Goal: Task Accomplishment & Management: Complete application form

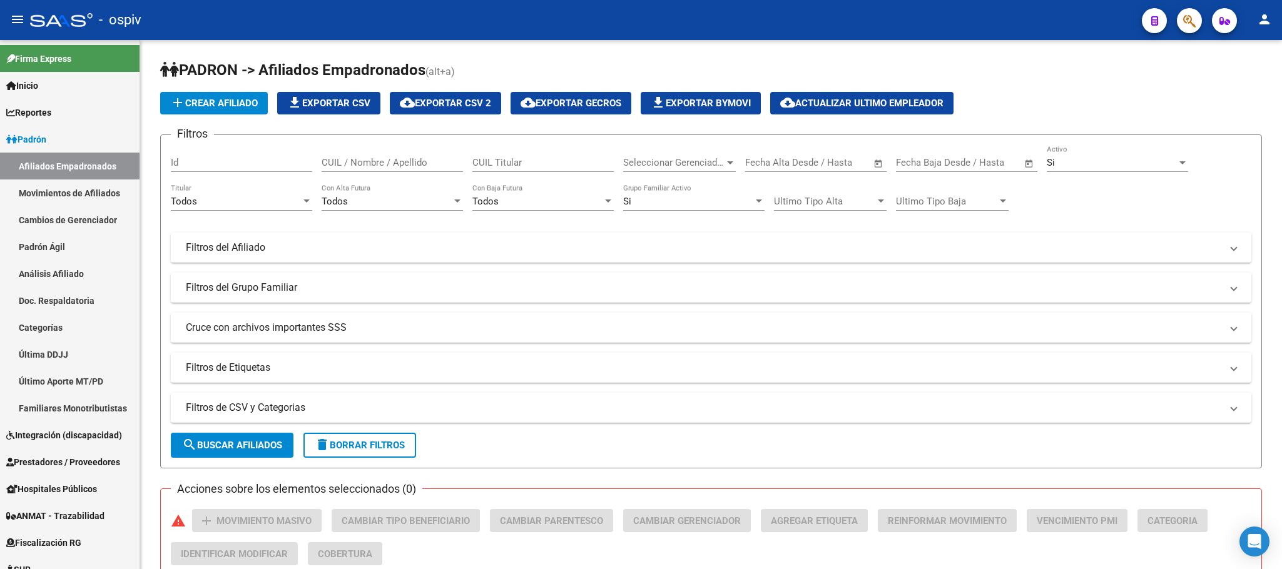
click at [1187, 25] on icon "button" at bounding box center [1189, 21] width 13 height 14
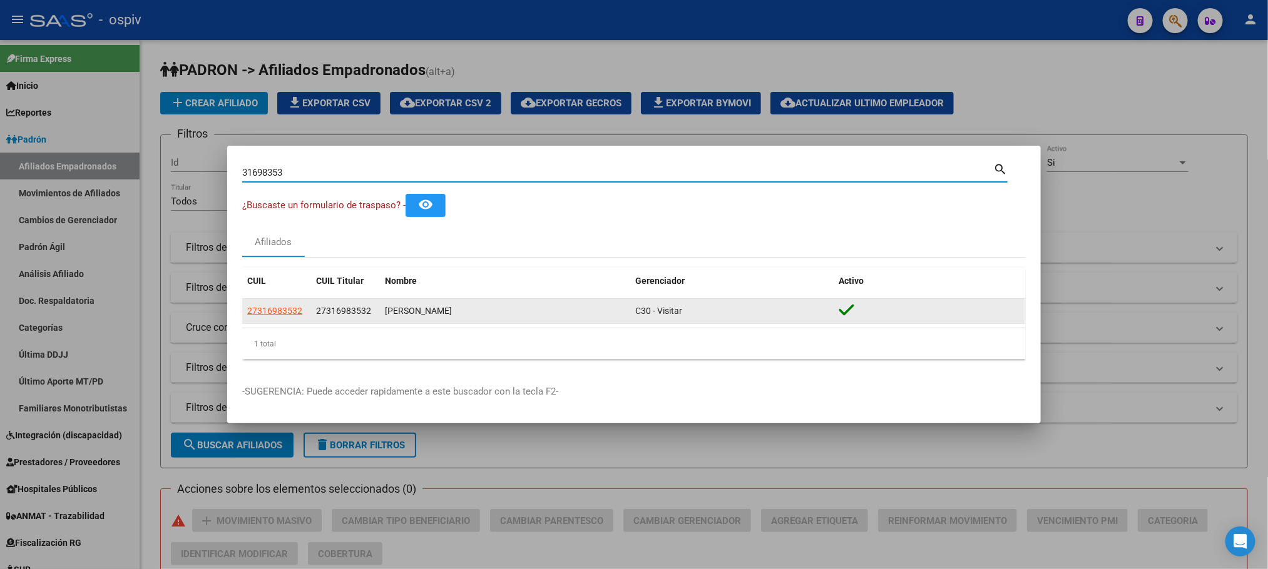
click at [272, 316] on span "27316983532" at bounding box center [274, 311] width 55 height 10
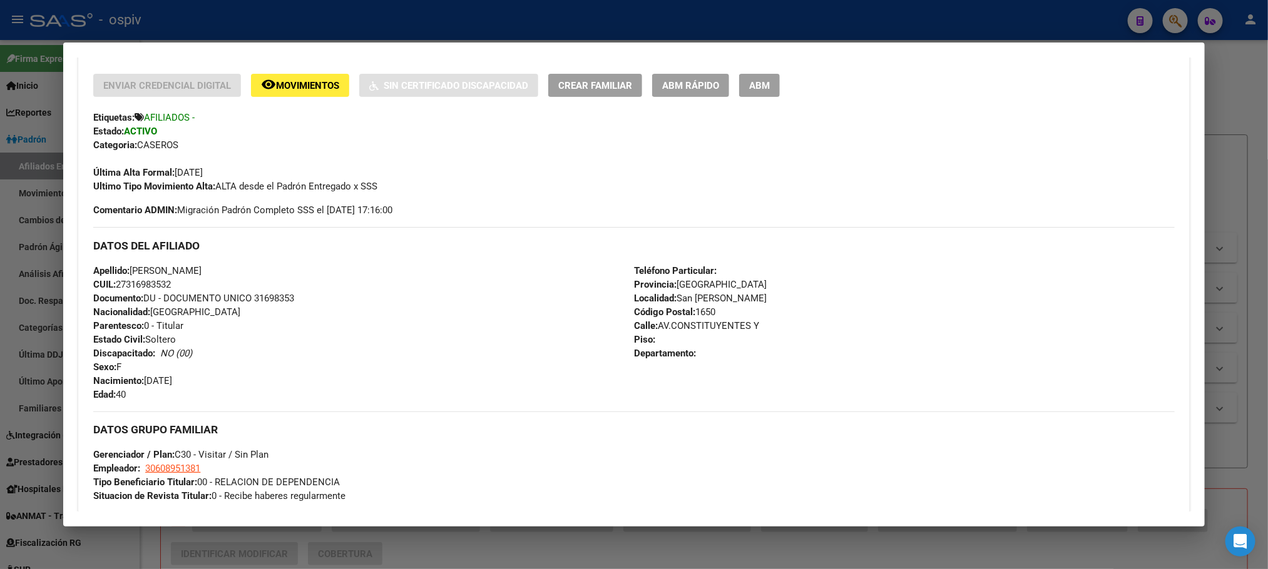
scroll to position [633, 0]
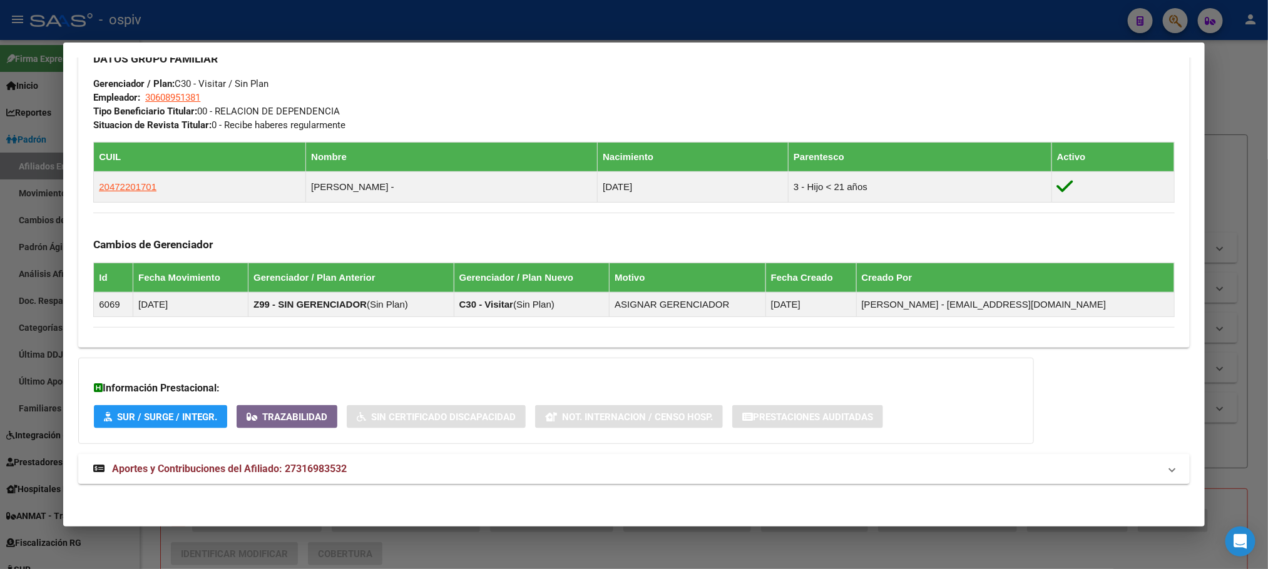
click at [293, 471] on span "Aportes y Contribuciones del Afiliado: 27316983532" at bounding box center [229, 469] width 235 height 12
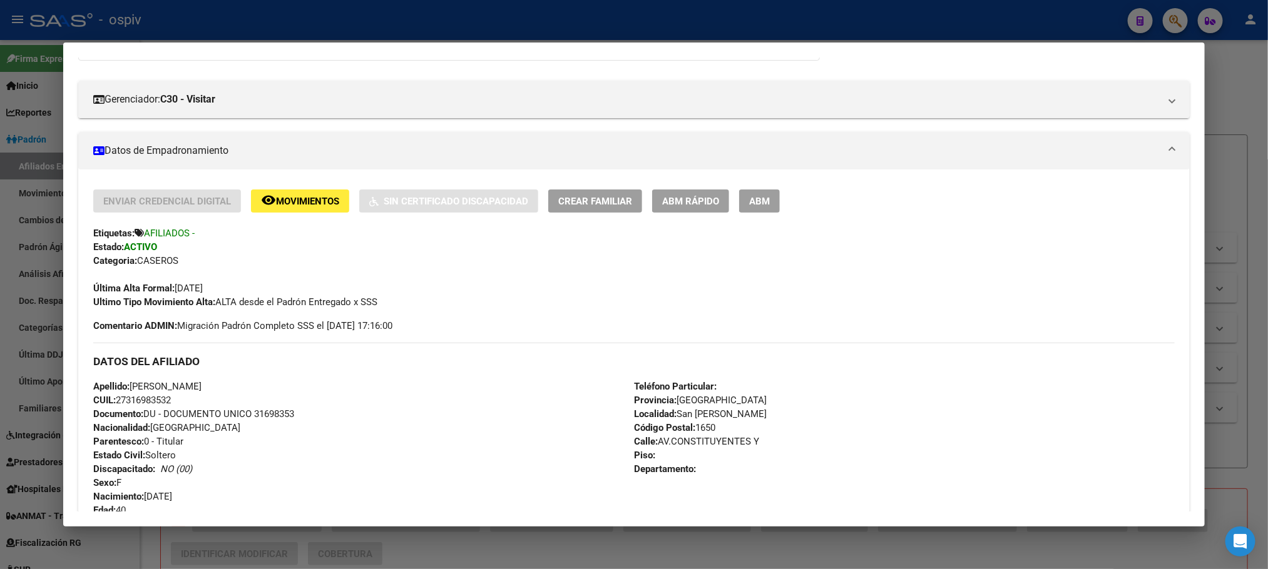
scroll to position [375, 0]
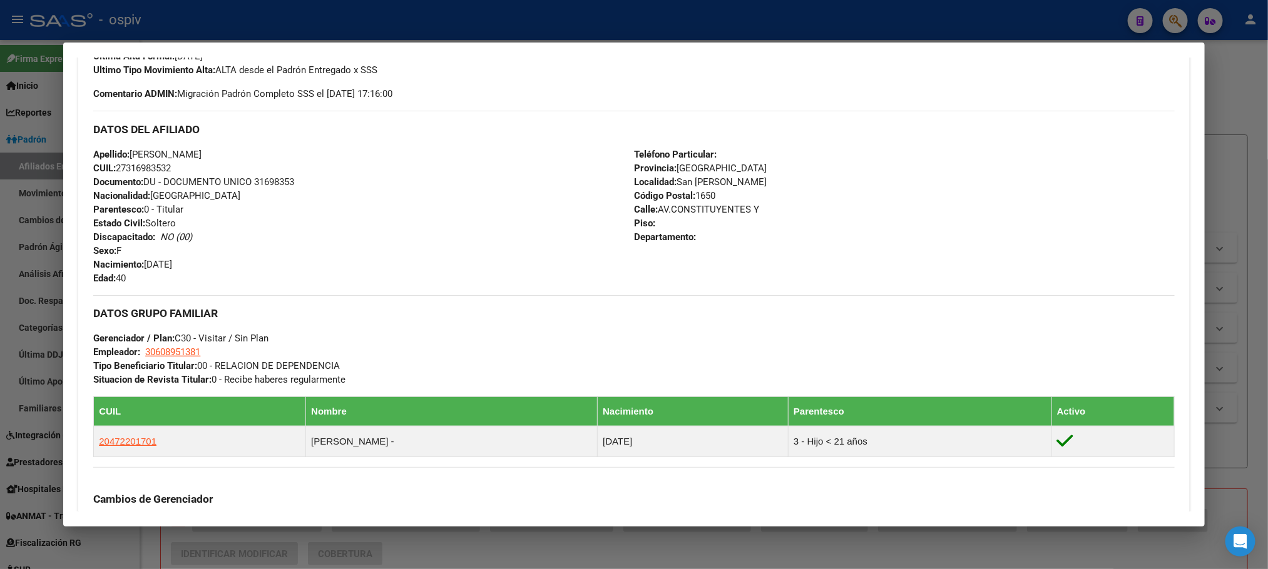
click at [287, 32] on div at bounding box center [634, 284] width 1268 height 569
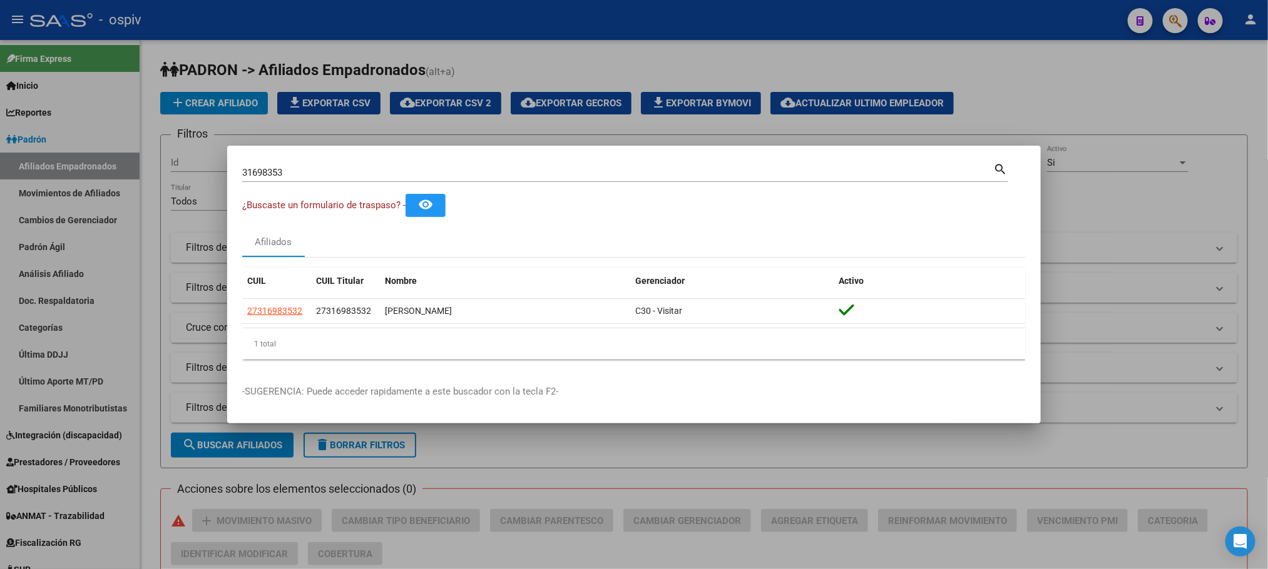
drag, startPoint x: 308, startPoint y: 182, endPoint x: 248, endPoint y: 168, distance: 61.8
click at [248, 168] on div "31698353 Buscar (apellido, dni, cuil, nro traspaso, cuit, obra social)" at bounding box center [617, 172] width 751 height 19
drag, startPoint x: 213, startPoint y: 175, endPoint x: 186, endPoint y: 171, distance: 26.5
click at [186, 171] on div "31698353 Buscar (apellido, dni, cuil, nro traspaso, cuit, obra social) search ¿…" at bounding box center [634, 284] width 1268 height 569
type input "gladys"
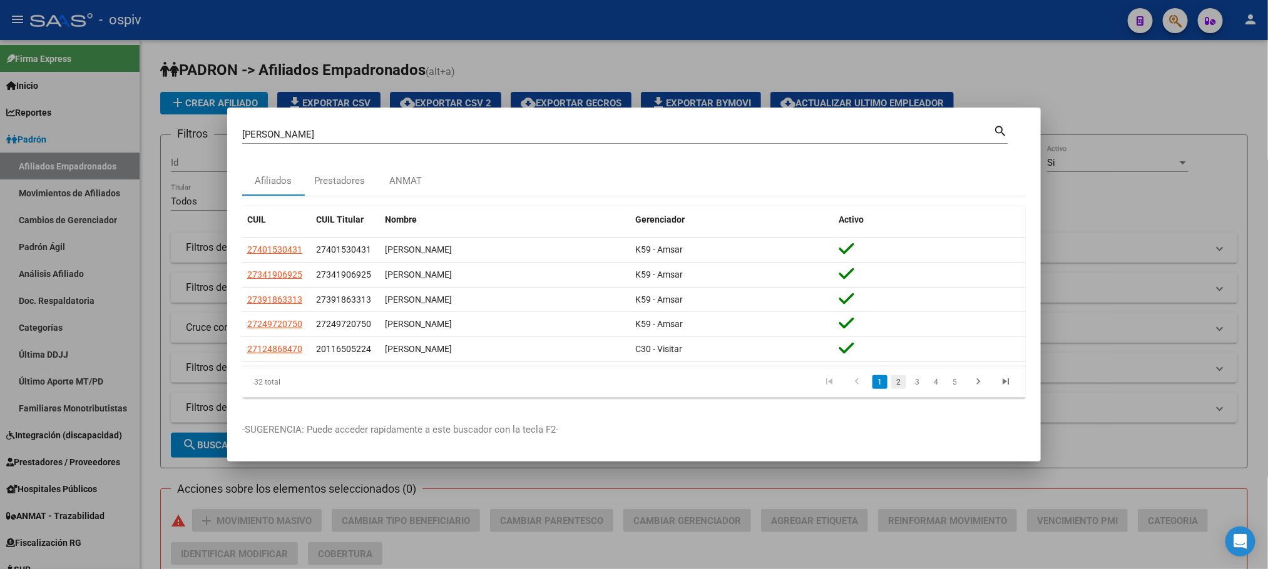
click at [896, 385] on link "2" at bounding box center [898, 382] width 15 height 14
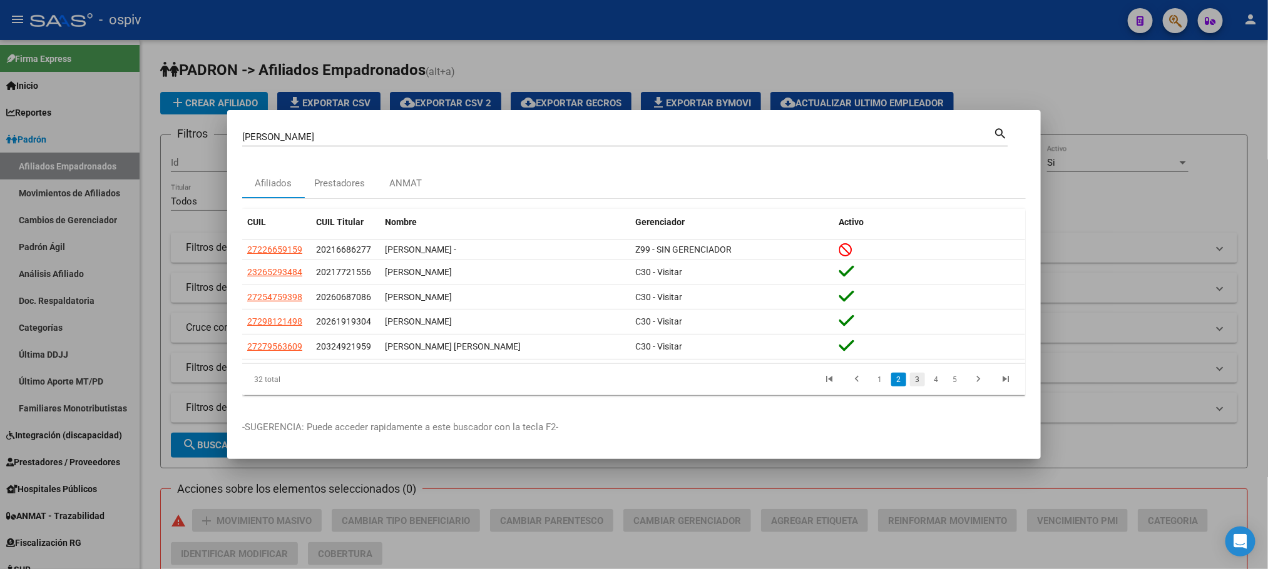
click at [912, 384] on link "3" at bounding box center [917, 380] width 15 height 14
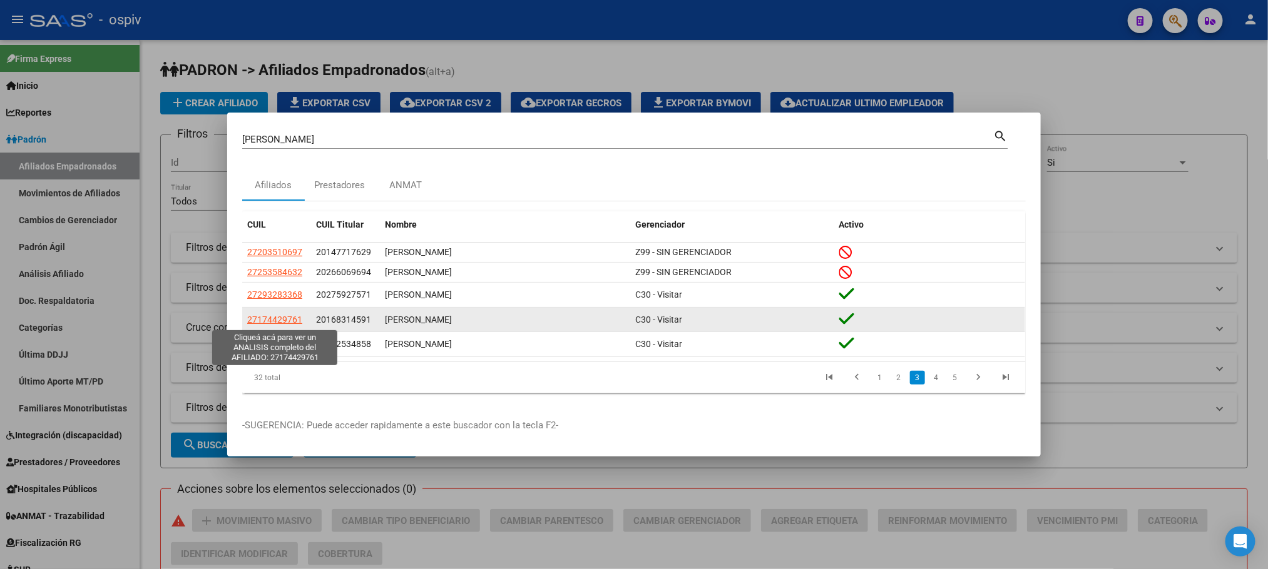
click at [263, 318] on span "27174429761" at bounding box center [274, 320] width 55 height 10
type textarea "27174429761"
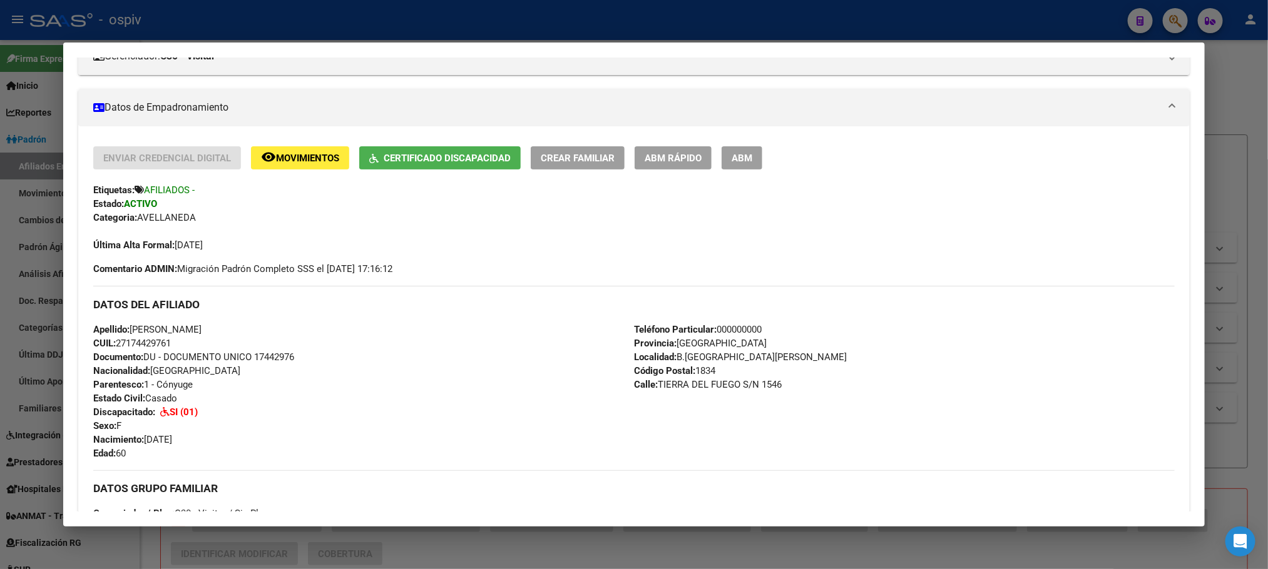
scroll to position [188, 0]
click at [263, 355] on span "Documento: DU - DOCUMENTO UNICO 17442976" at bounding box center [193, 355] width 201 height 11
click at [265, 355] on span "Documento: DU - DOCUMENTO UNICO 17442976" at bounding box center [193, 355] width 201 height 11
click at [268, 355] on span "Documento: DU - DOCUMENTO UNICO 17442976" at bounding box center [193, 355] width 201 height 11
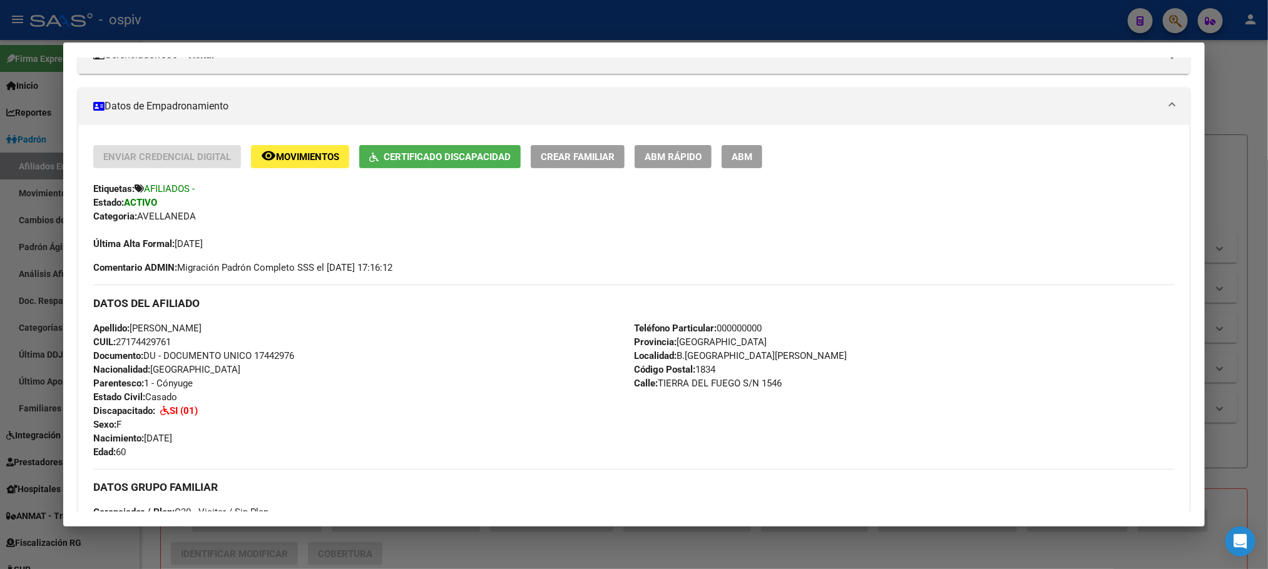
copy span "17442976"
click at [400, 15] on div at bounding box center [634, 284] width 1268 height 569
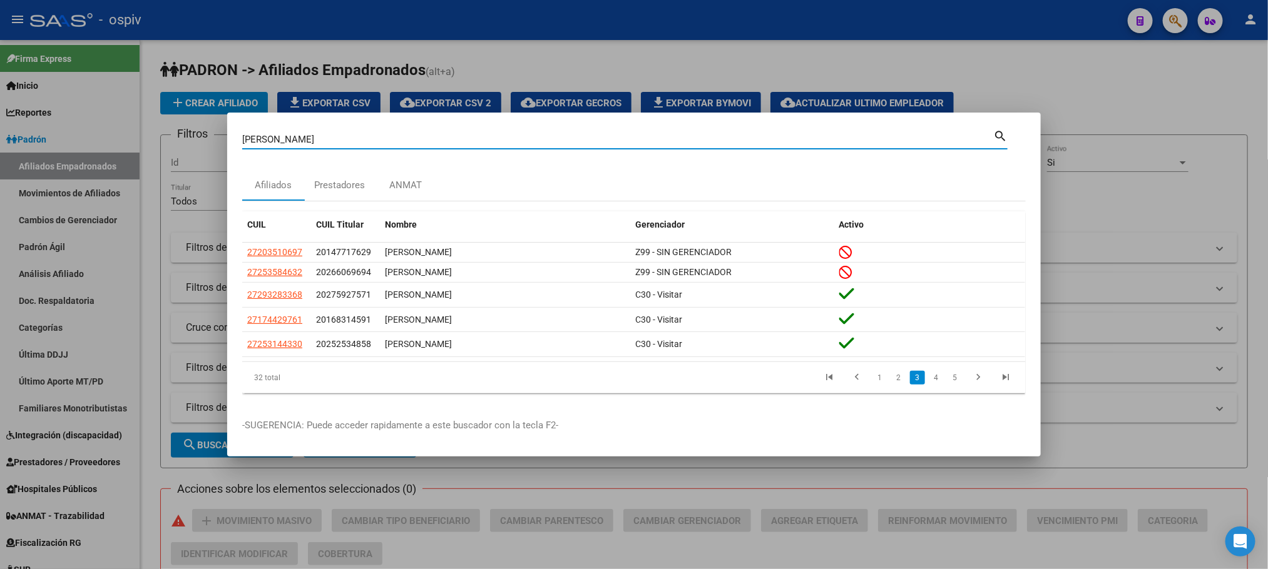
drag, startPoint x: 289, startPoint y: 140, endPoint x: 176, endPoint y: 141, distance: 112.6
click at [176, 141] on div "gladys Buscar (apellido, dni, cuil, nro traspaso, cuit, obra social) search Afi…" at bounding box center [634, 284] width 1268 height 569
paste input "40802423"
type input "40802423"
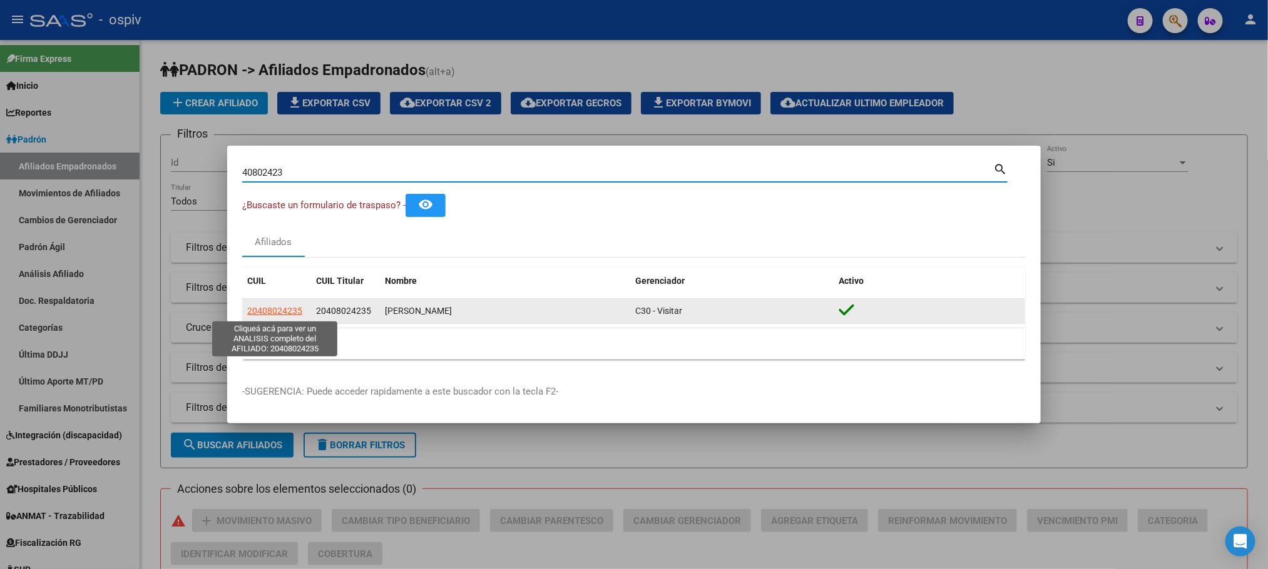
click at [268, 308] on span "20408024235" at bounding box center [274, 311] width 55 height 10
type textarea "20408024235"
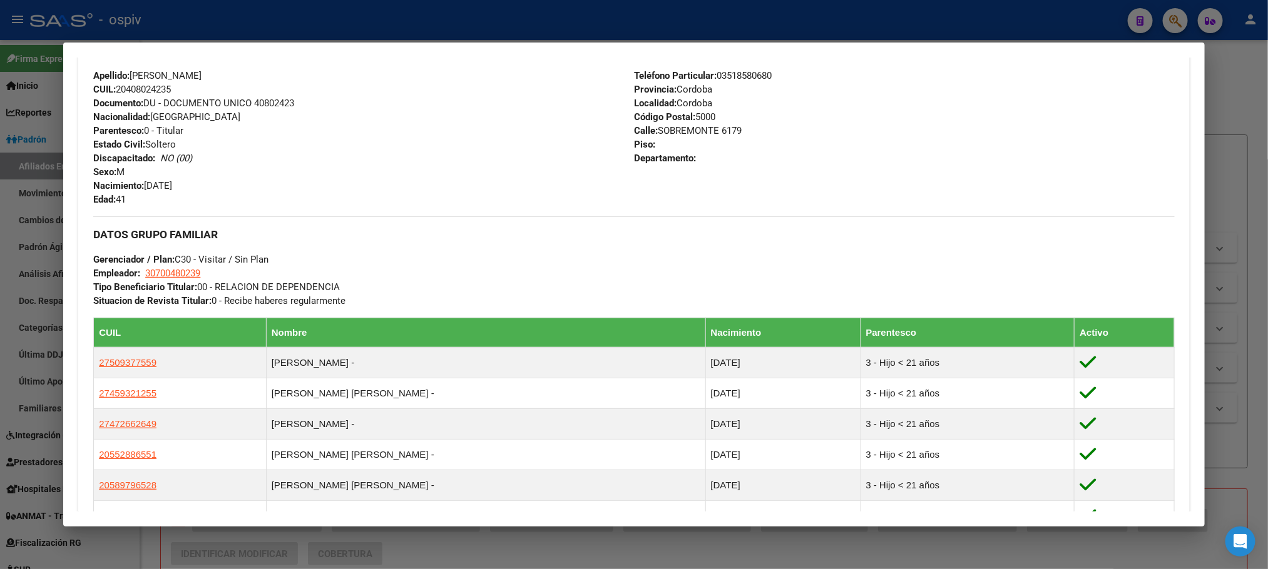
scroll to position [469, 0]
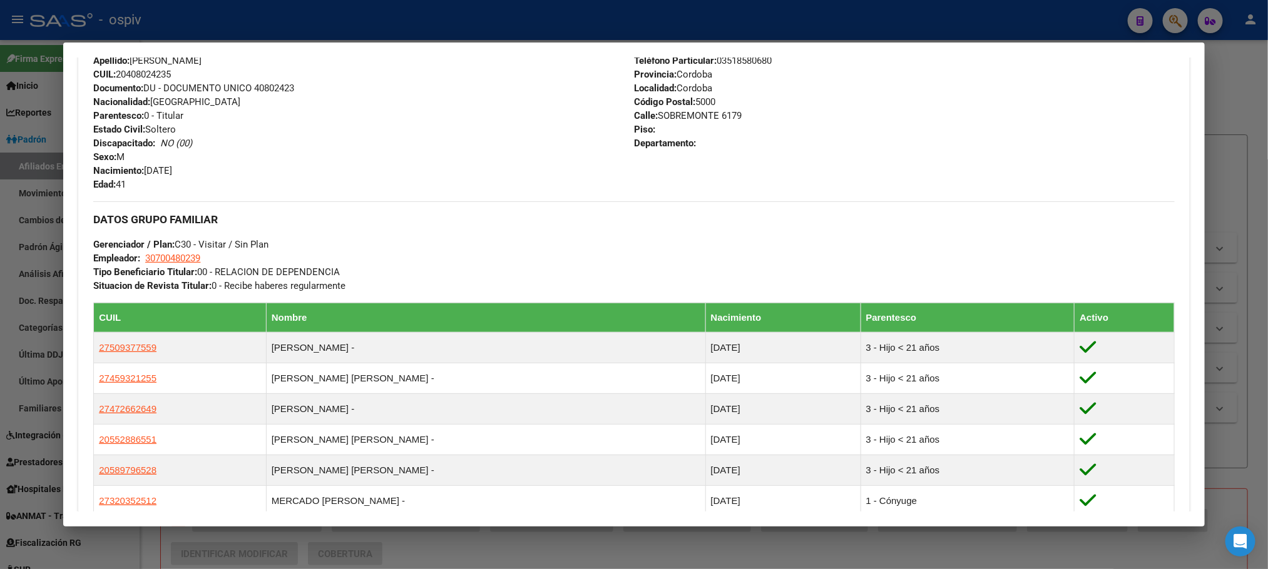
drag, startPoint x: 424, startPoint y: 12, endPoint x: 405, endPoint y: 46, distance: 38.6
click at [424, 14] on div at bounding box center [634, 284] width 1268 height 569
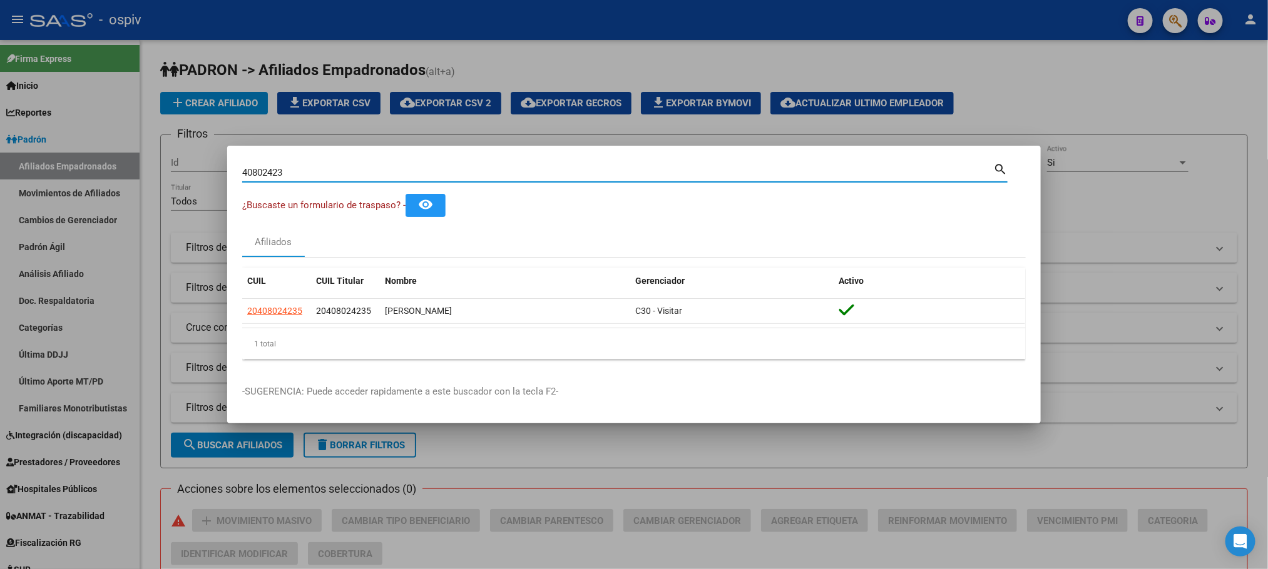
drag, startPoint x: 307, startPoint y: 173, endPoint x: 176, endPoint y: 177, distance: 130.2
click at [176, 177] on div "40802423 Buscar (apellido, dni, cuil, nro traspaso, cuit, obra social) search ¿…" at bounding box center [634, 284] width 1268 height 569
drag, startPoint x: 297, startPoint y: 176, endPoint x: 180, endPoint y: 171, distance: 116.5
click at [179, 173] on div "40802423 Buscar (apellido, dni, cuil, nro traspaso, cuit, obra social) search ¿…" at bounding box center [634, 284] width 1268 height 569
paste input "33750035"
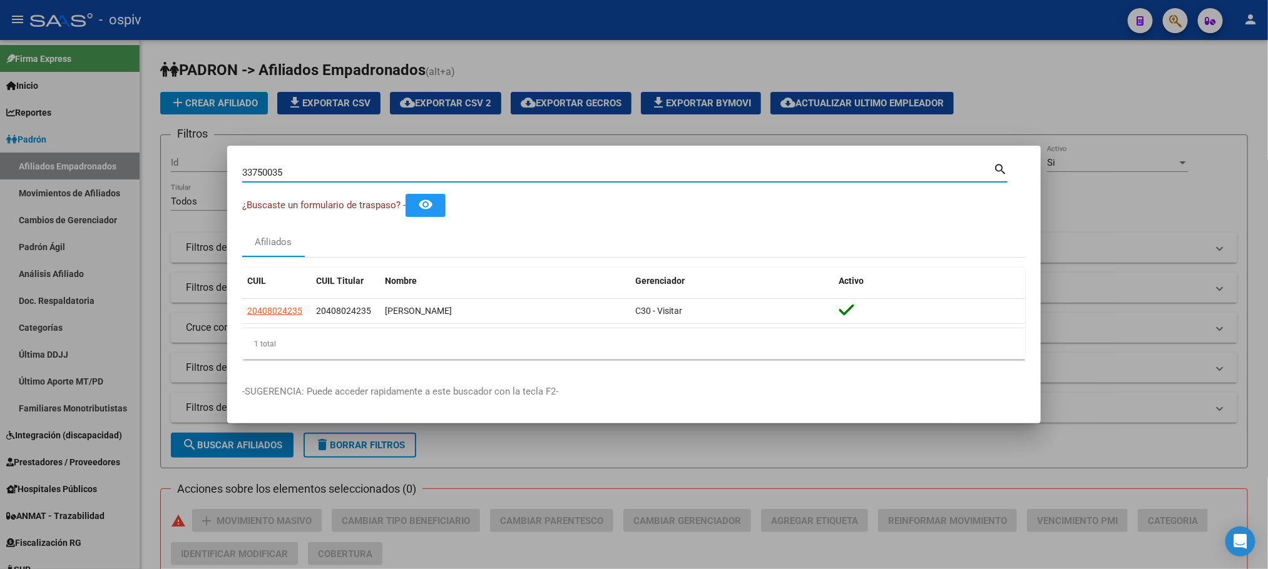
type input "33750035"
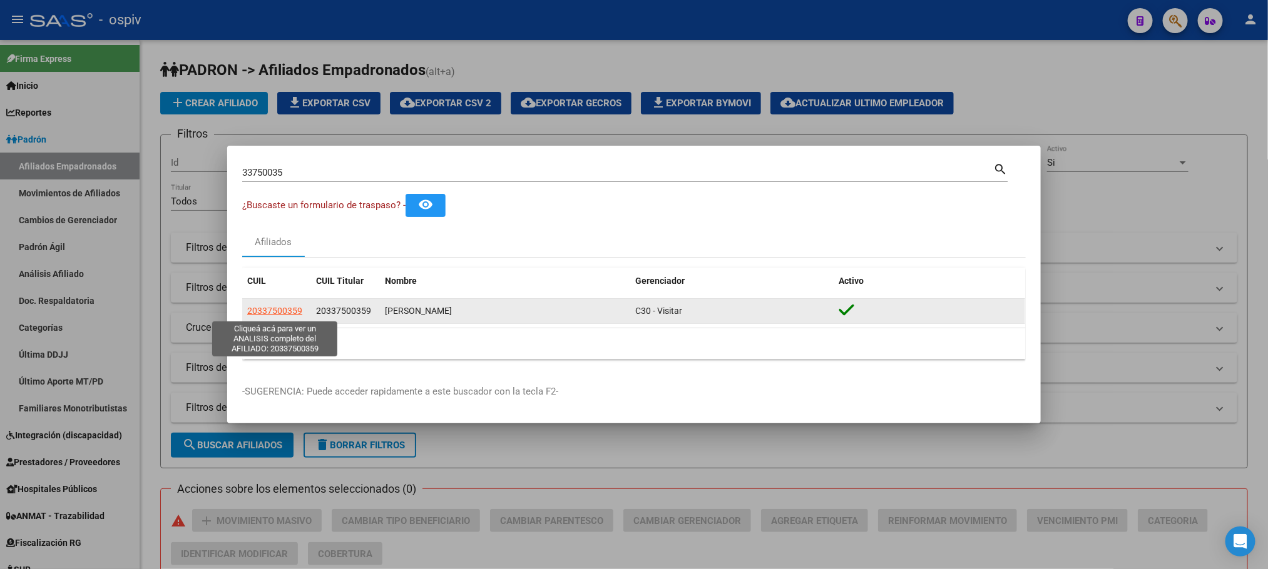
click at [280, 313] on span "20337500359" at bounding box center [274, 311] width 55 height 10
type textarea "20337500359"
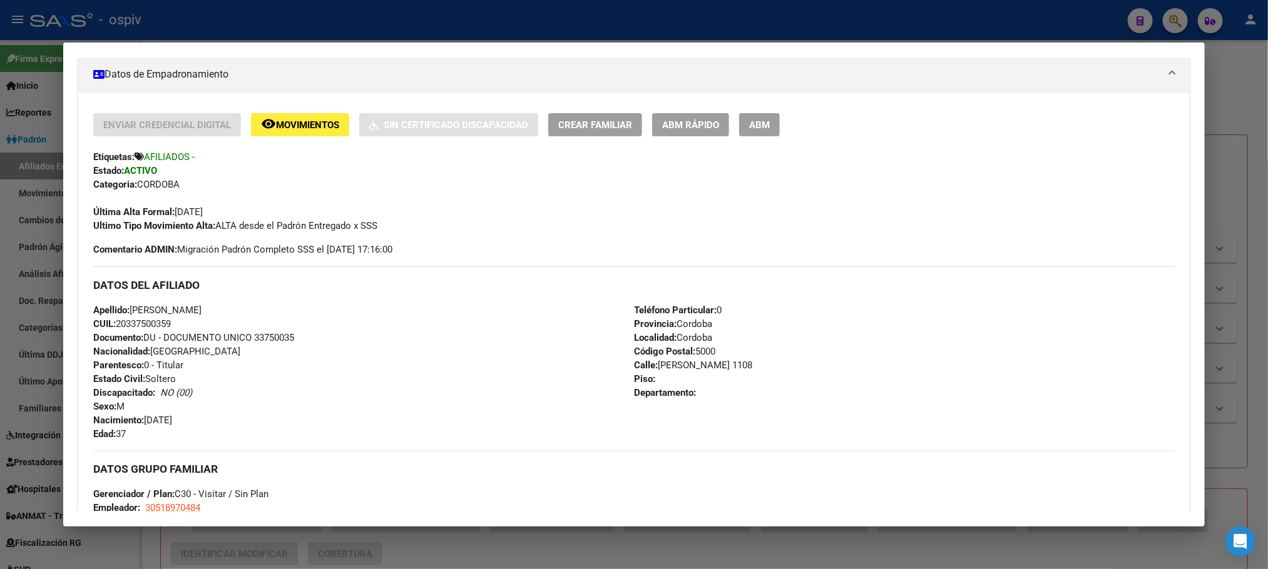
scroll to position [282, 0]
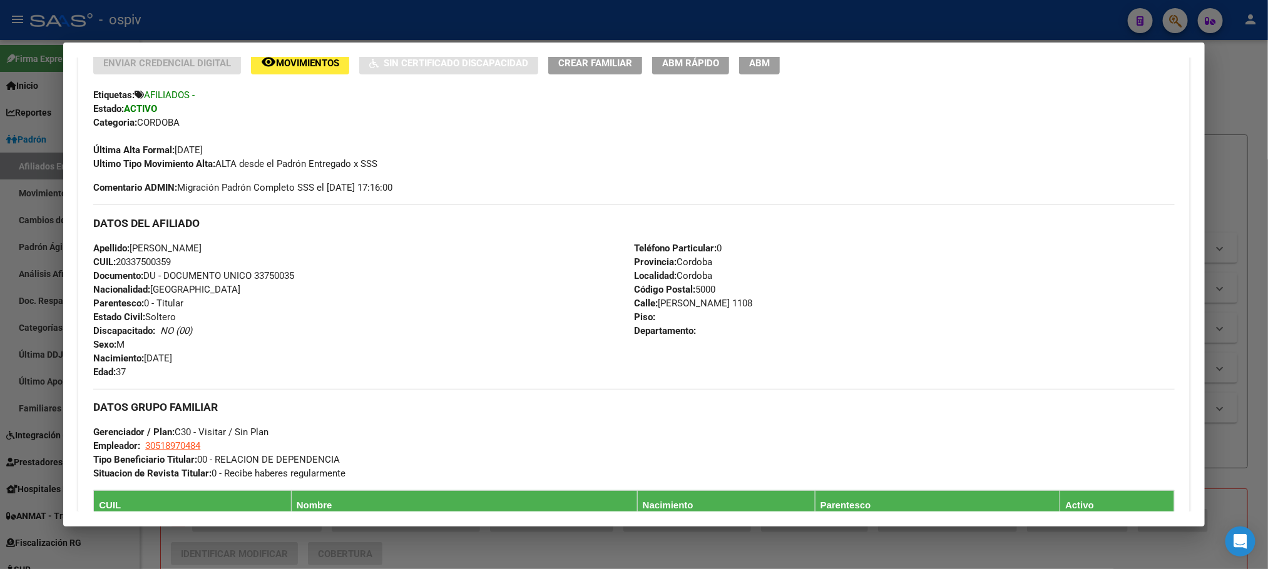
click at [285, 9] on div at bounding box center [634, 284] width 1268 height 569
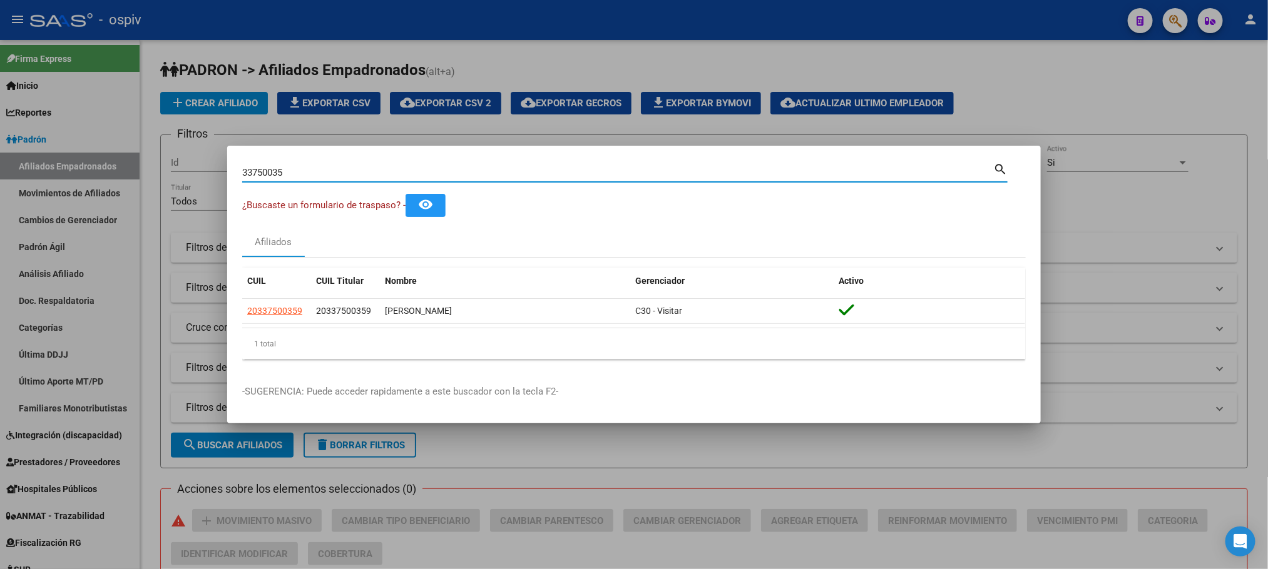
drag, startPoint x: 291, startPoint y: 170, endPoint x: 175, endPoint y: 171, distance: 116.4
click at [175, 171] on div "33750035 Buscar (apellido, dni, cuil, nro traspaso, cuit, obra social) search ¿…" at bounding box center [634, 284] width 1268 height 569
paste input "20380317"
type input "20380317"
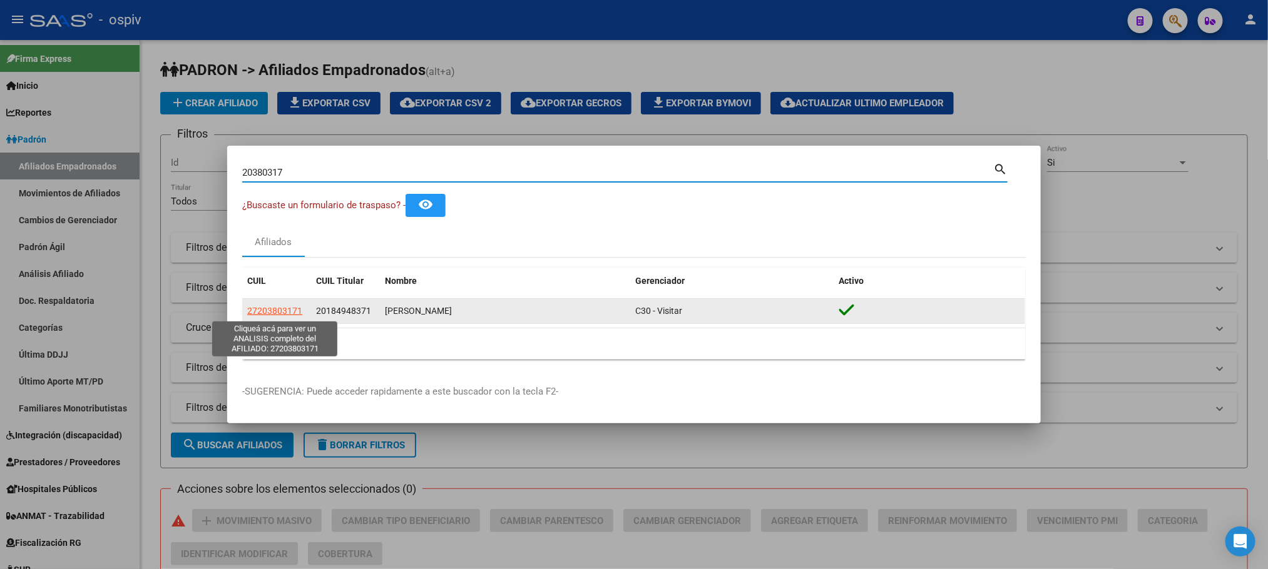
click at [265, 312] on span "27203803171" at bounding box center [274, 311] width 55 height 10
type textarea "27203803171"
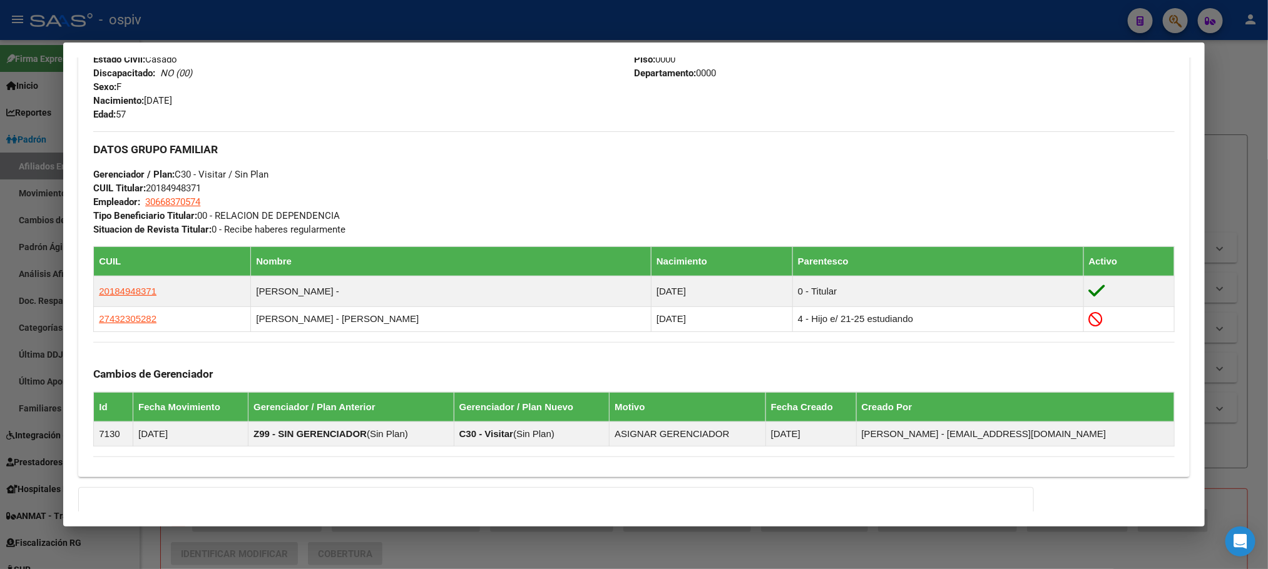
scroll to position [563, 0]
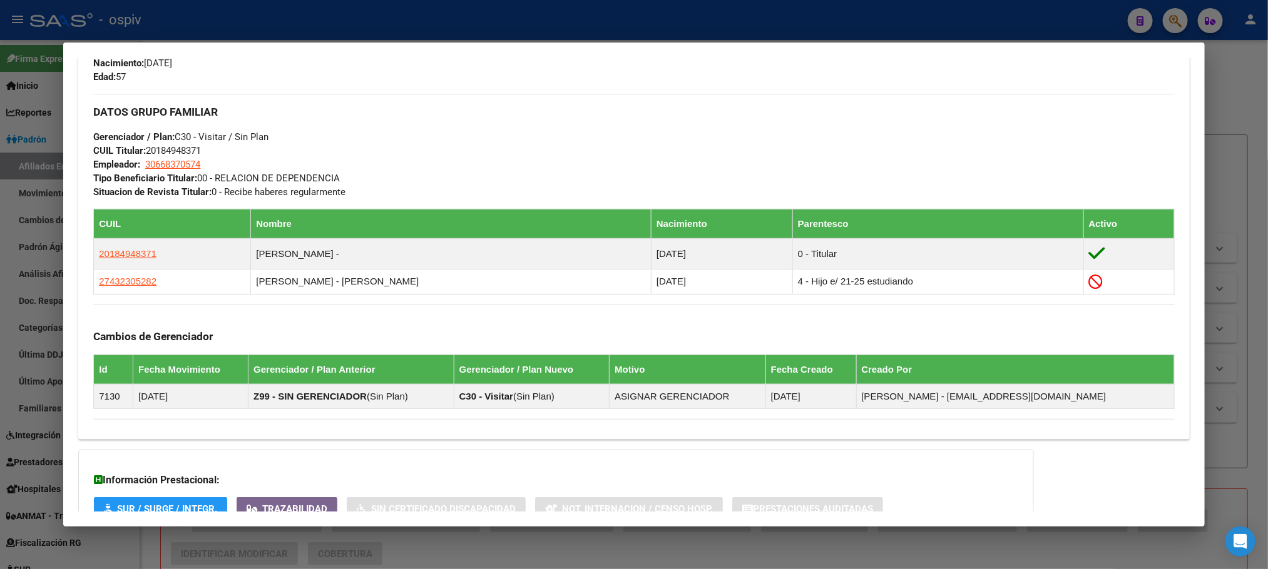
click at [421, 19] on div at bounding box center [634, 284] width 1268 height 569
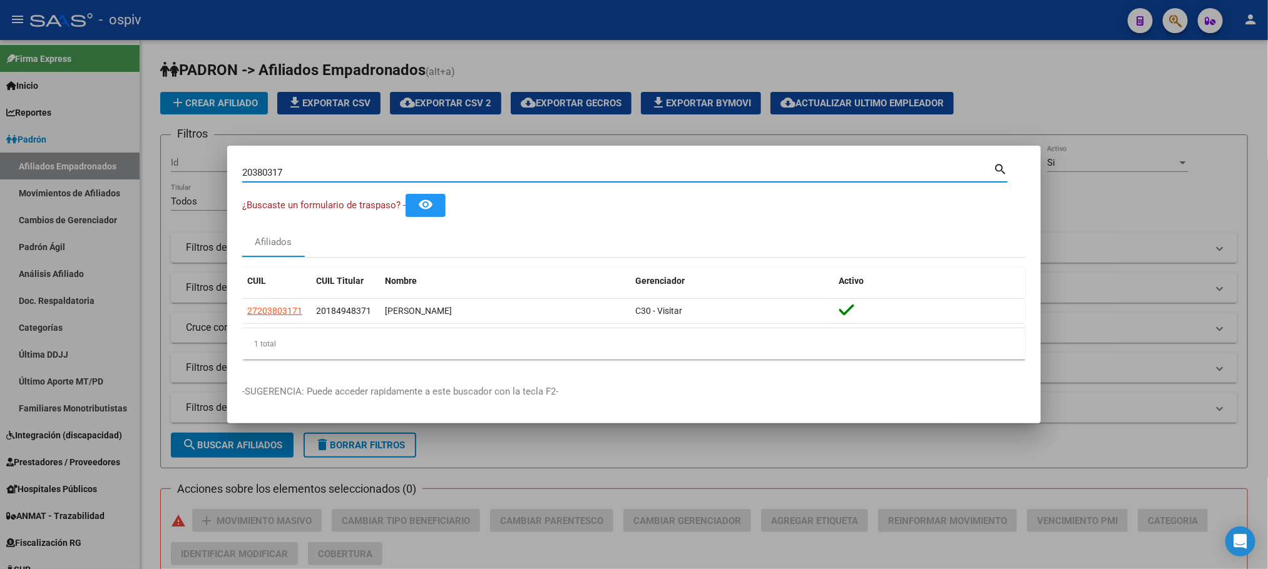
drag, startPoint x: 227, startPoint y: 176, endPoint x: 209, endPoint y: 176, distance: 18.1
click at [209, 176] on div "20380317 Buscar (apellido, dni, cuil, nro traspaso, cuit, obra social) search ¿…" at bounding box center [634, 284] width 1268 height 569
paste input "43230528"
type input "43230528"
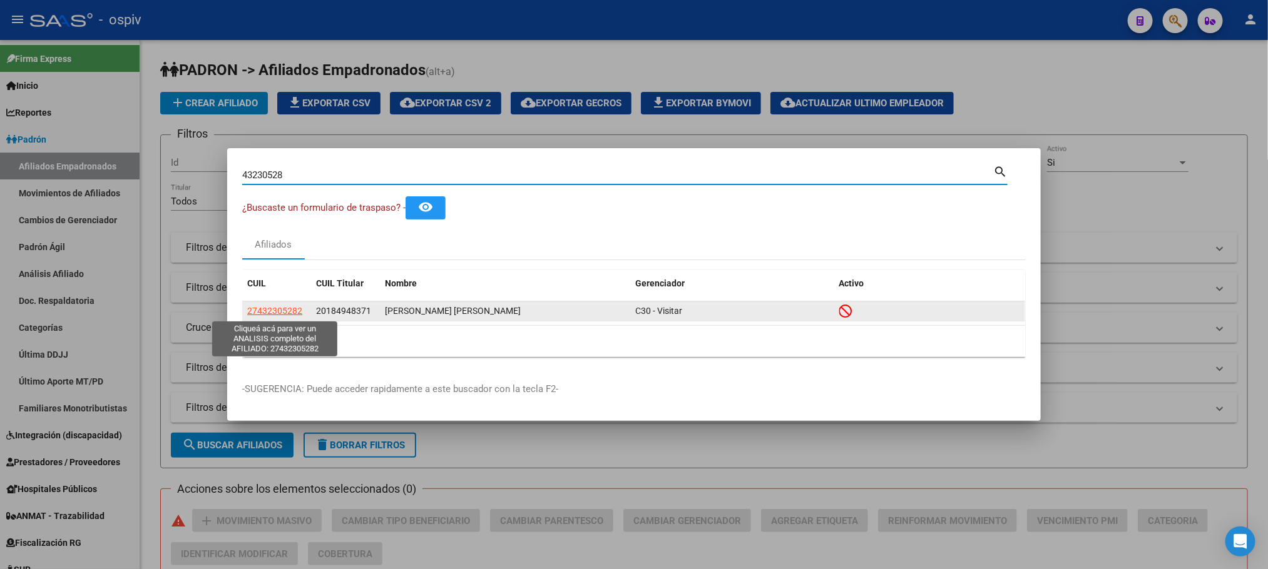
click at [278, 312] on span "27432305282" at bounding box center [274, 311] width 55 height 10
type textarea "27432305282"
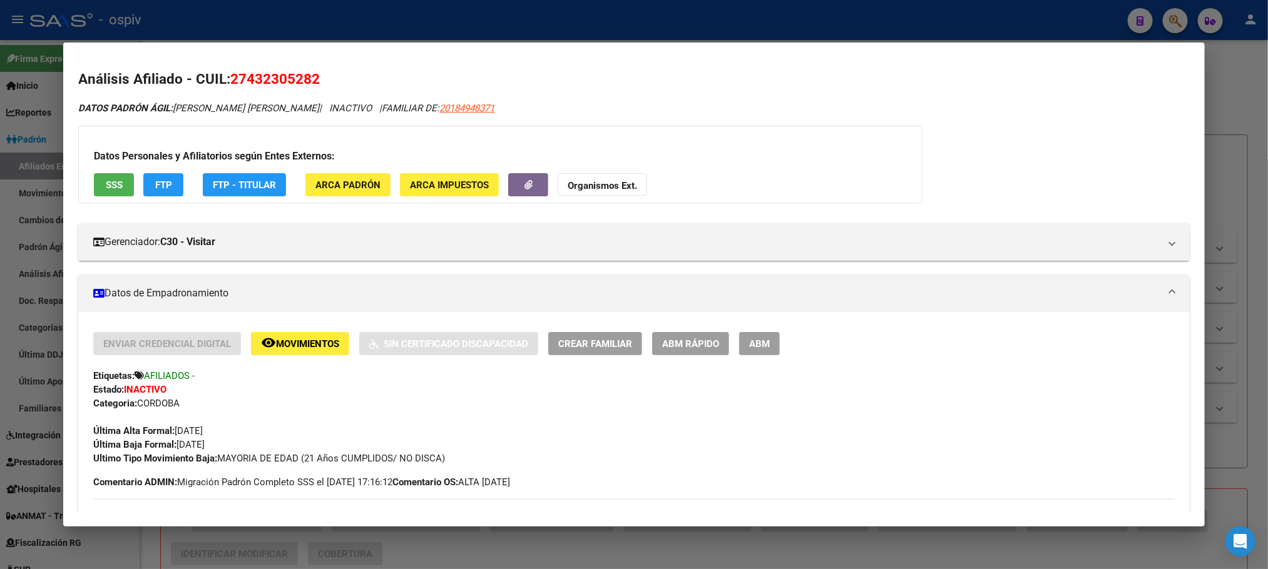
scroll to position [0, 0]
click at [108, 184] on span "SSS" at bounding box center [114, 185] width 17 height 11
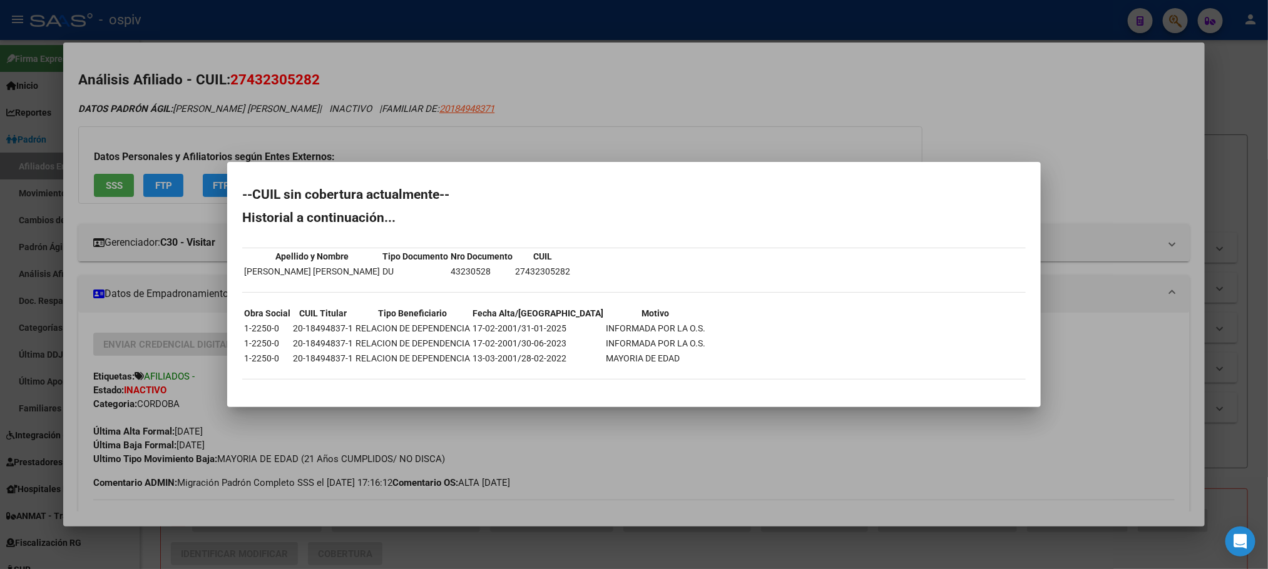
click at [550, 16] on div at bounding box center [634, 284] width 1268 height 569
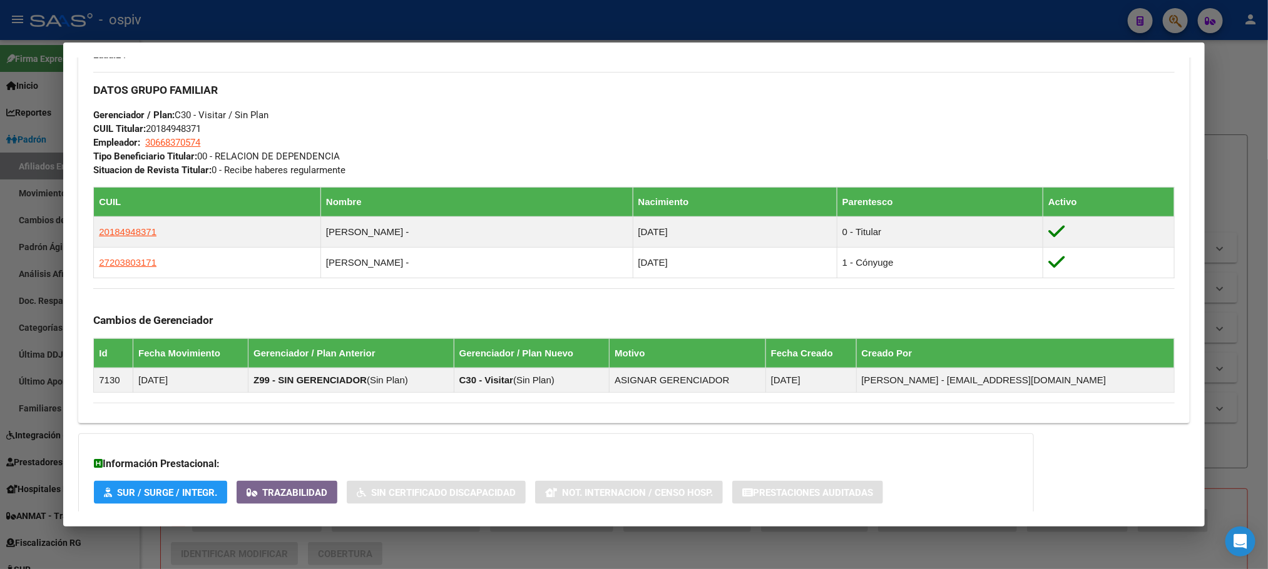
scroll to position [723, 0]
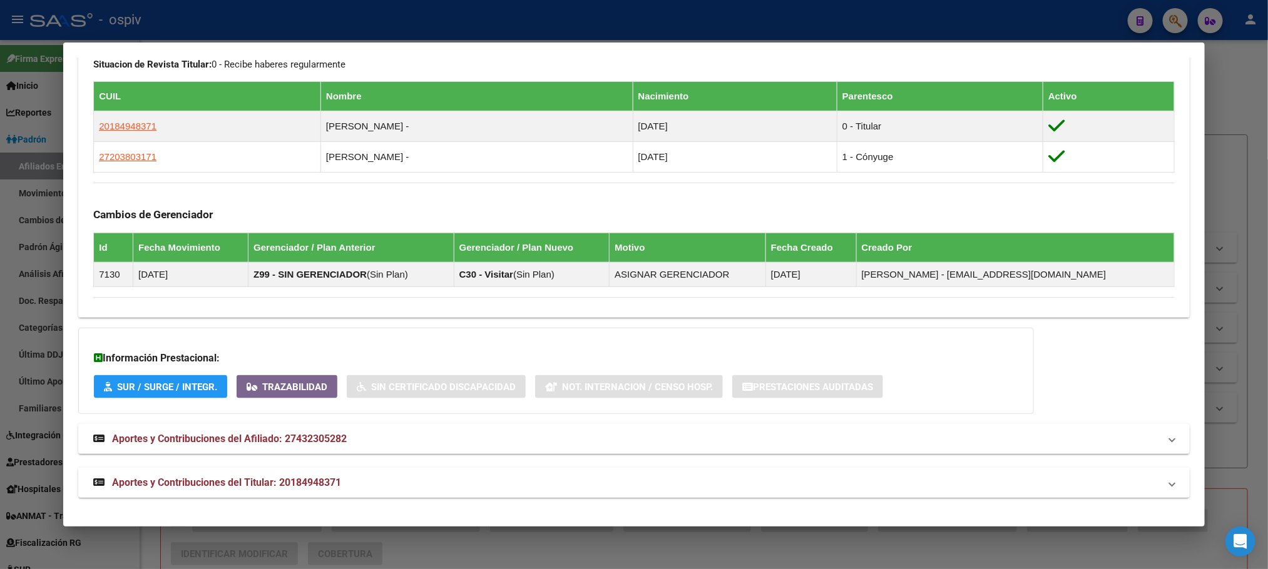
click at [282, 484] on span "Aportes y Contribuciones del Titular: 20184948371" at bounding box center [226, 483] width 229 height 12
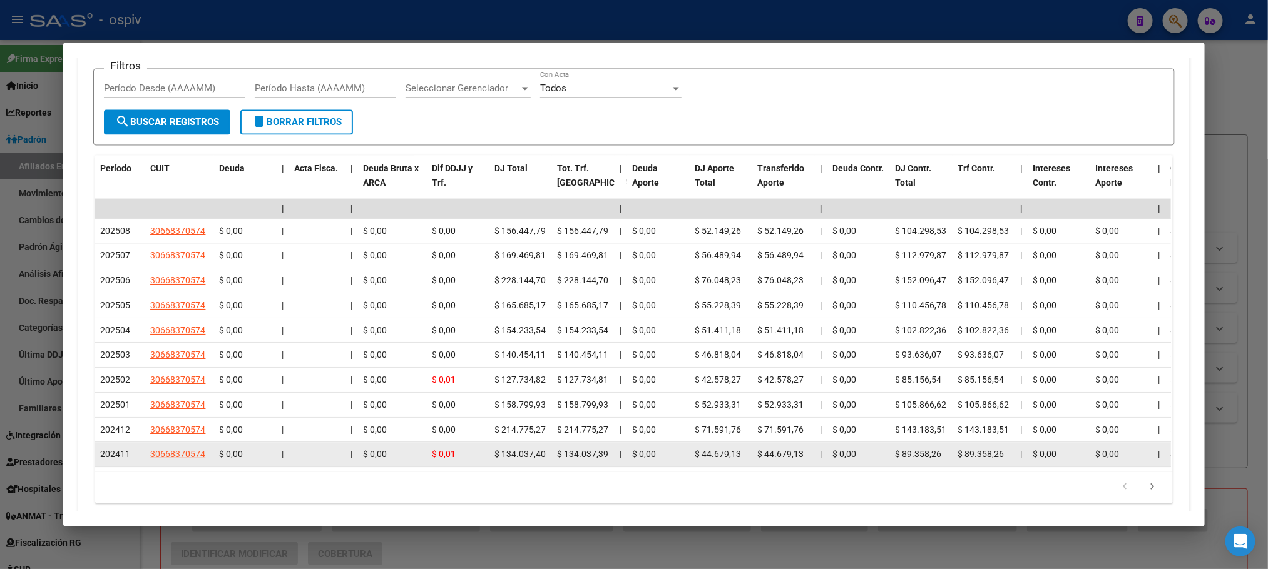
scroll to position [910, 0]
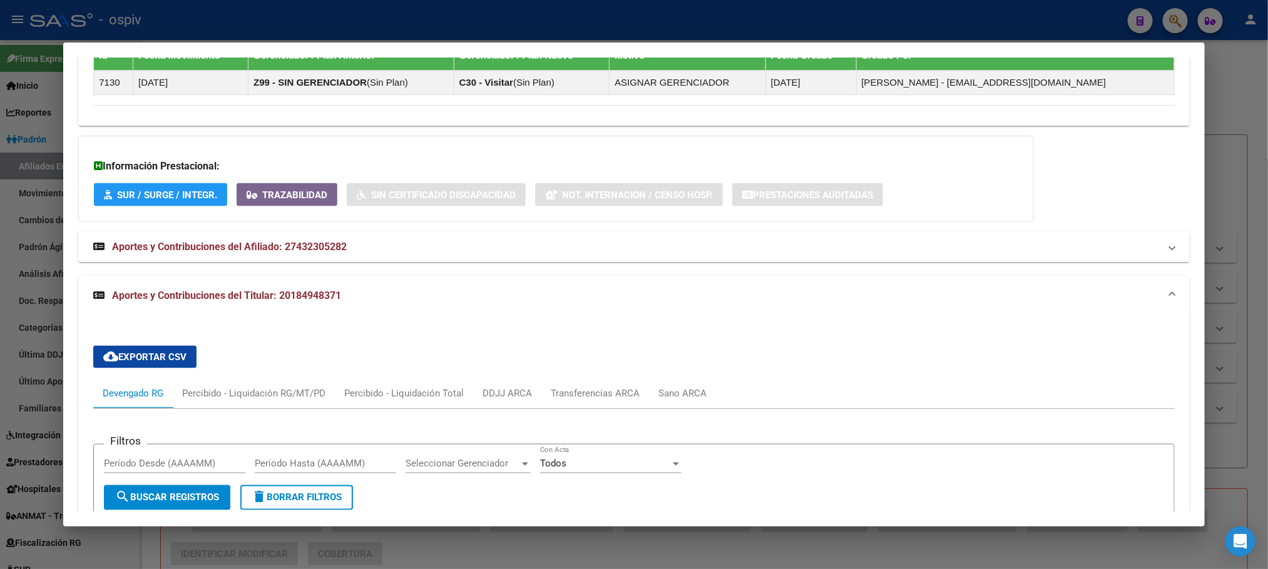
click at [295, 293] on span "Aportes y Contribuciones del Titular: 20184948371" at bounding box center [226, 296] width 229 height 12
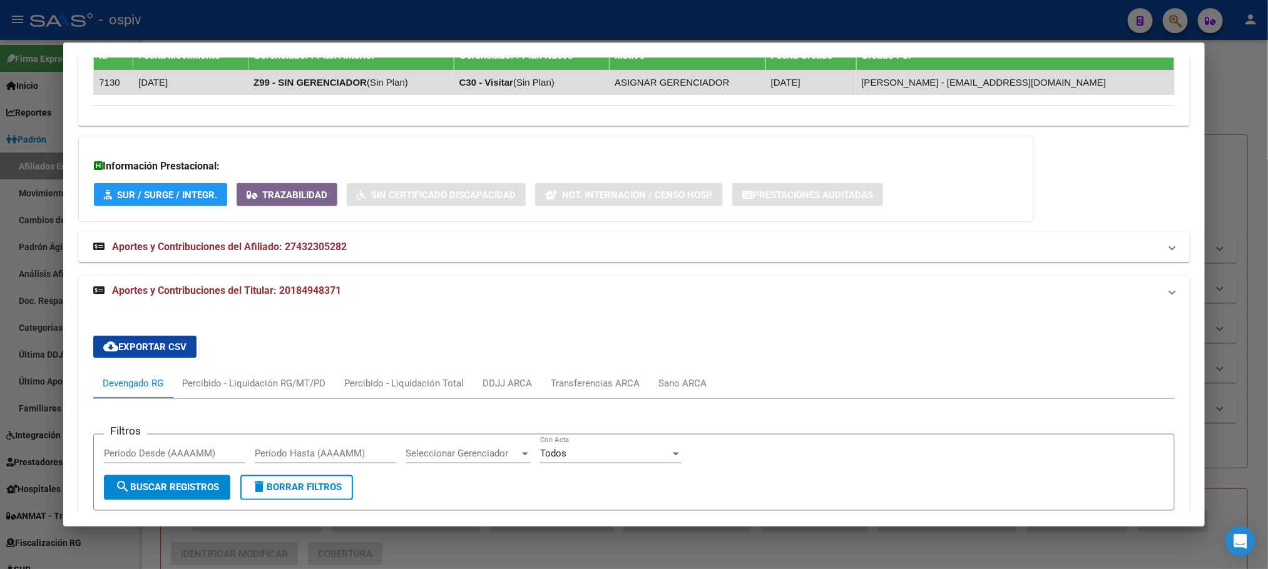
scroll to position [723, 0]
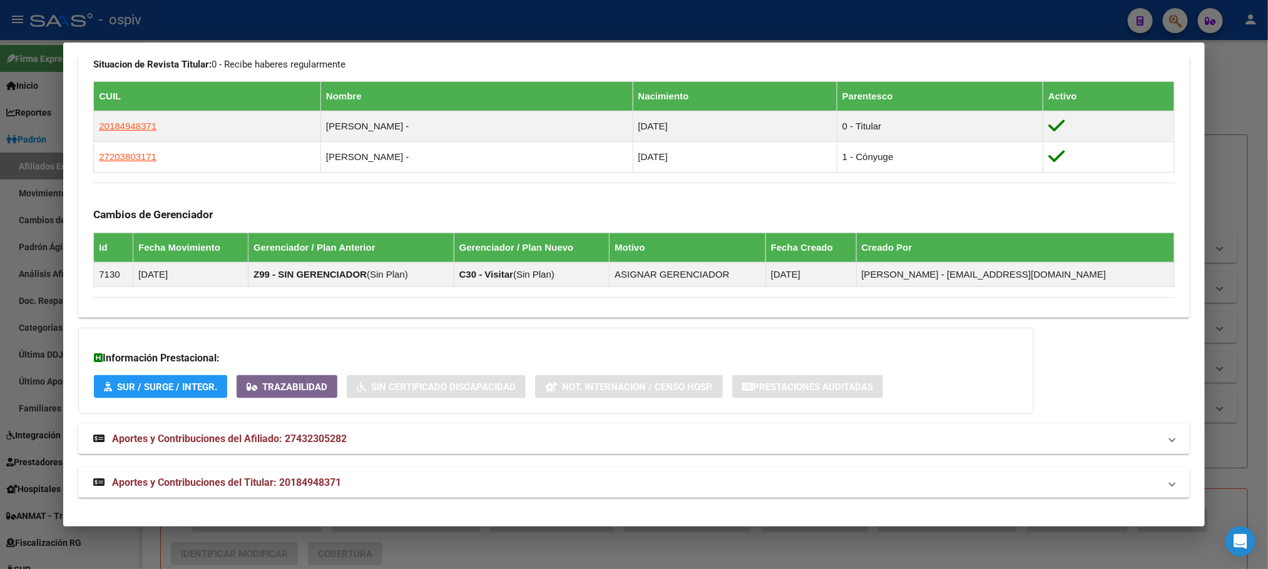
click at [236, 445] on strong "Aportes y Contribuciones del Afiliado: 27432305282" at bounding box center [219, 439] width 253 height 15
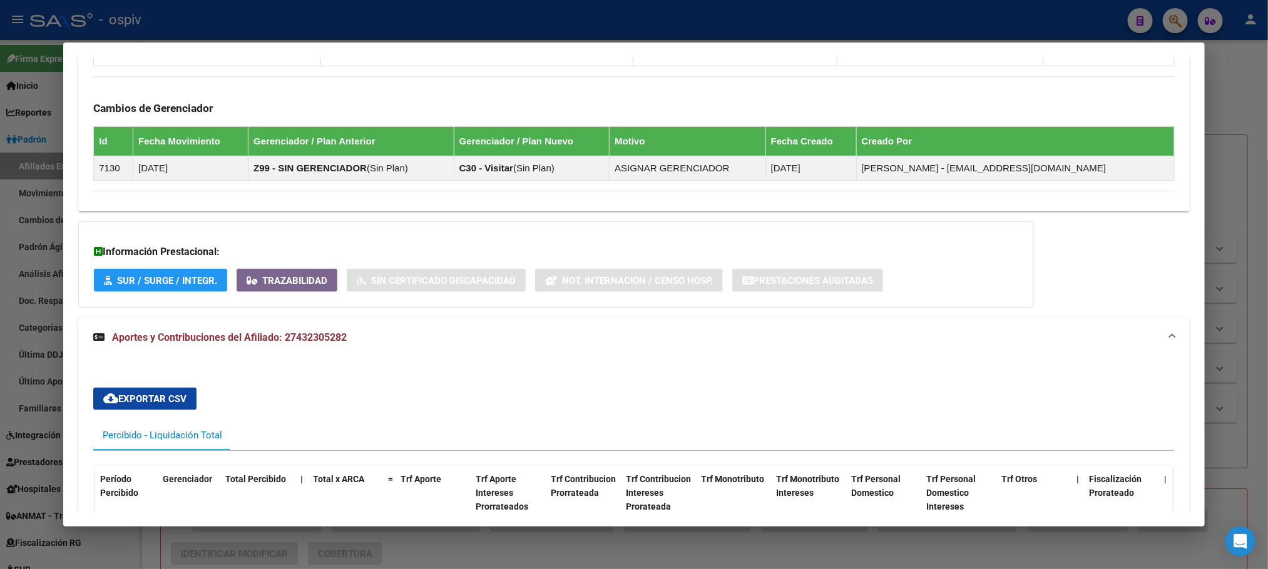
scroll to position [939, 0]
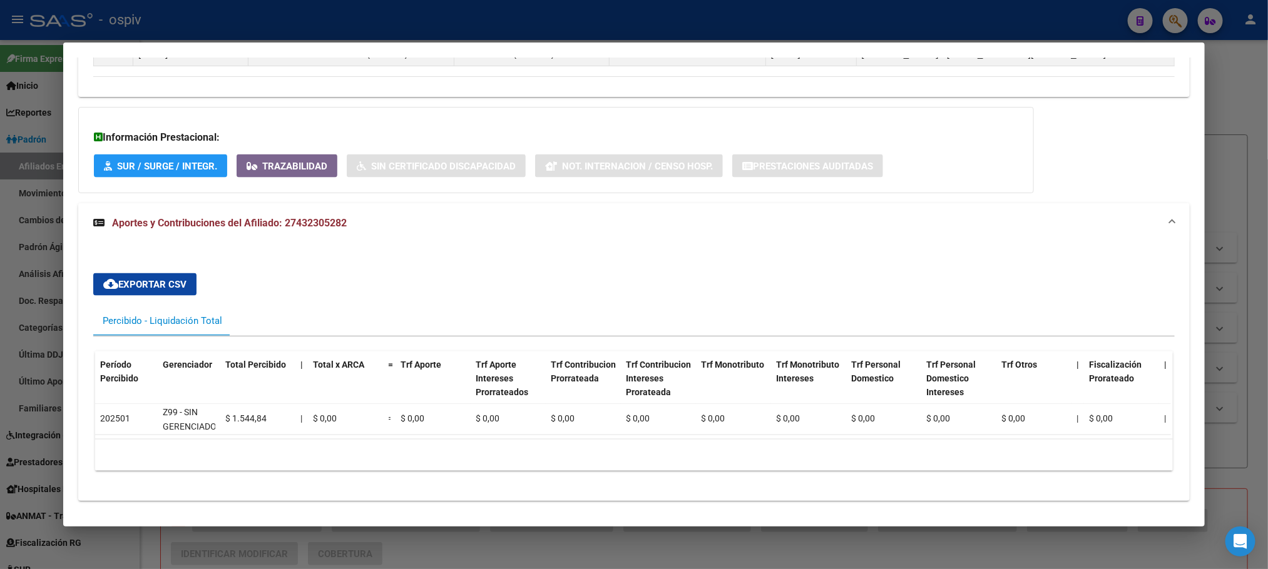
click at [310, 227] on span "Aportes y Contribuciones del Afiliado: 27432305282" at bounding box center [229, 223] width 235 height 12
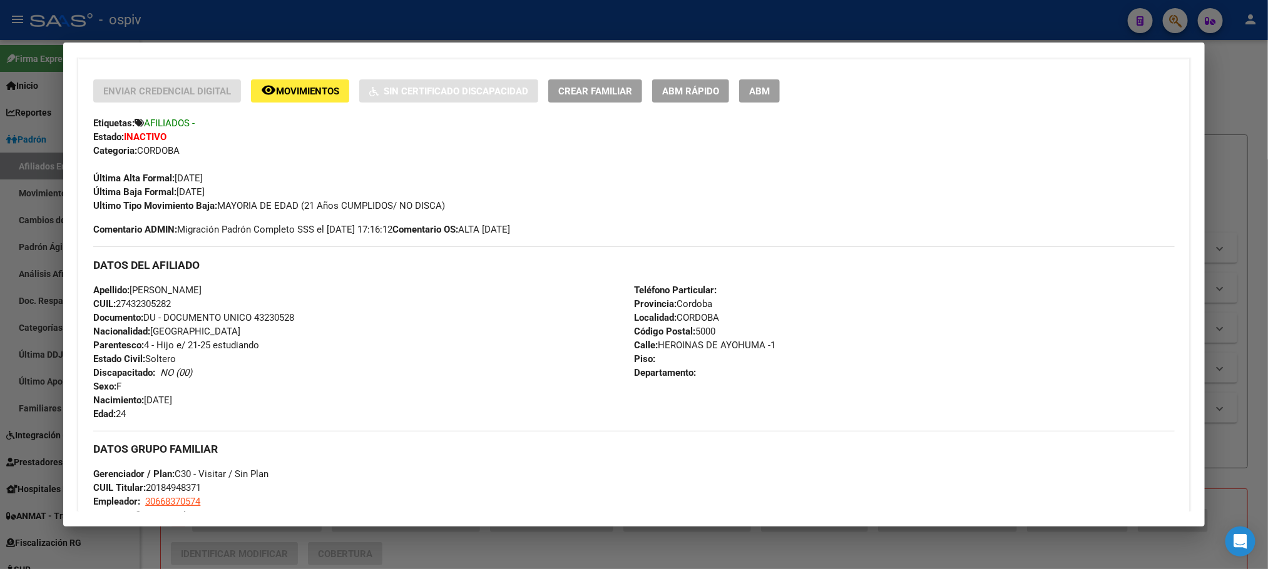
scroll to position [0, 0]
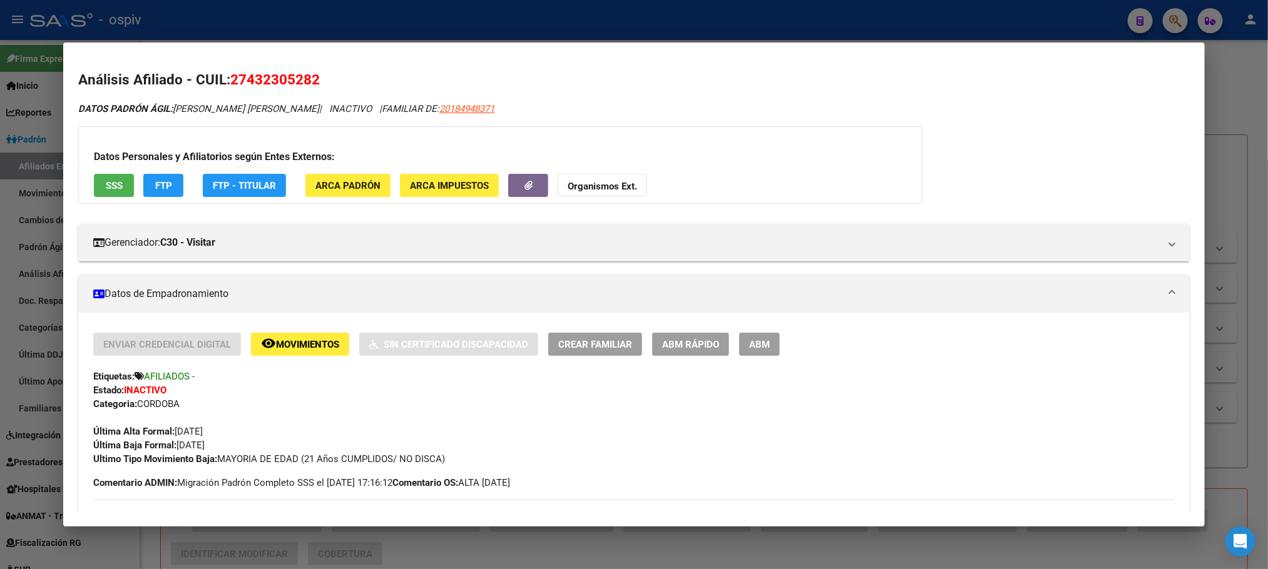
click at [107, 184] on span "SSS" at bounding box center [114, 185] width 17 height 11
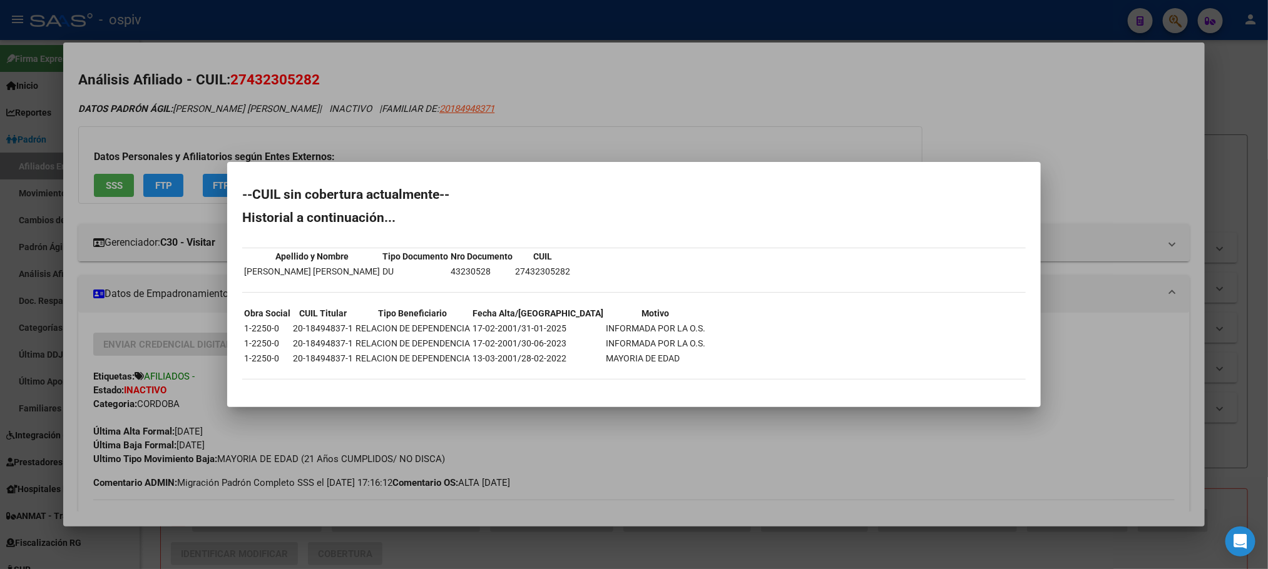
click at [185, 303] on div at bounding box center [634, 284] width 1268 height 569
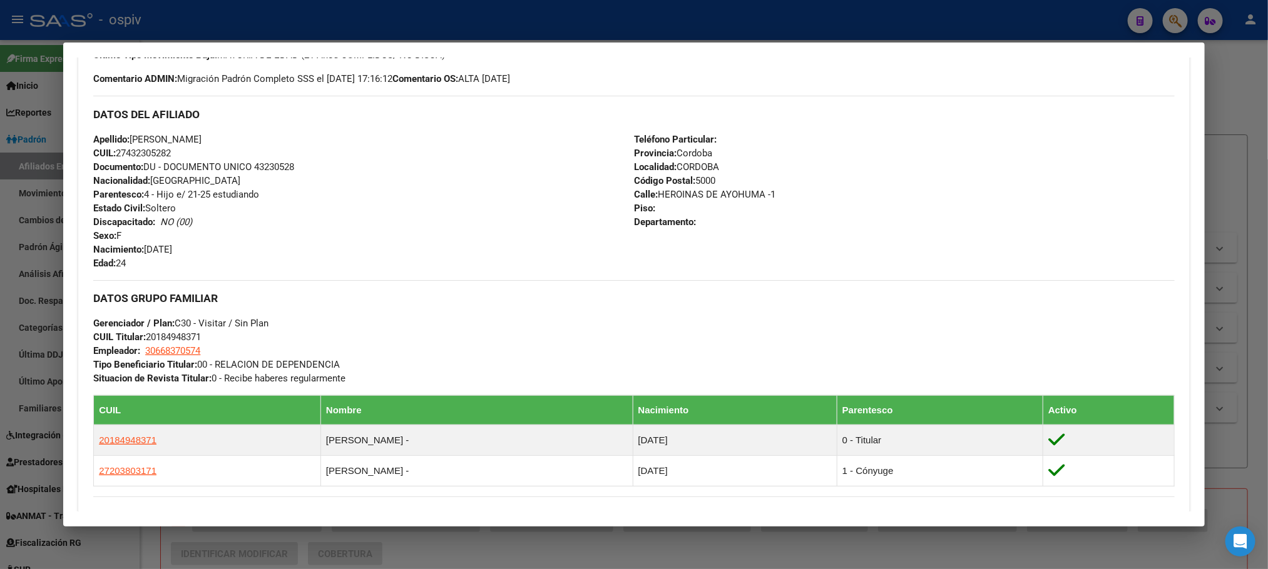
scroll to position [375, 0]
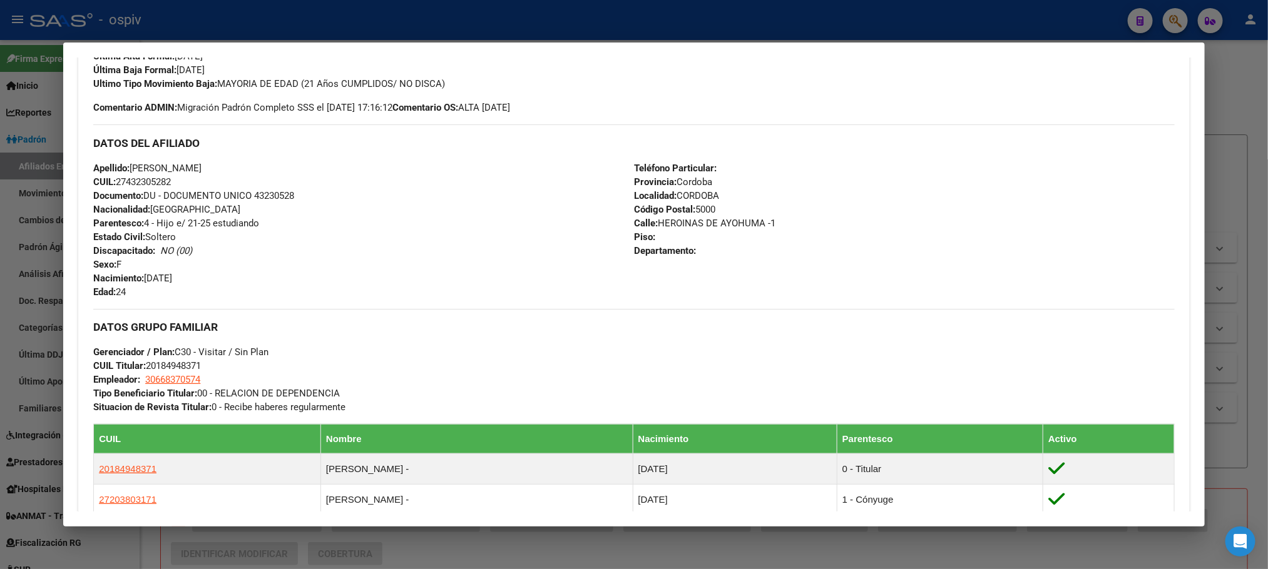
click at [522, 17] on div at bounding box center [634, 284] width 1268 height 569
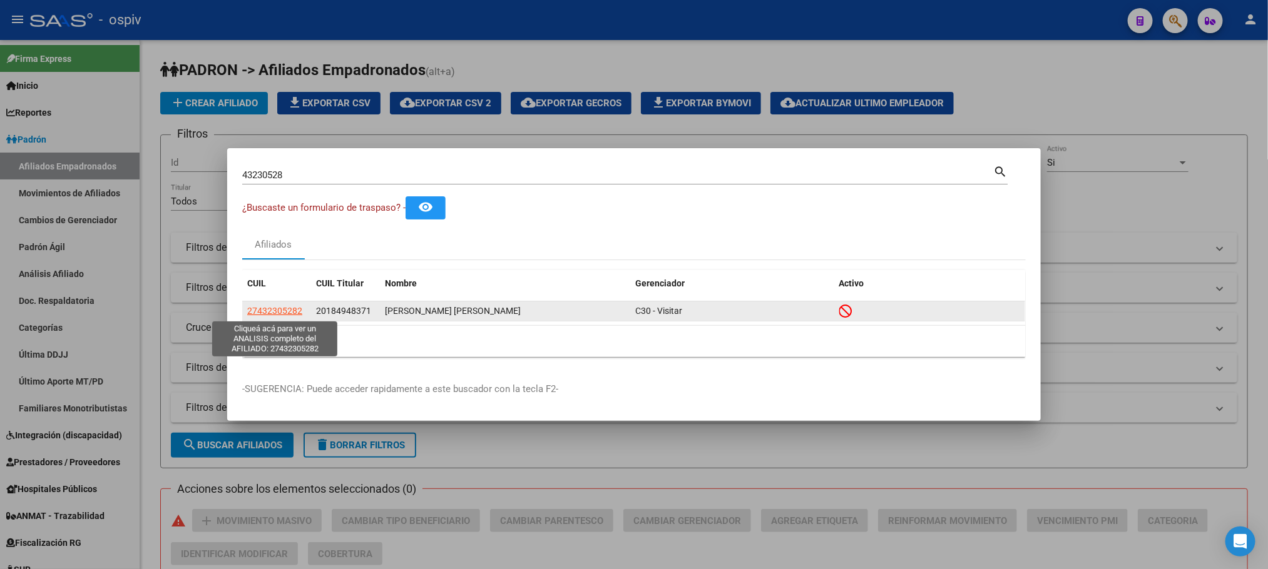
click at [267, 313] on span "27432305282" at bounding box center [274, 311] width 55 height 10
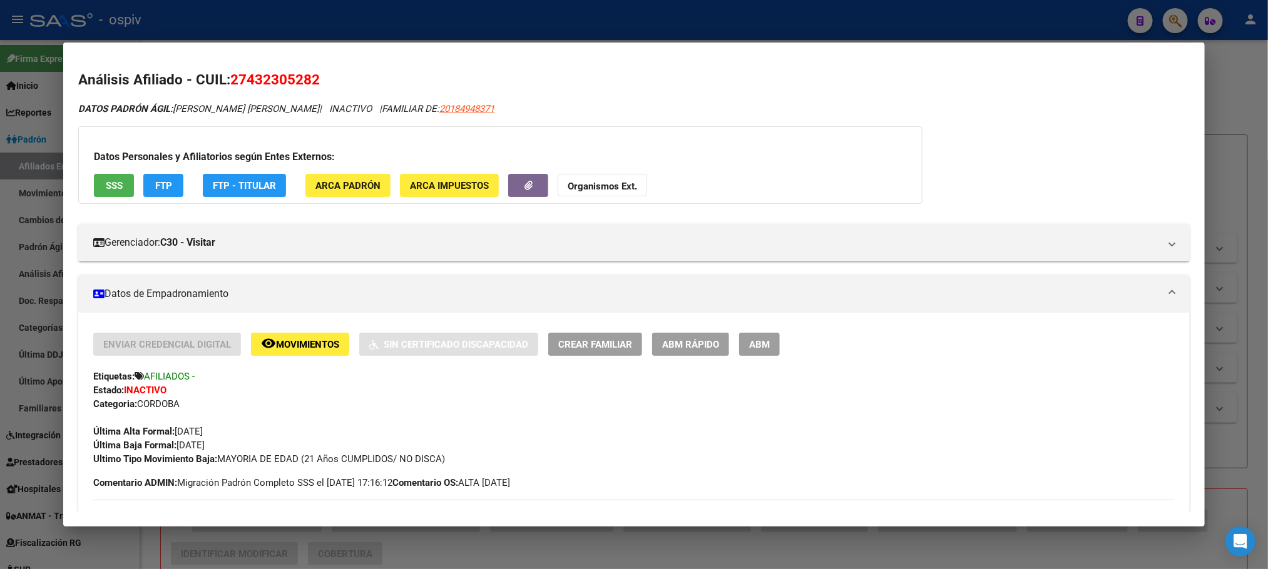
drag, startPoint x: 245, startPoint y: 78, endPoint x: 307, endPoint y: 79, distance: 61.9
click at [307, 79] on span "27432305282" at bounding box center [274, 79] width 89 height 16
copy span "43230528"
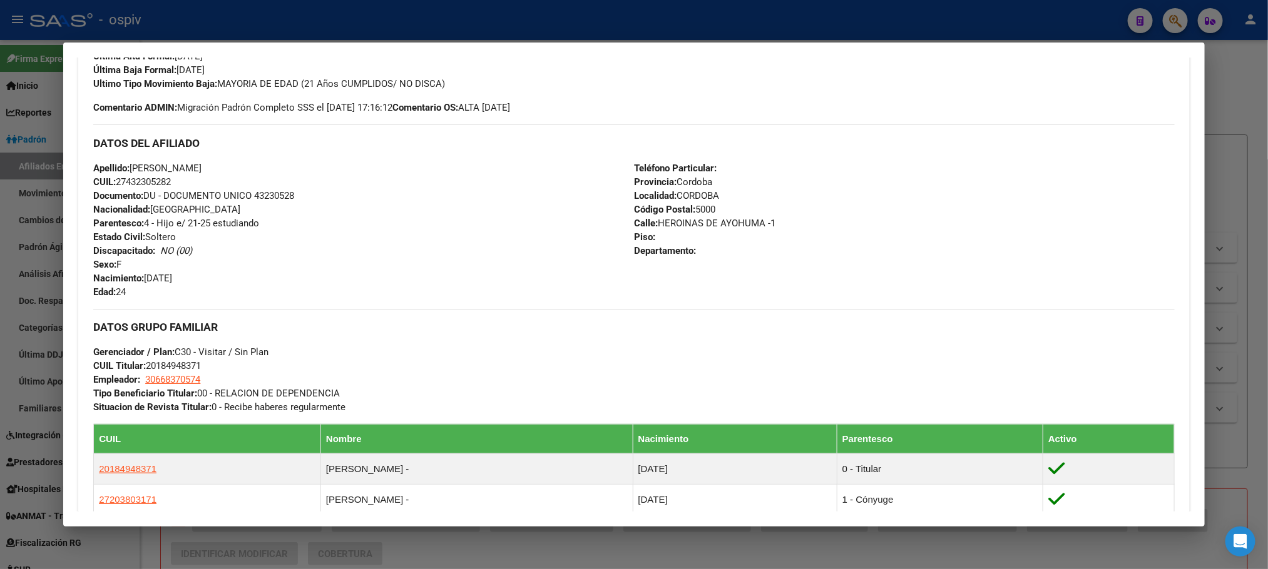
scroll to position [282, 0]
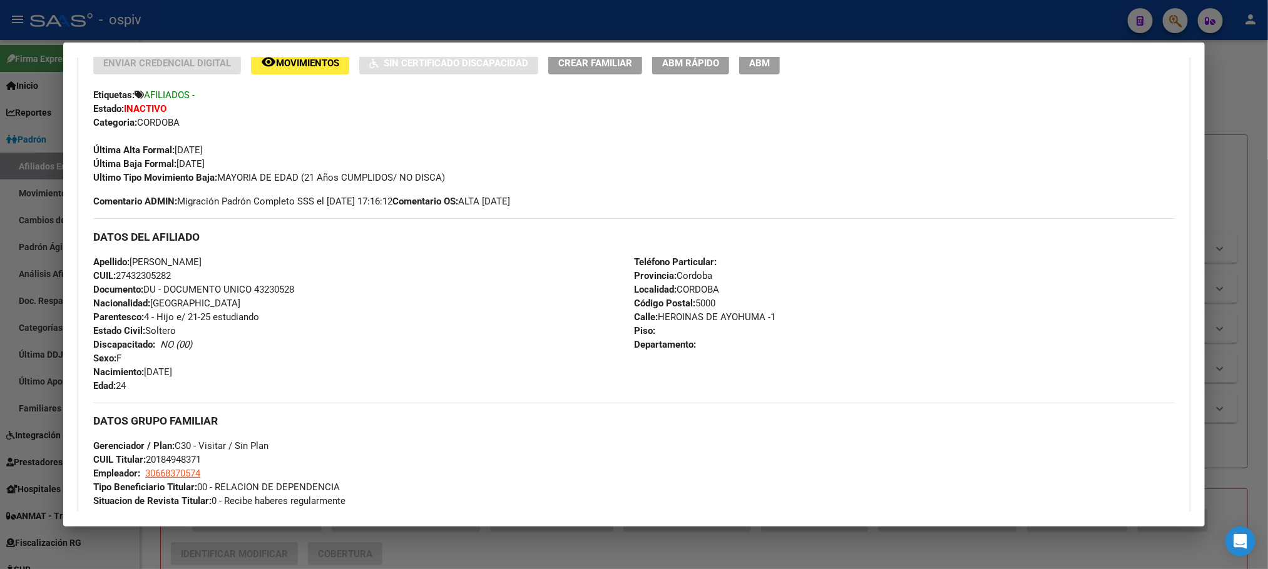
click at [299, 19] on div at bounding box center [634, 284] width 1268 height 569
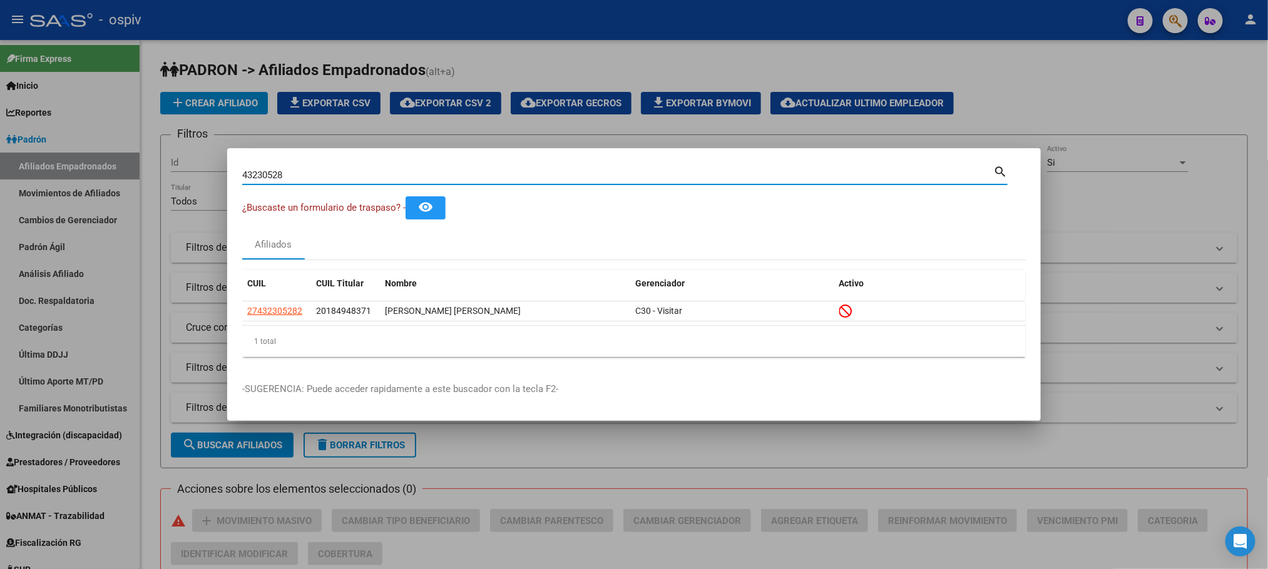
drag, startPoint x: 293, startPoint y: 171, endPoint x: 198, endPoint y: 171, distance: 95.7
click at [198, 171] on div "43230528 Buscar (apellido, dni, cuil, nro traspaso, cuit, obra social) search ¿…" at bounding box center [634, 284] width 1268 height 569
paste input "36141624"
type input "36141624"
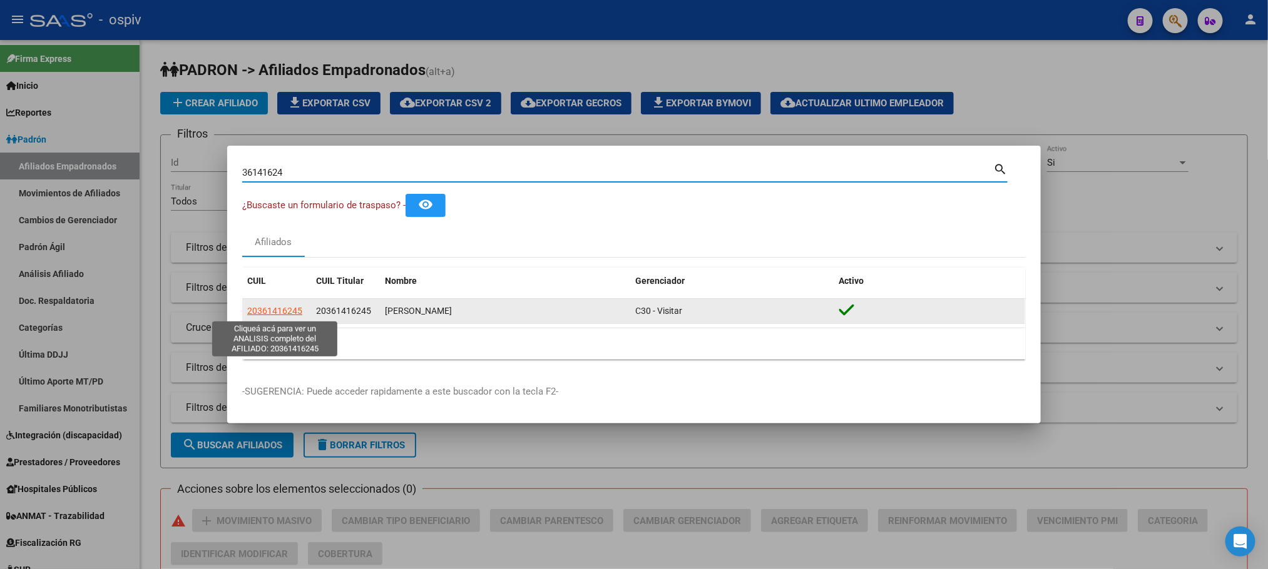
click at [268, 308] on span "20361416245" at bounding box center [274, 311] width 55 height 10
type textarea "20361416245"
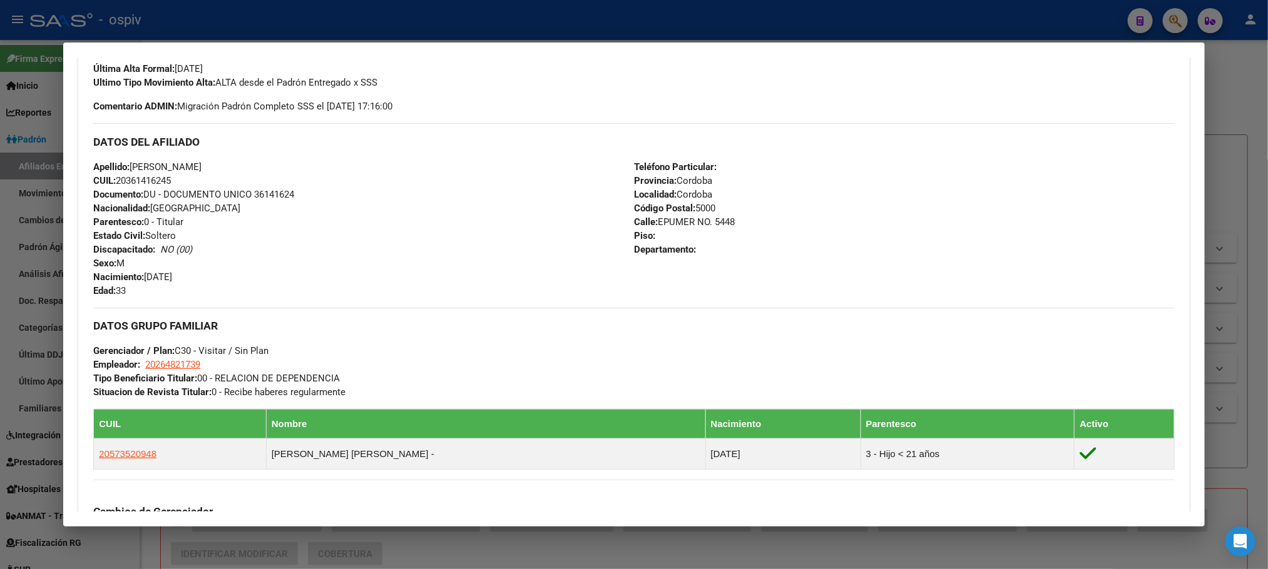
scroll to position [633, 0]
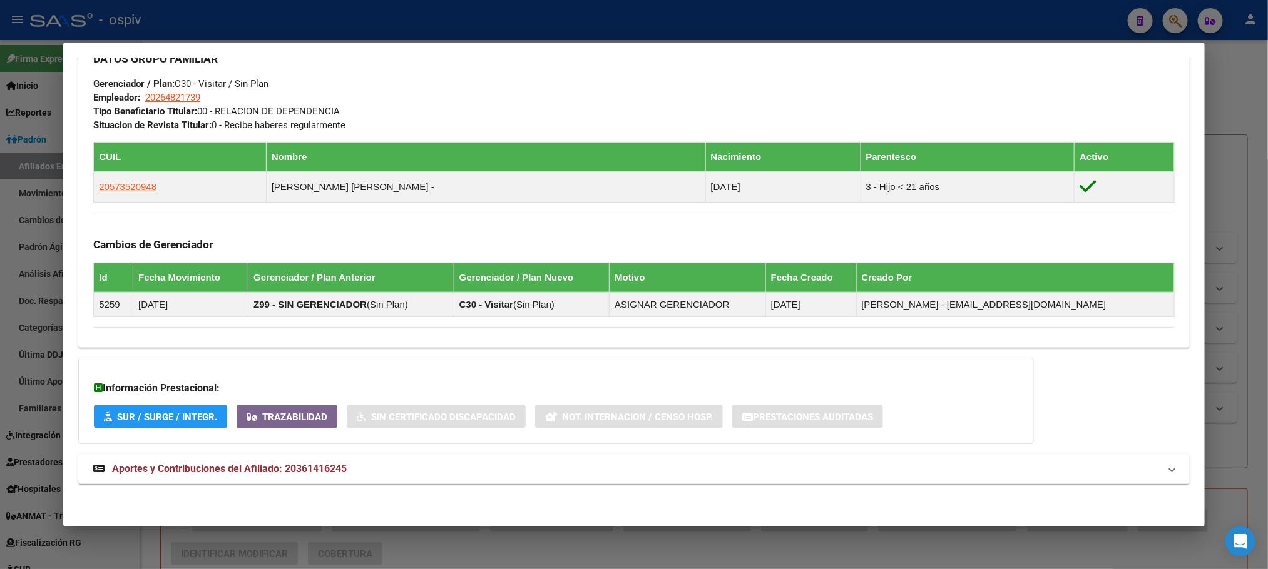
click at [321, 32] on div at bounding box center [634, 284] width 1268 height 569
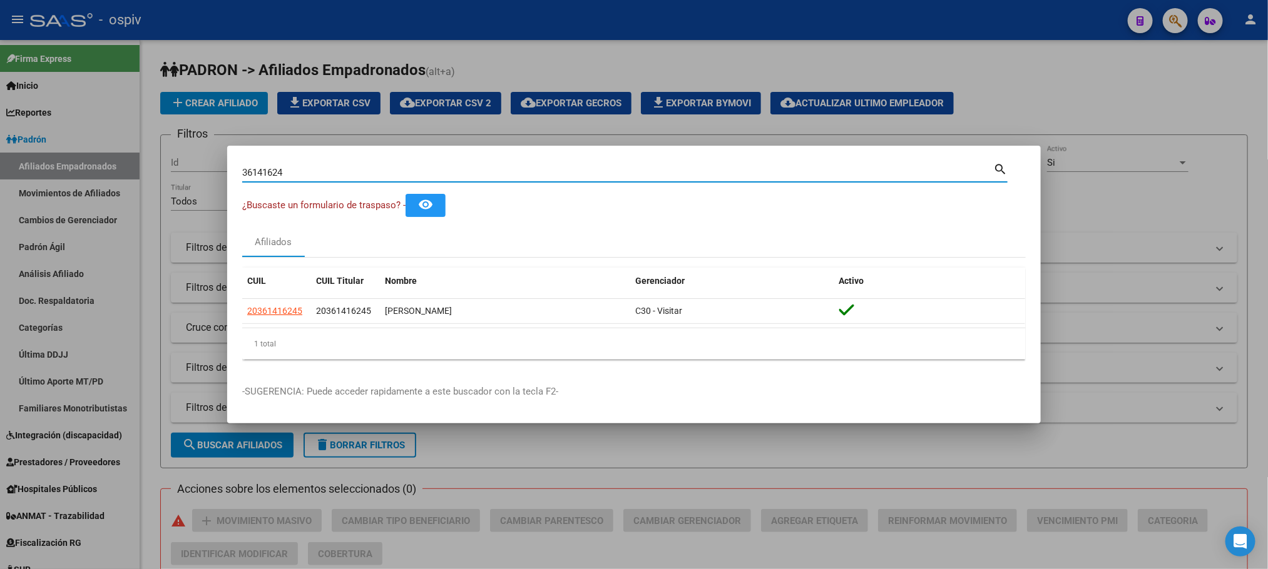
drag, startPoint x: 175, startPoint y: 175, endPoint x: 141, endPoint y: 168, distance: 33.9
click at [136, 171] on div "36141624 Buscar (apellido, dni, cuil, nro traspaso, cuit, obra social) search ¿…" at bounding box center [634, 284] width 1268 height 569
paste input "56535178"
type input "56535178"
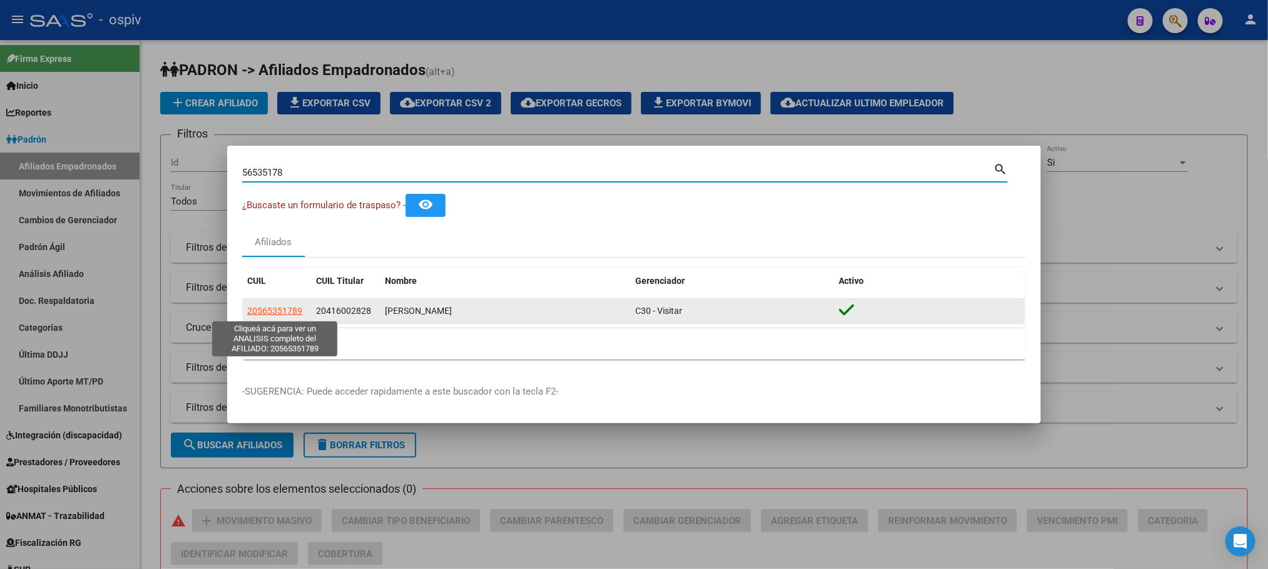
click at [257, 310] on span "20565351789" at bounding box center [274, 311] width 55 height 10
type textarea "20565351789"
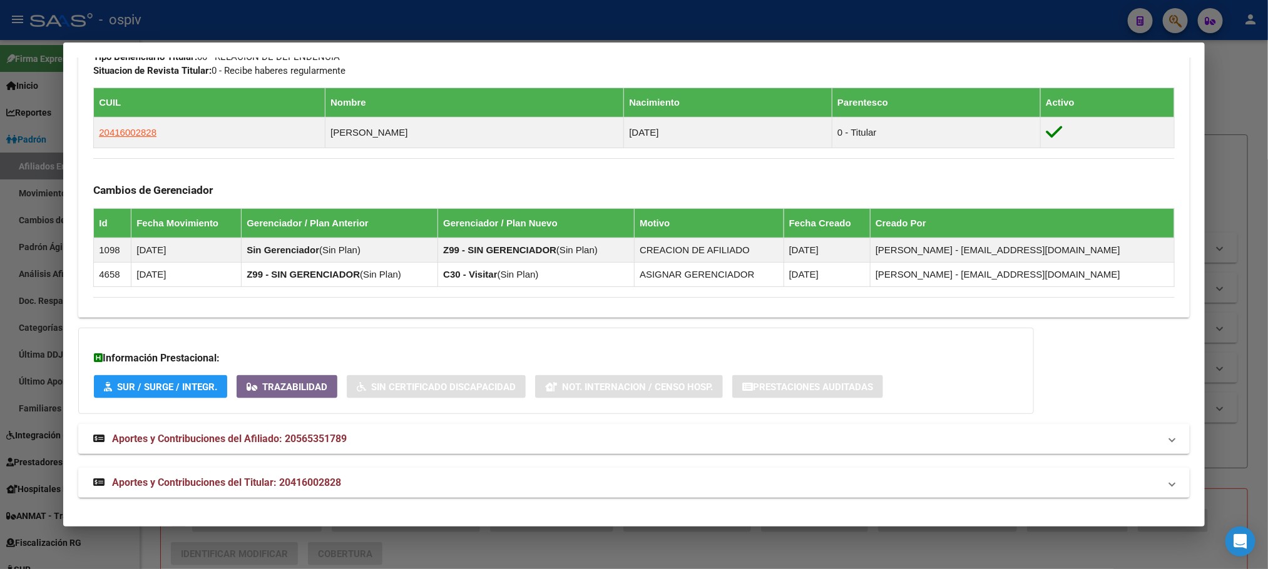
scroll to position [678, 0]
click at [460, 21] on div at bounding box center [634, 284] width 1268 height 569
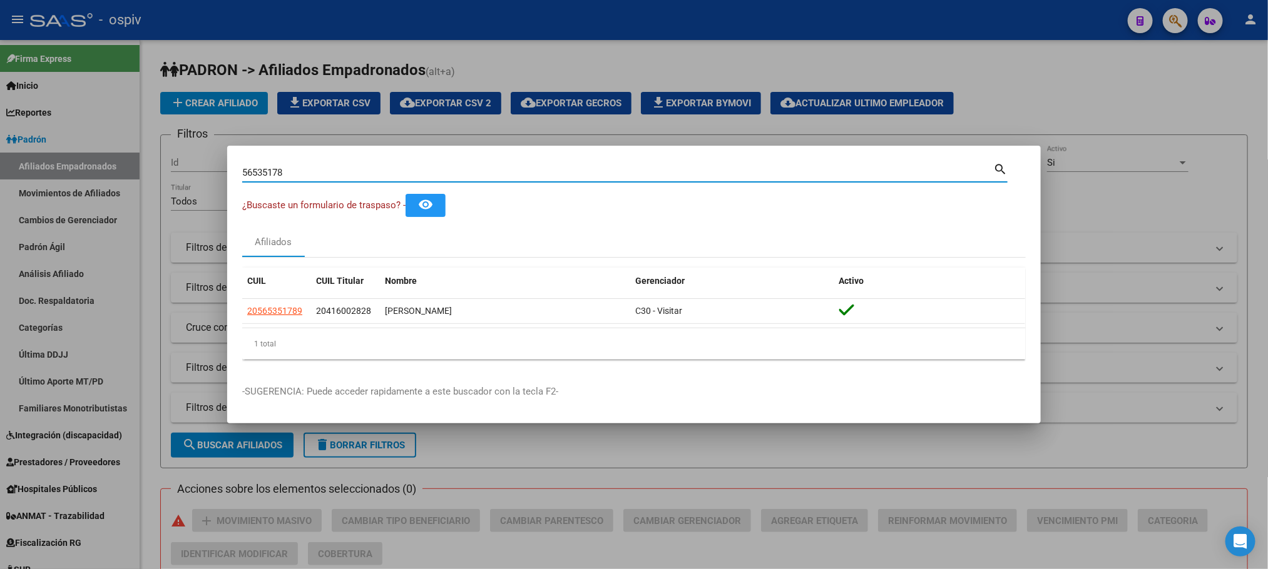
drag, startPoint x: 304, startPoint y: 167, endPoint x: 203, endPoint y: 163, distance: 101.4
click at [203, 163] on div "56535178 Buscar (apellido, dni, cuil, nro traspaso, cuit, obra social) search ¿…" at bounding box center [634, 284] width 1268 height 569
paste input "31222297"
type input "31222297"
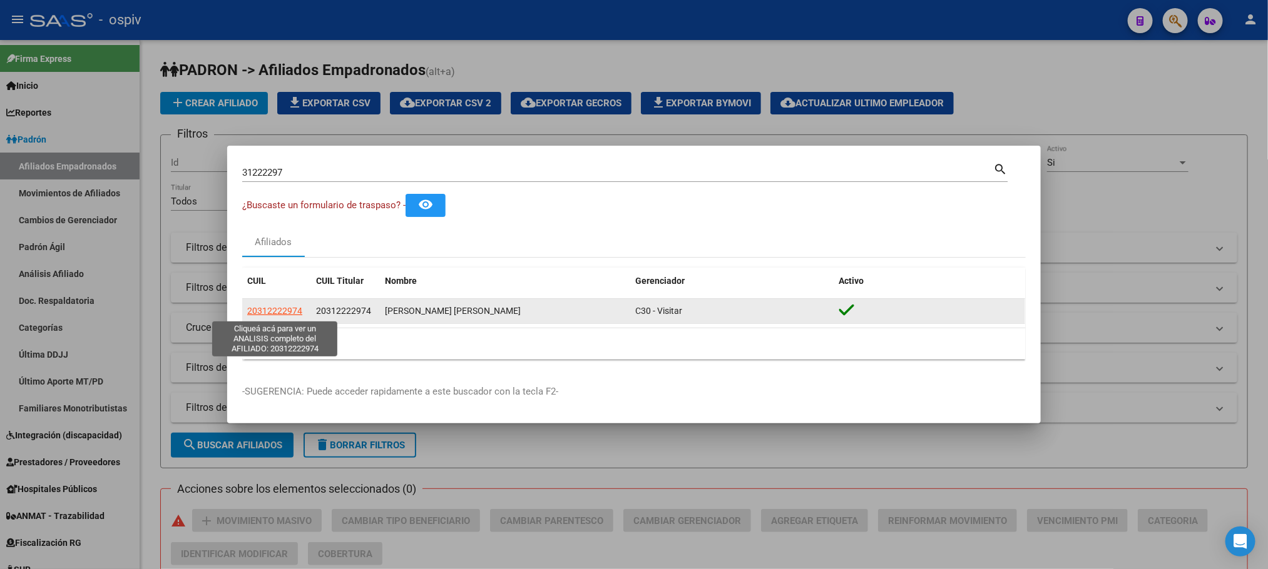
click at [276, 306] on span "20312222974" at bounding box center [274, 311] width 55 height 10
type textarea "20312222974"
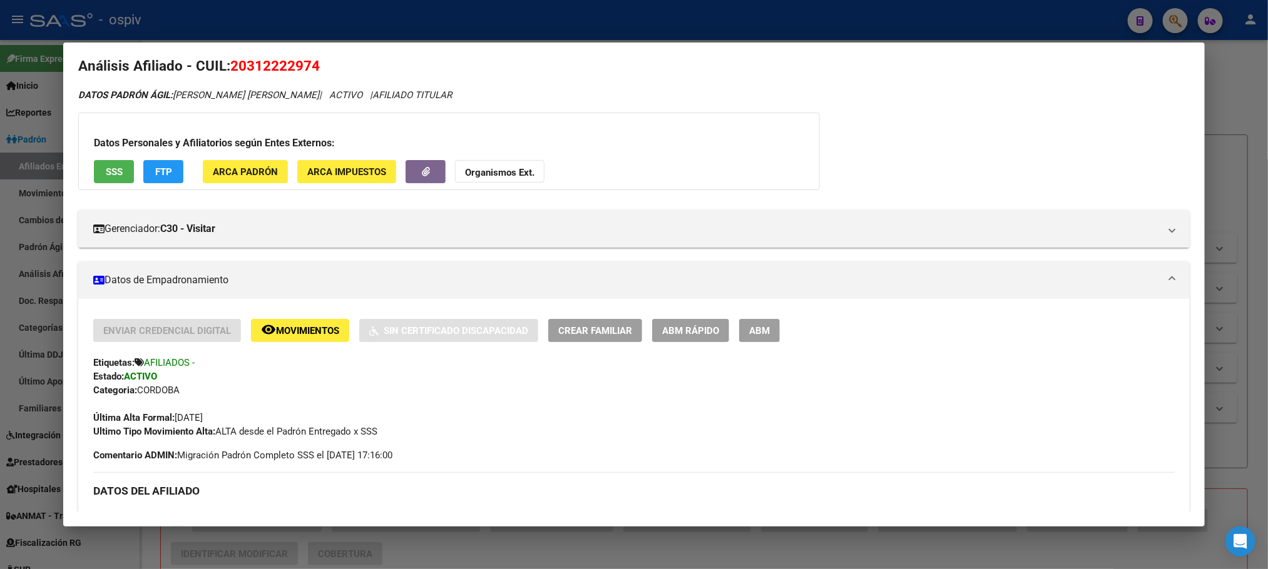
scroll to position [0, 0]
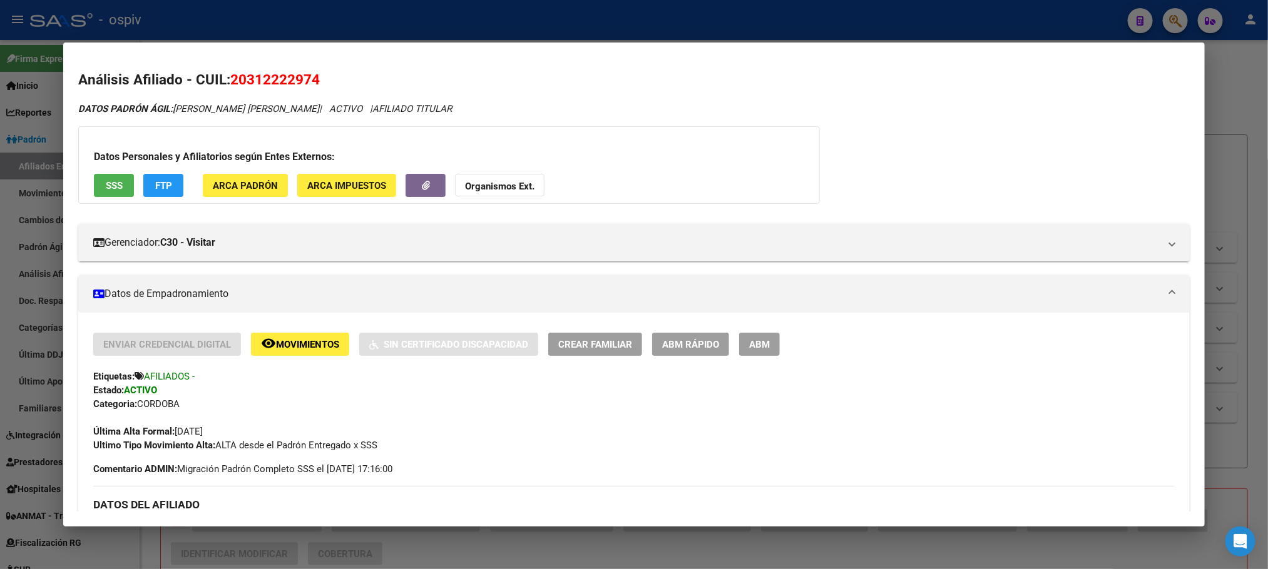
click at [355, 27] on div at bounding box center [634, 284] width 1268 height 569
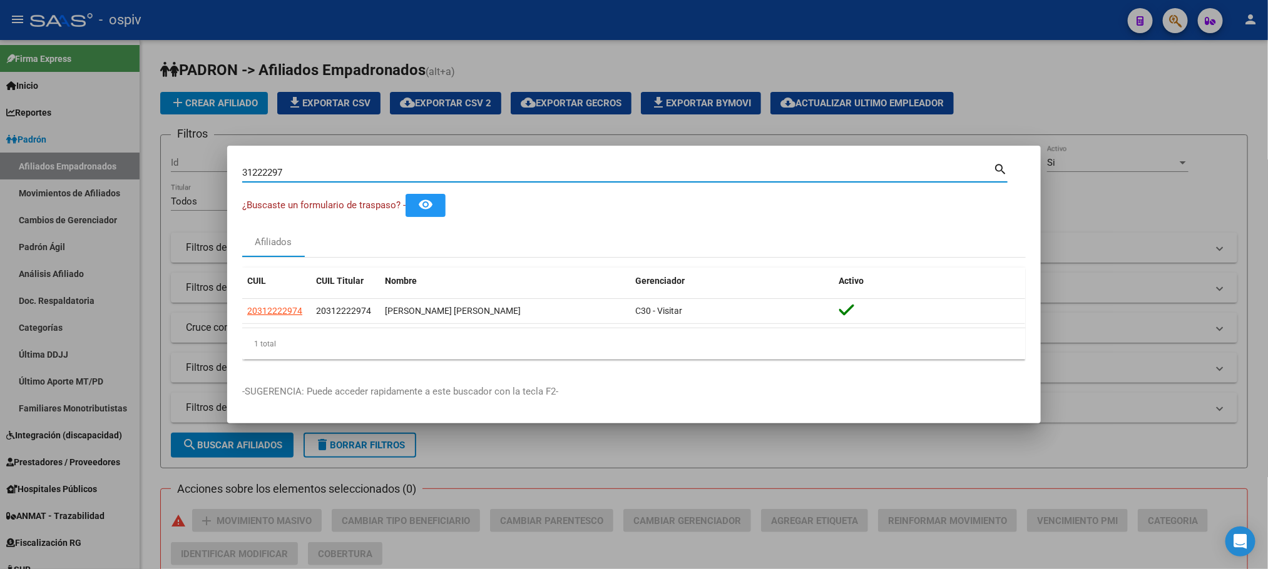
drag, startPoint x: 298, startPoint y: 173, endPoint x: 227, endPoint y: 158, distance: 72.9
click at [227, 158] on mat-dialog-container "31222297 Buscar (apellido, dni, cuil, nro traspaso, cuit, obra social) search ¿…" at bounding box center [633, 285] width 813 height 278
type input "24439619"
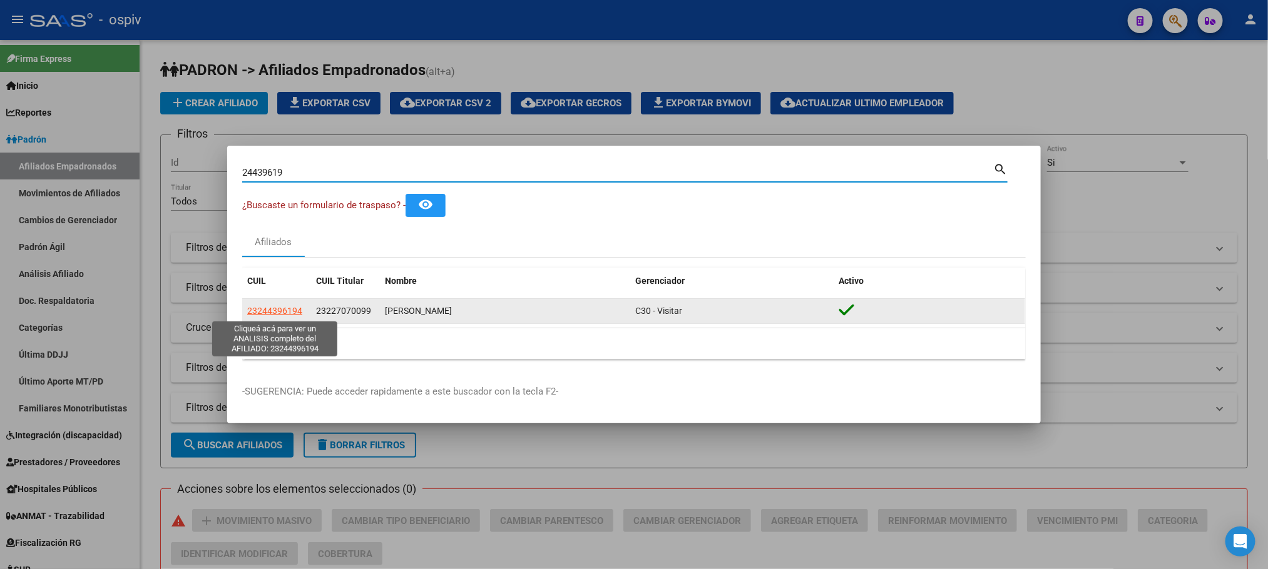
click at [278, 308] on span "23244396194" at bounding box center [274, 311] width 55 height 10
type textarea "23244396194"
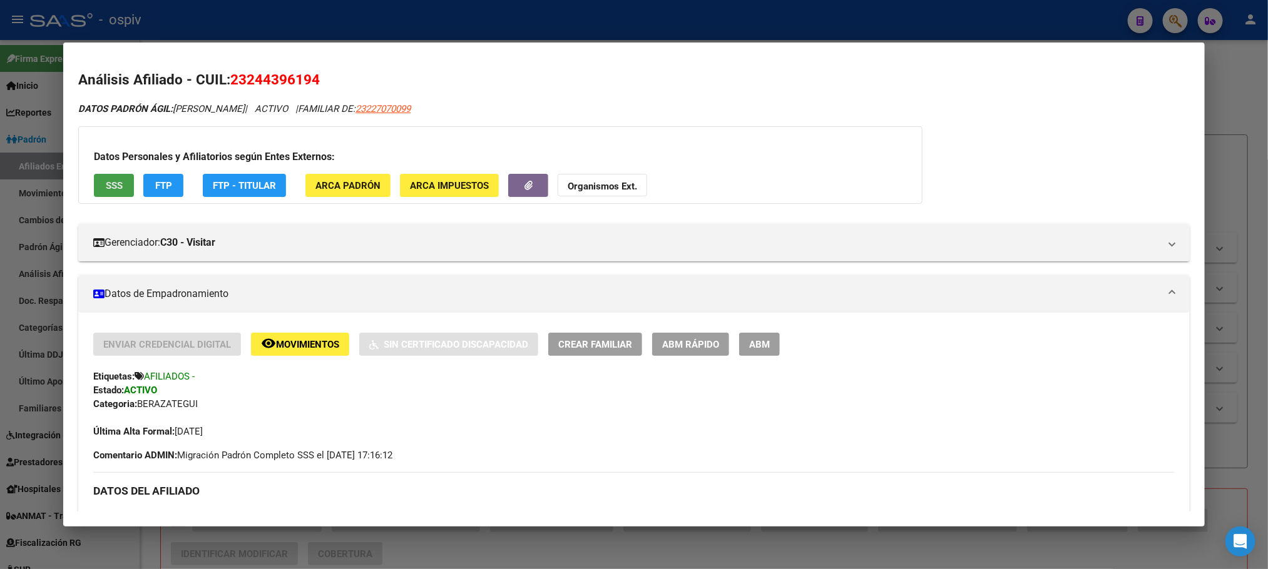
click at [108, 190] on button "SSS" at bounding box center [114, 185] width 40 height 23
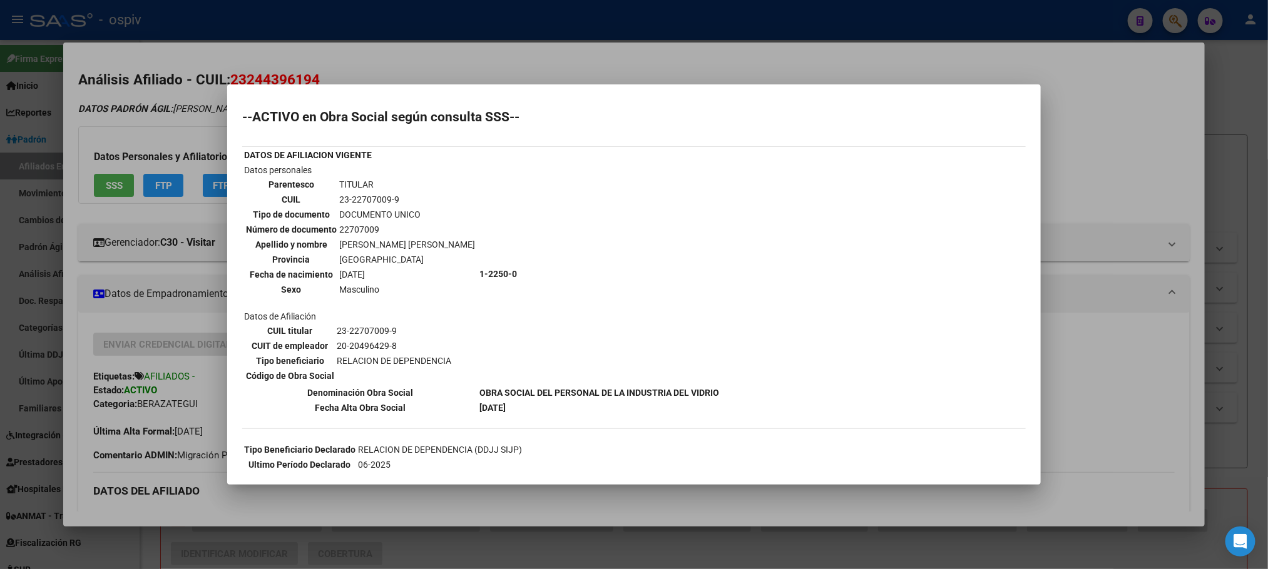
click at [574, 29] on div at bounding box center [634, 284] width 1268 height 569
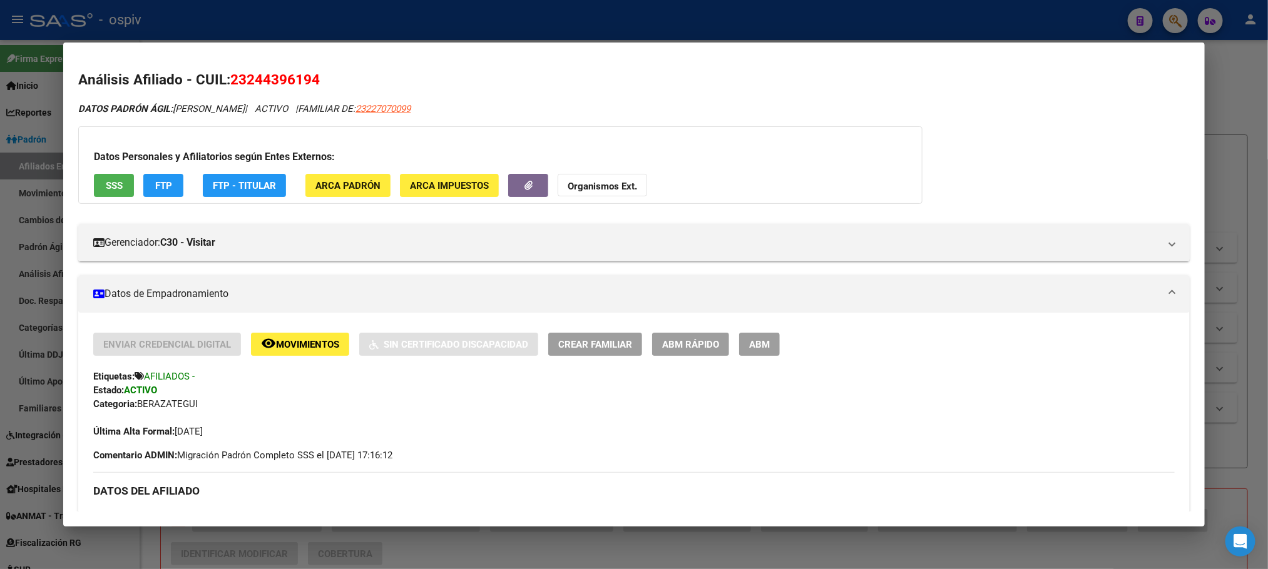
click at [289, 21] on div at bounding box center [634, 284] width 1268 height 569
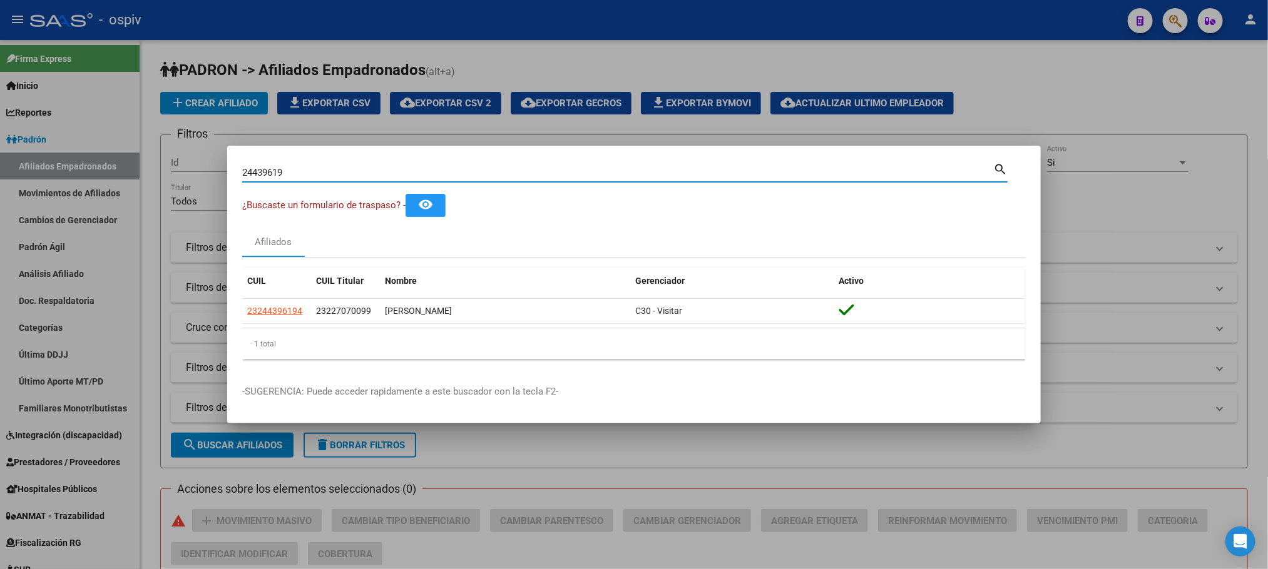
drag, startPoint x: 283, startPoint y: 170, endPoint x: 197, endPoint y: 160, distance: 86.8
click at [197, 160] on div "24439619 Buscar (apellido, dni, cuil, nro traspaso, cuit, obra social) search ¿…" at bounding box center [634, 284] width 1268 height 569
paste input "36925003"
type input "36925003"
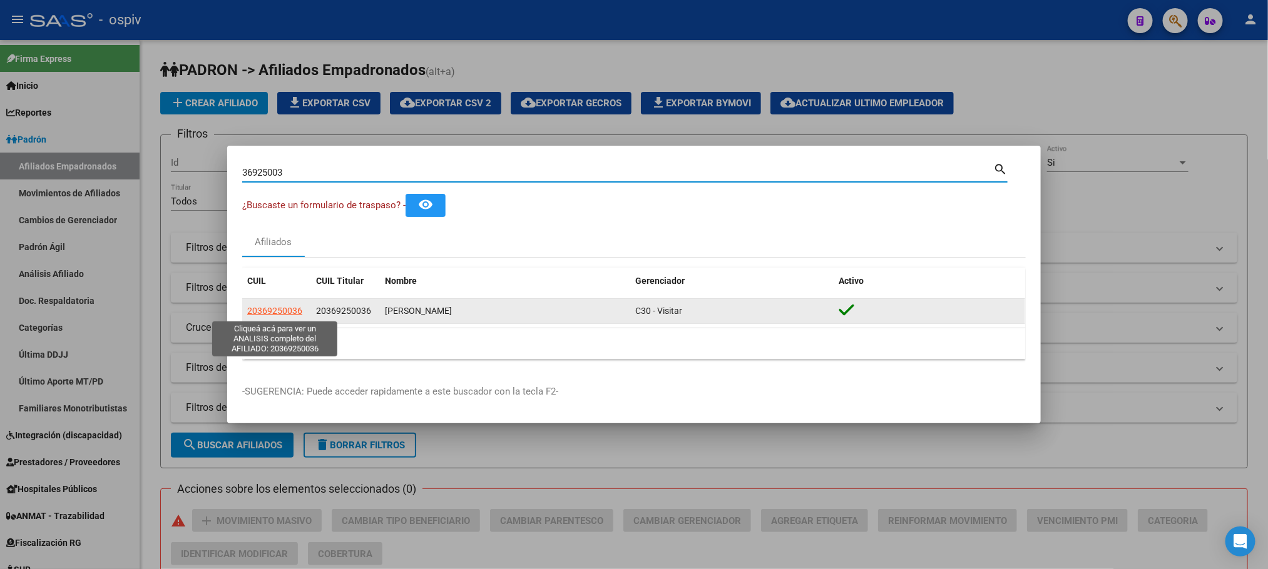
click at [293, 312] on span "20369250036" at bounding box center [274, 311] width 55 height 10
type textarea "20369250036"
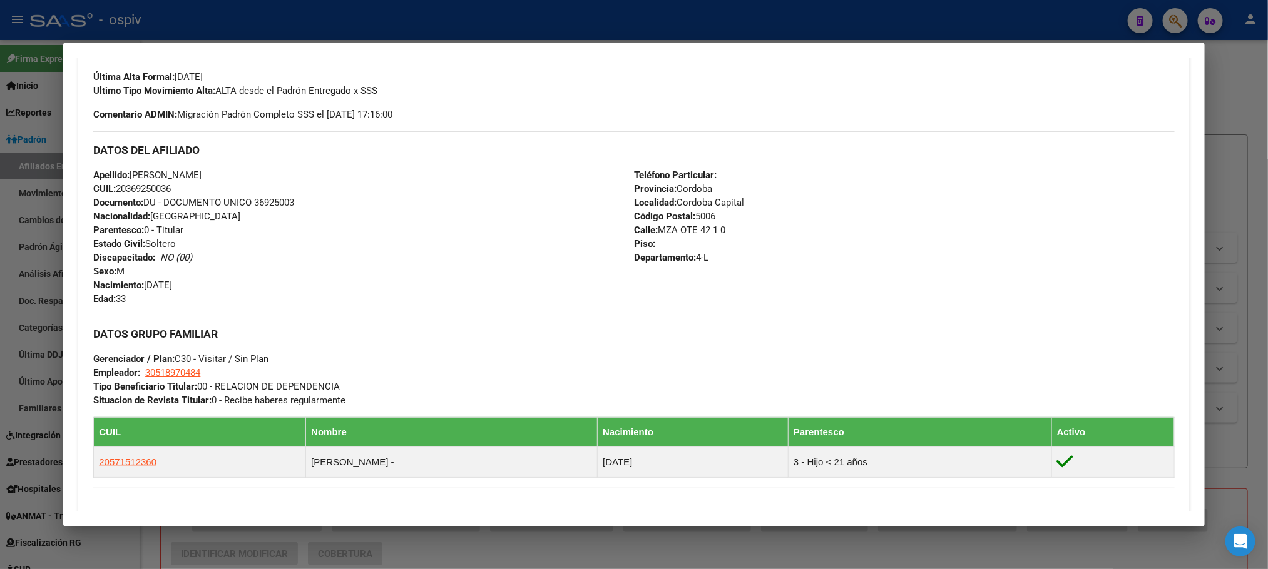
scroll to position [353, 0]
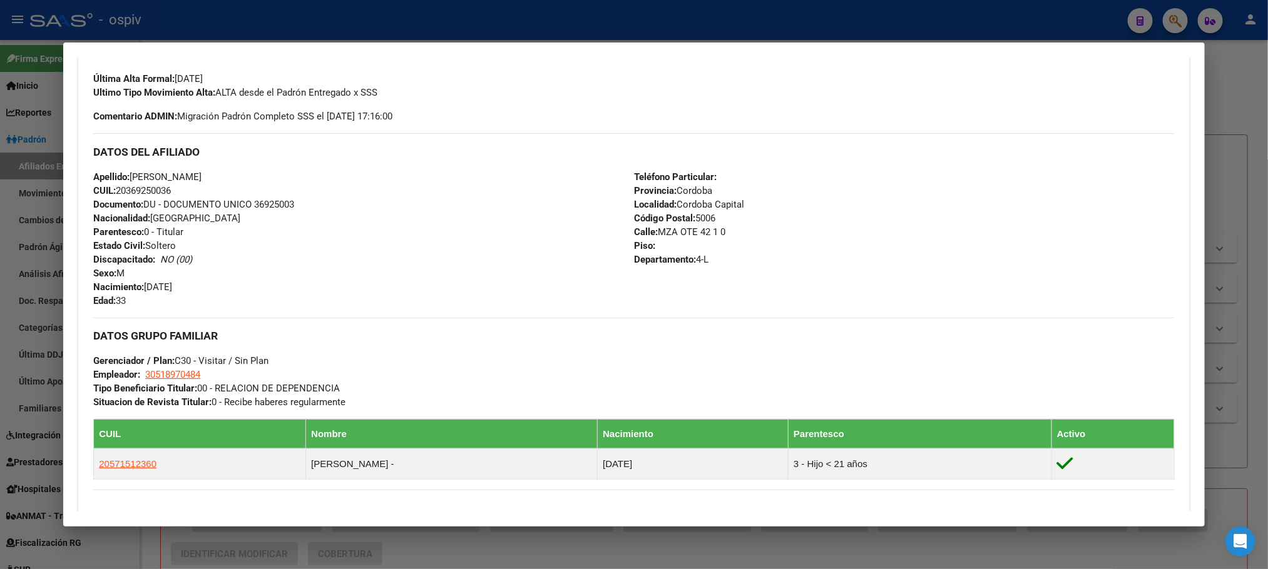
click at [531, 21] on div at bounding box center [634, 284] width 1268 height 569
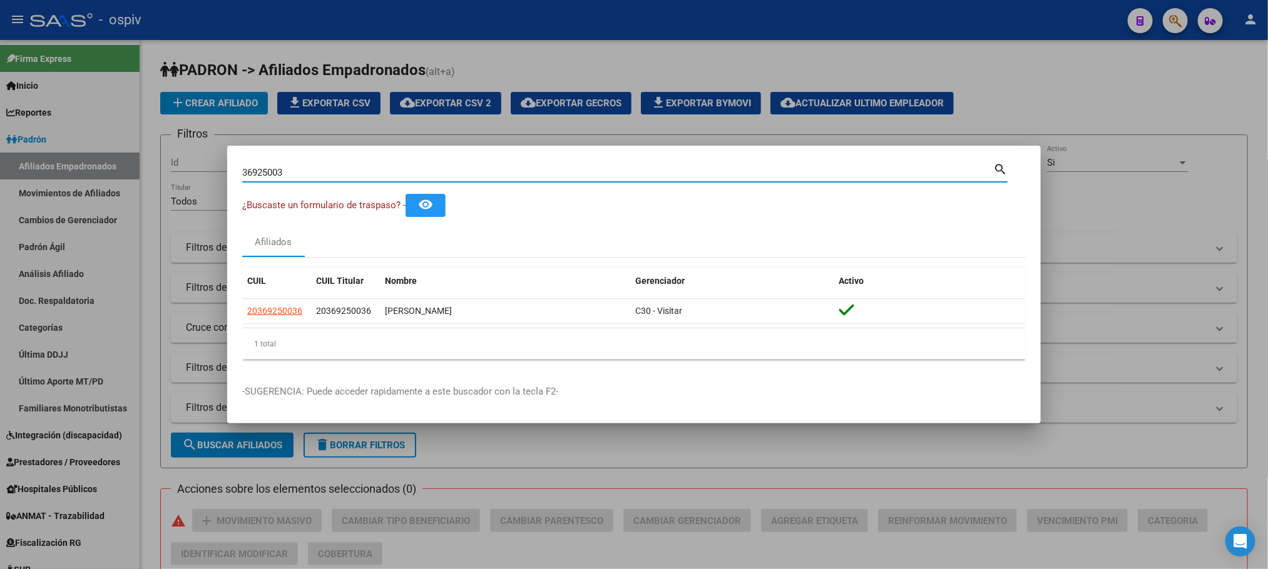
drag, startPoint x: 330, startPoint y: 175, endPoint x: 121, endPoint y: 145, distance: 211.7
click at [121, 145] on div "36925003 Buscar (apellido, dni, cuil, nro traspaso, cuit, obra social) search ¿…" at bounding box center [634, 284] width 1268 height 569
paste input "4622158"
type input "46221583"
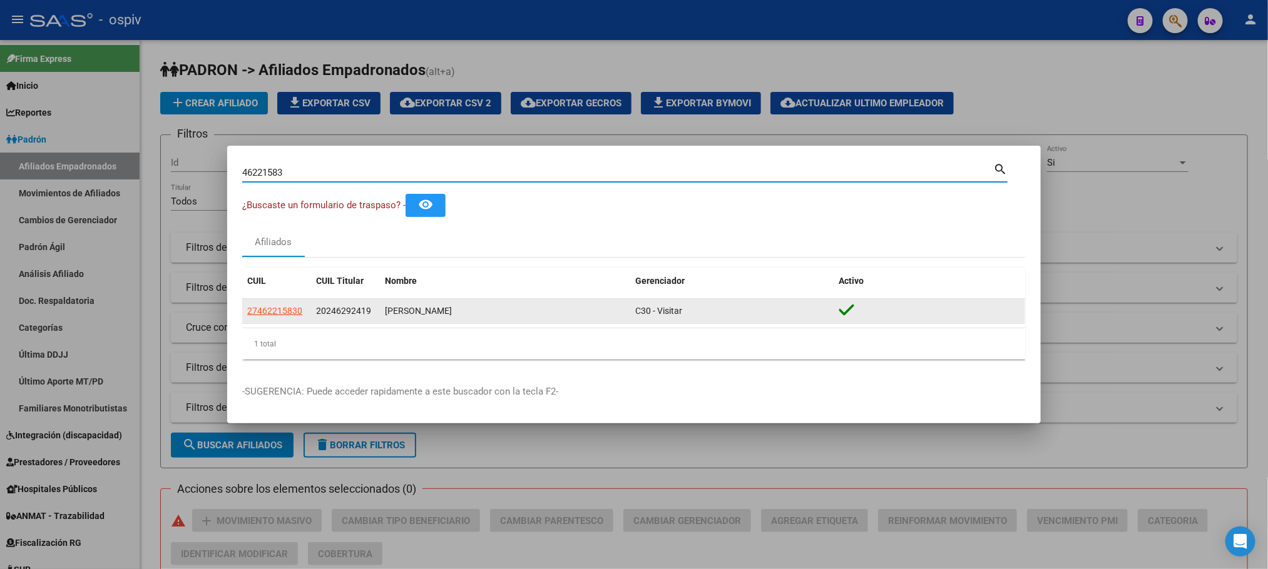
click at [276, 304] on app-link-go-to "27462215830" at bounding box center [274, 311] width 55 height 14
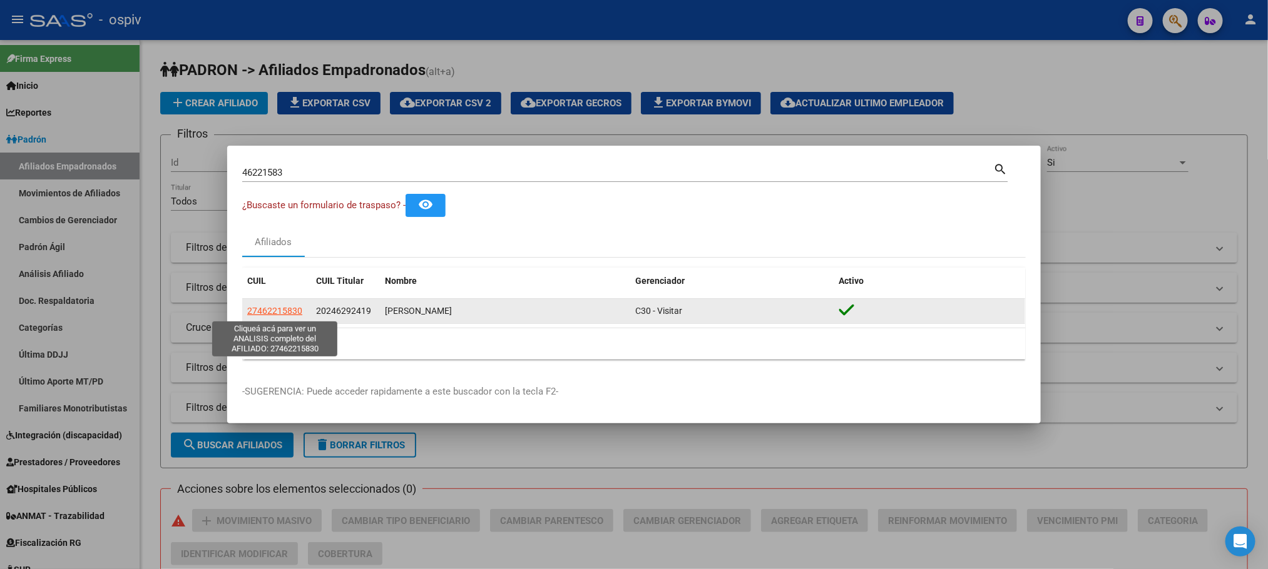
click at [276, 310] on span "27462215830" at bounding box center [274, 311] width 55 height 10
type textarea "27462215830"
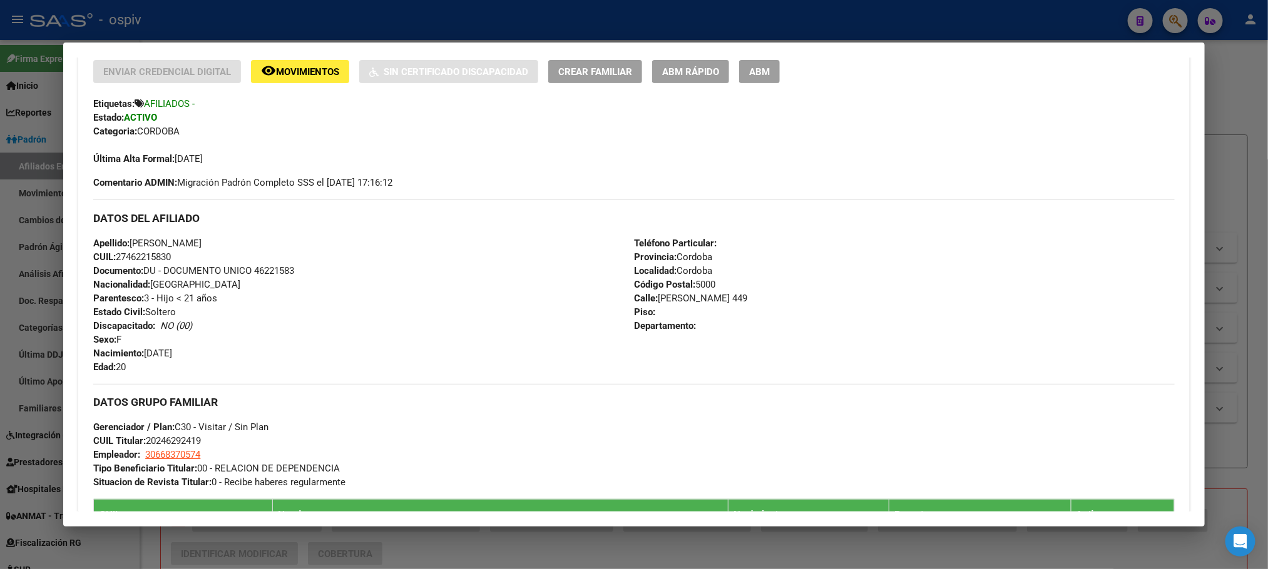
scroll to position [282, 0]
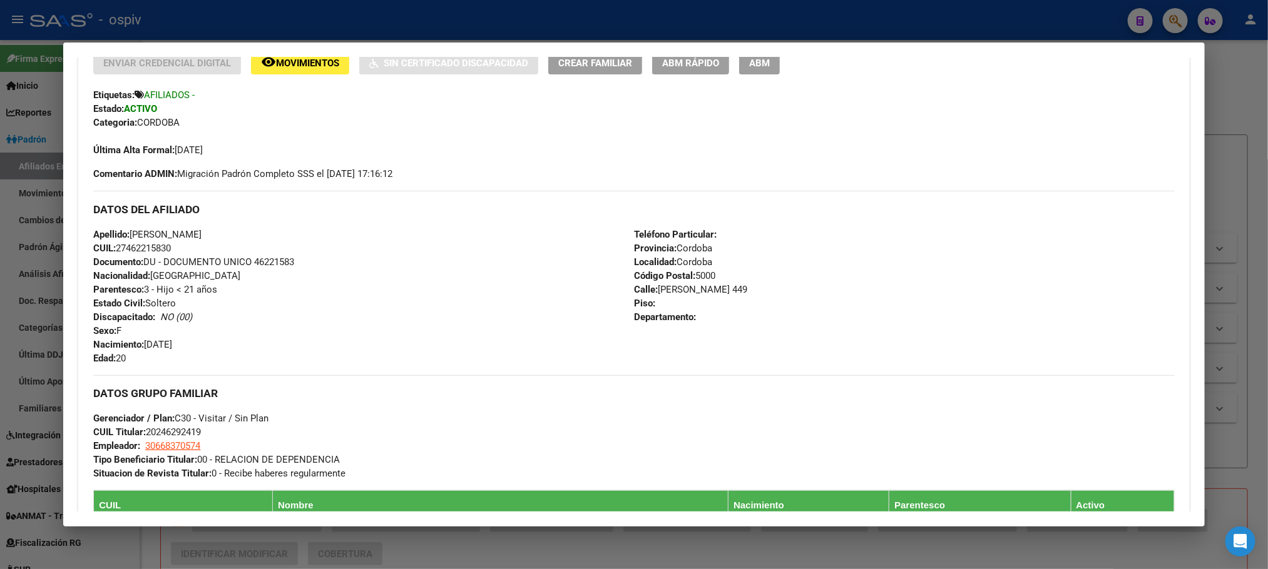
click at [469, 15] on div at bounding box center [634, 284] width 1268 height 569
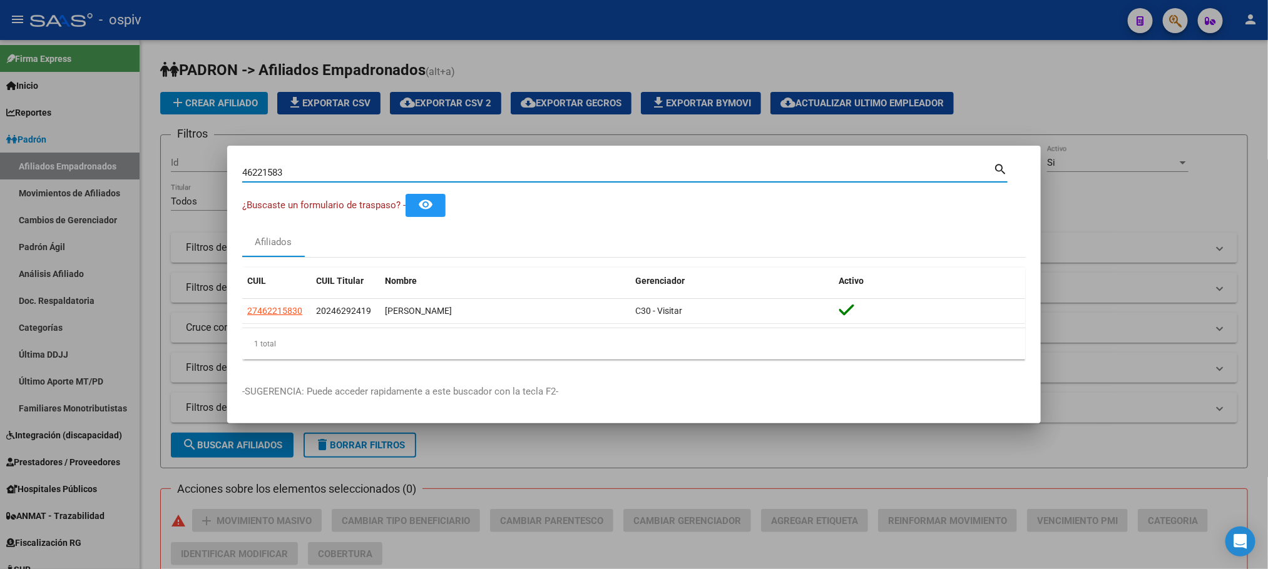
drag, startPoint x: 303, startPoint y: 170, endPoint x: 130, endPoint y: 168, distance: 173.3
click at [130, 168] on div "46221583 Buscar (apellido, dni, cuil, nro traspaso, cuit, obra social) search ¿…" at bounding box center [634, 284] width 1268 height 569
paste input "3169835"
type input "31698353"
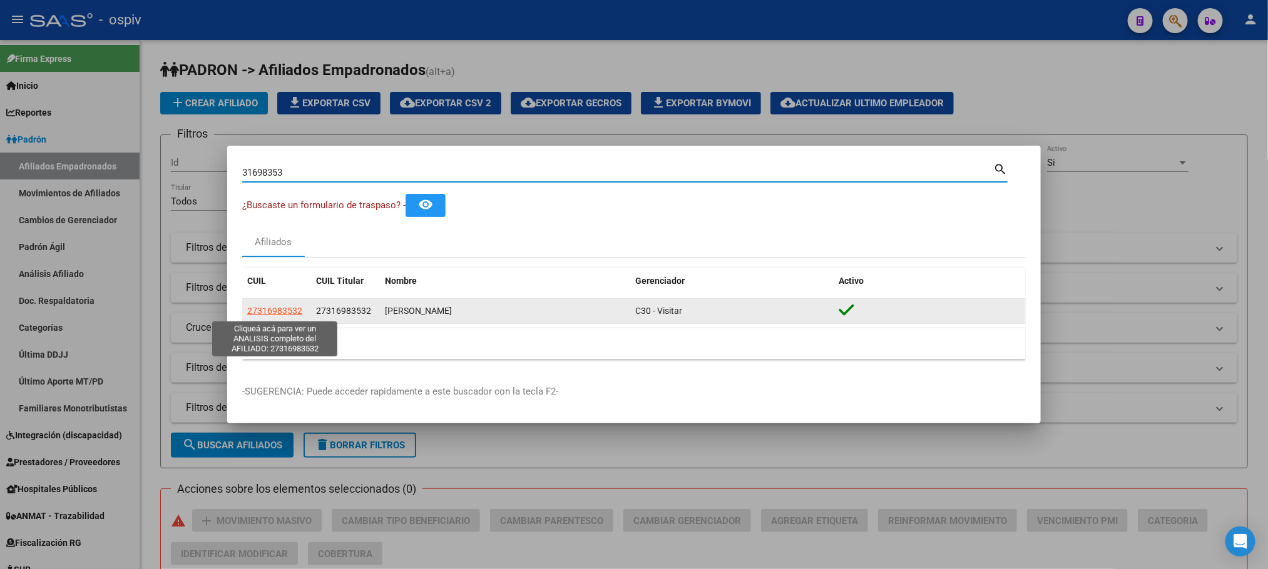
click at [274, 312] on span "27316983532" at bounding box center [274, 311] width 55 height 10
type textarea "27316983532"
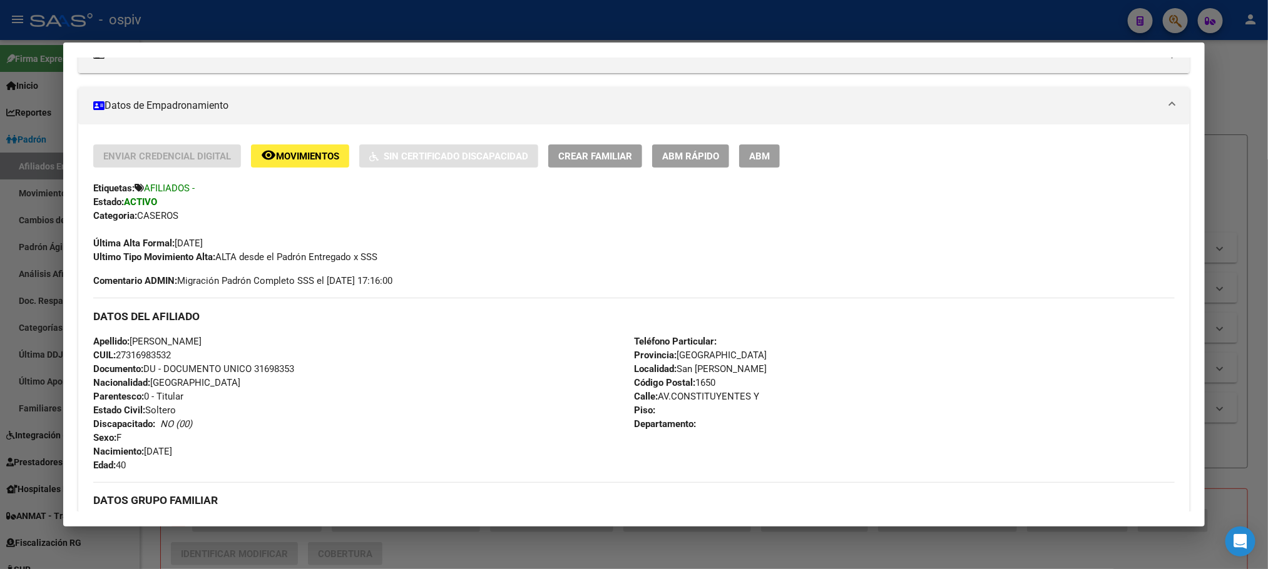
scroll to position [0, 0]
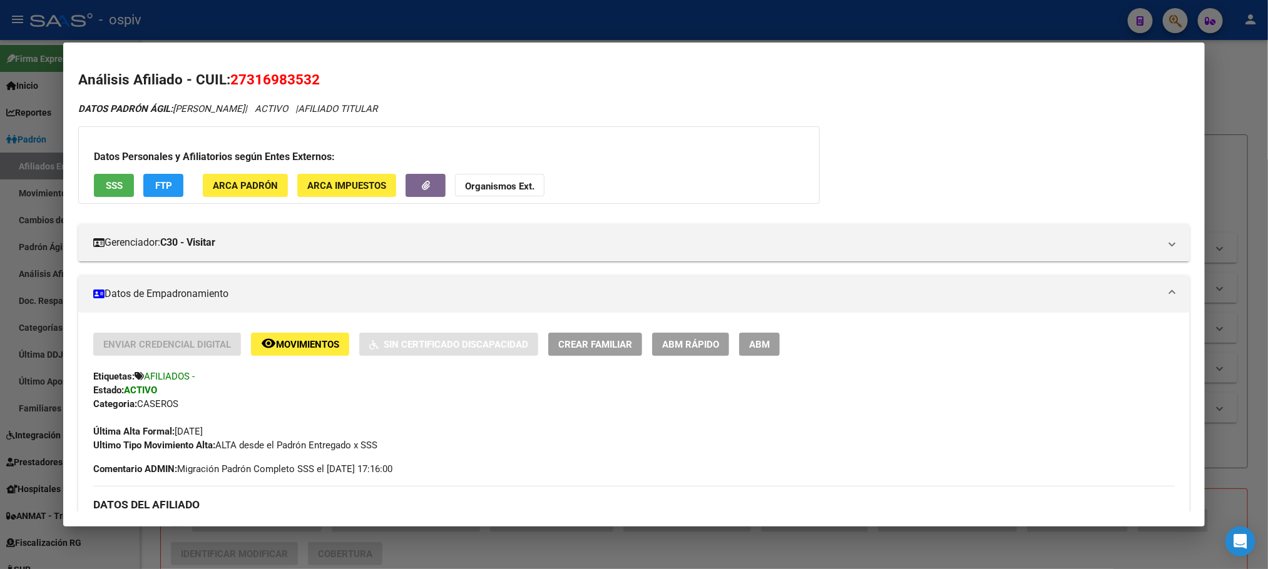
click at [306, 26] on div at bounding box center [634, 284] width 1268 height 569
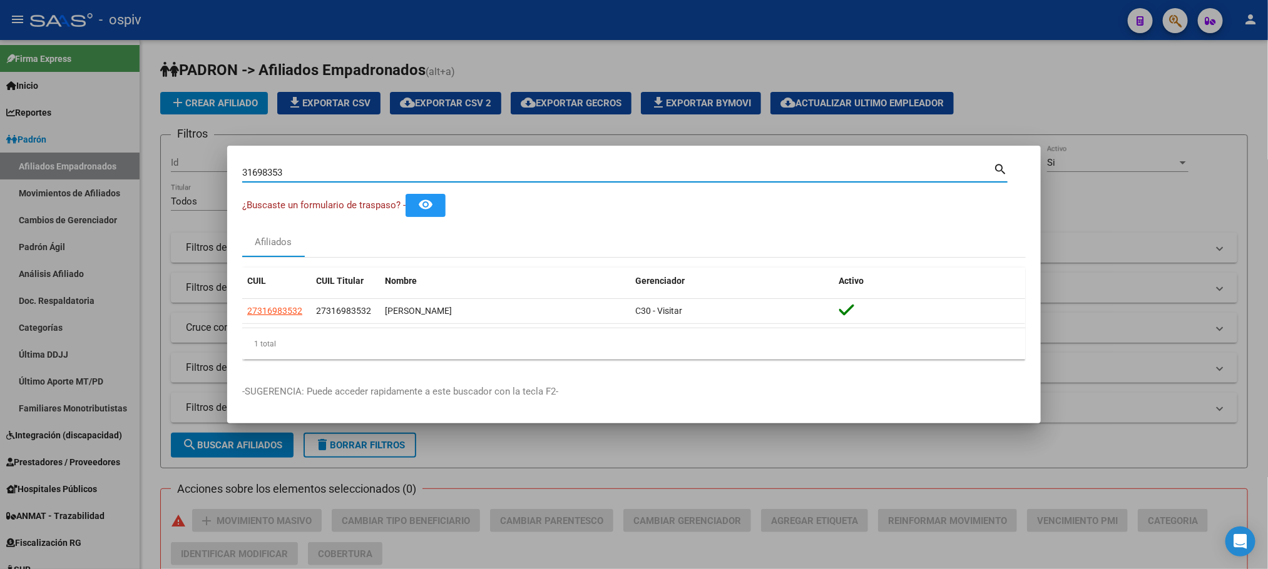
drag, startPoint x: 295, startPoint y: 173, endPoint x: 148, endPoint y: 165, distance: 146.6
click at [148, 165] on div "31698353 Buscar (apellido, dni, cuil, nro traspaso, cuit, obra social) search ¿…" at bounding box center [634, 284] width 1268 height 569
paste input "27316983532"
drag, startPoint x: 360, startPoint y: 169, endPoint x: 151, endPoint y: 160, distance: 209.8
click at [151, 160] on div "27316983532 Buscar (apellido, dni, cuil, nro traspaso, cuit, obra social) searc…" at bounding box center [634, 284] width 1268 height 569
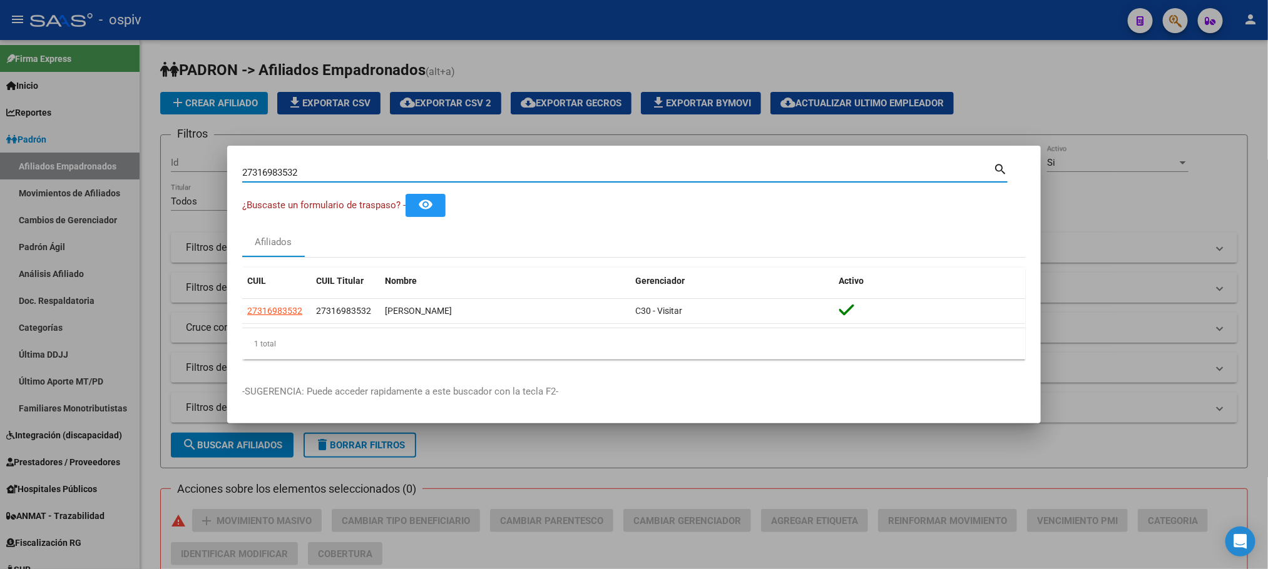
paste input "31698353"
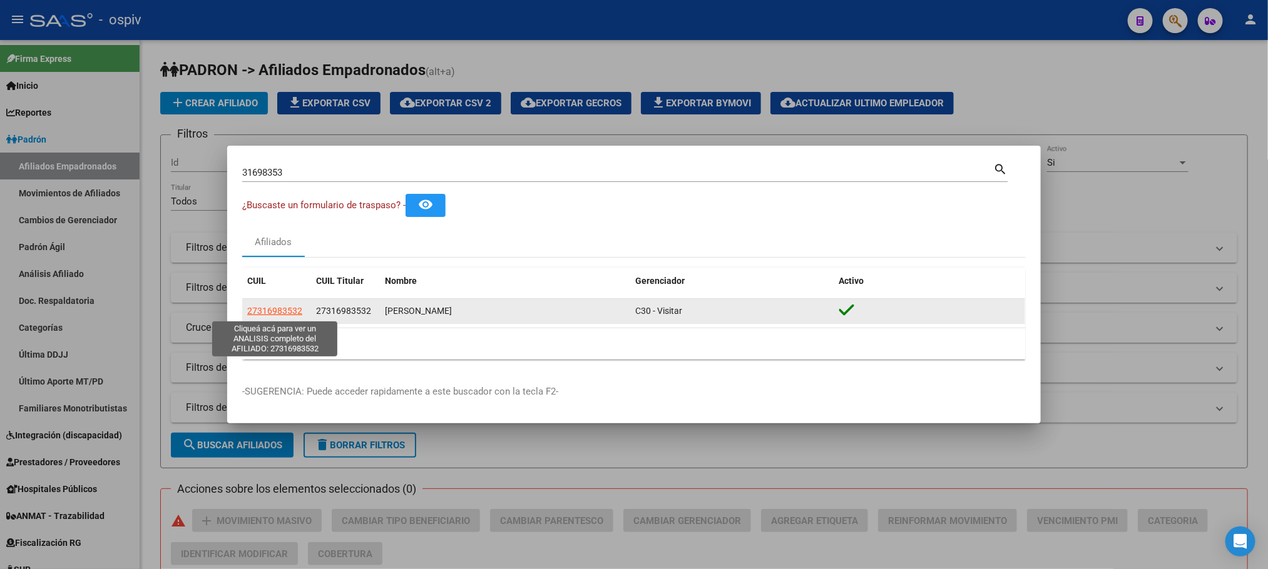
click at [297, 312] on span "27316983532" at bounding box center [274, 311] width 55 height 10
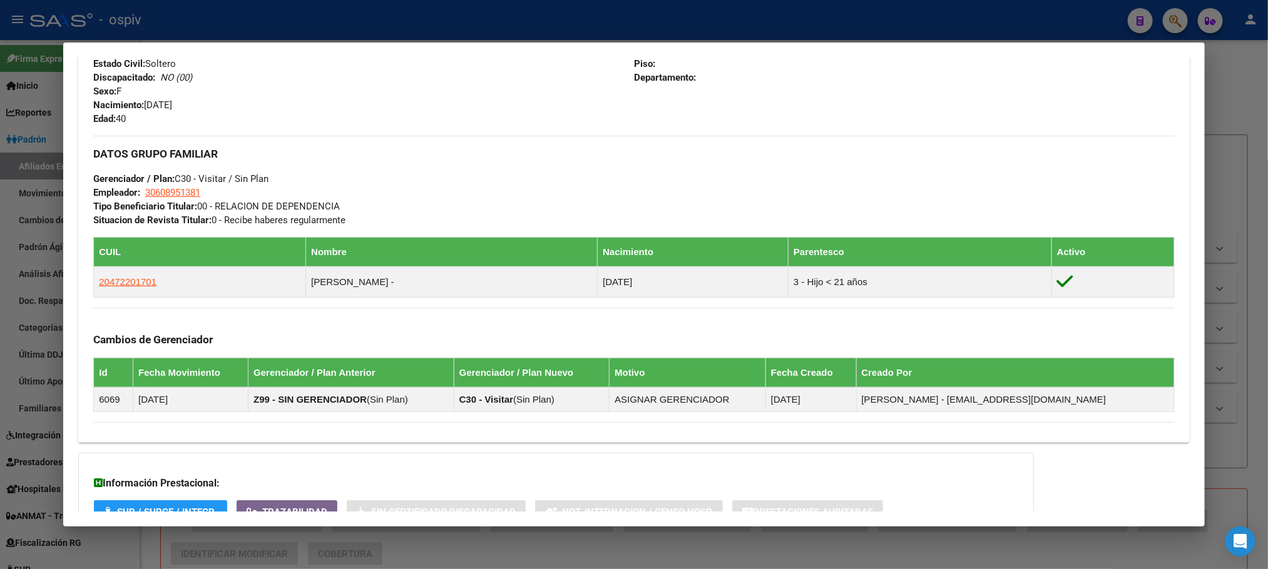
scroll to position [563, 0]
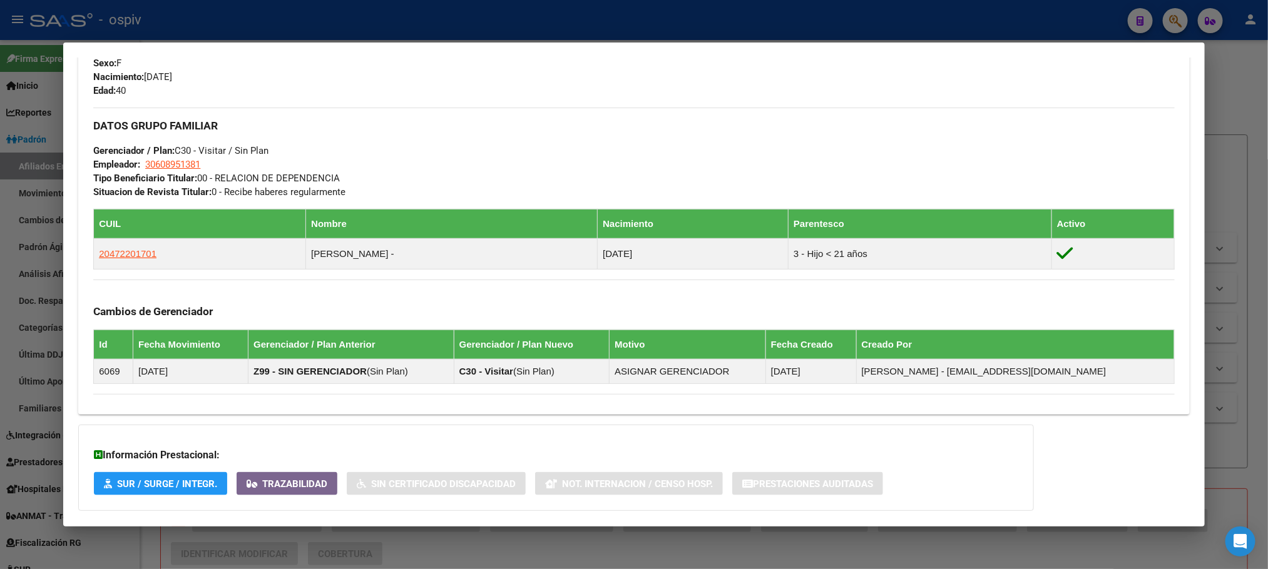
click at [404, 15] on div at bounding box center [634, 284] width 1268 height 569
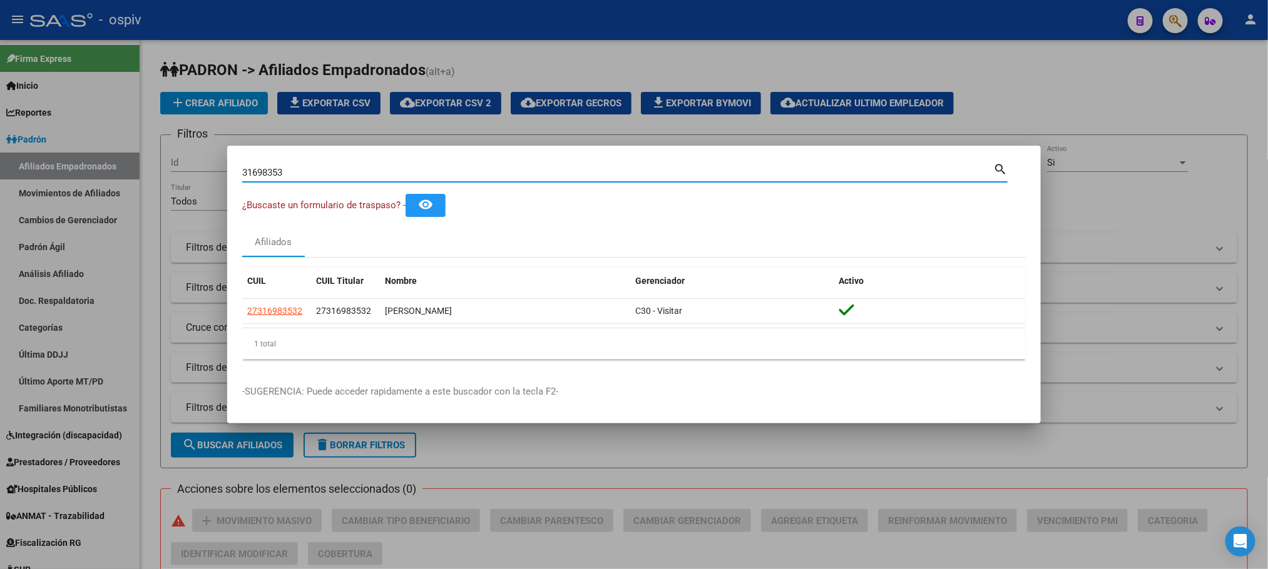
drag, startPoint x: 283, startPoint y: 171, endPoint x: 124, endPoint y: 161, distance: 159.2
click at [124, 161] on div "31698353 Buscar (apellido, dni, cuil, nro traspaso, cuit, obra social) search ¿…" at bounding box center [634, 284] width 1268 height 569
paste input "2146589"
type input "32146589"
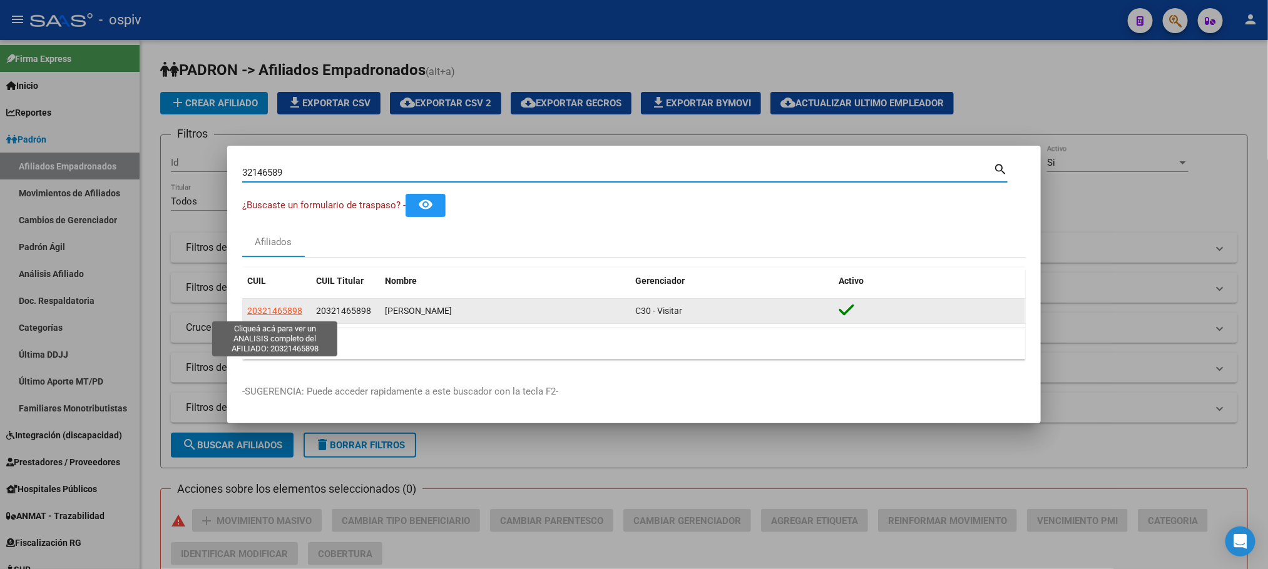
click at [271, 308] on span "20321465898" at bounding box center [274, 311] width 55 height 10
type textarea "20321465898"
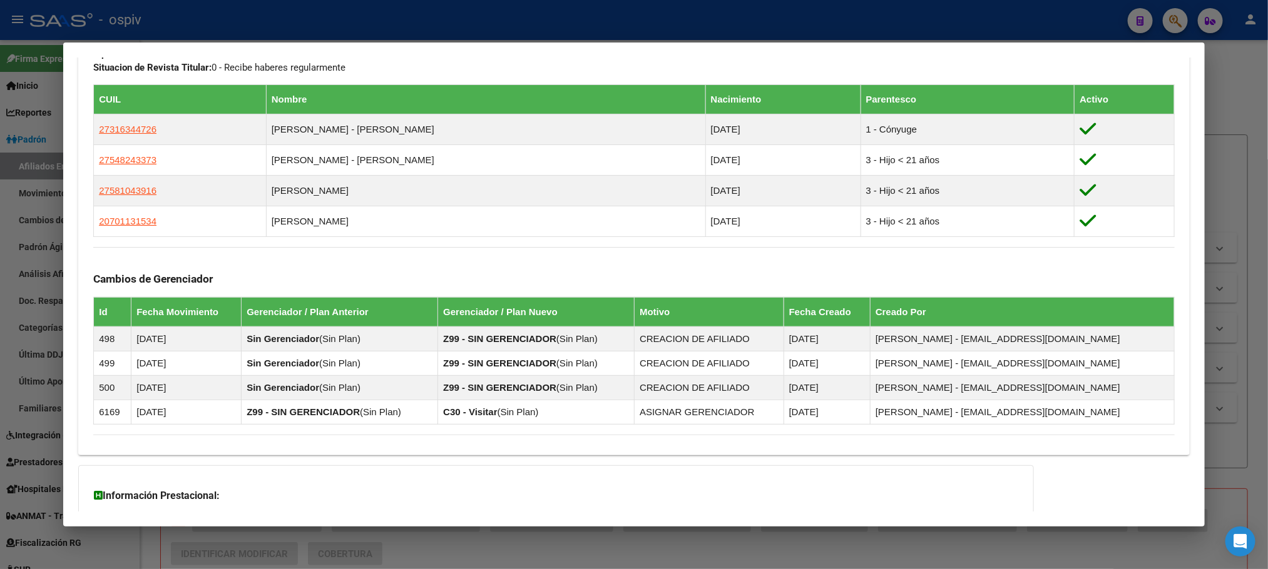
scroll to position [751, 0]
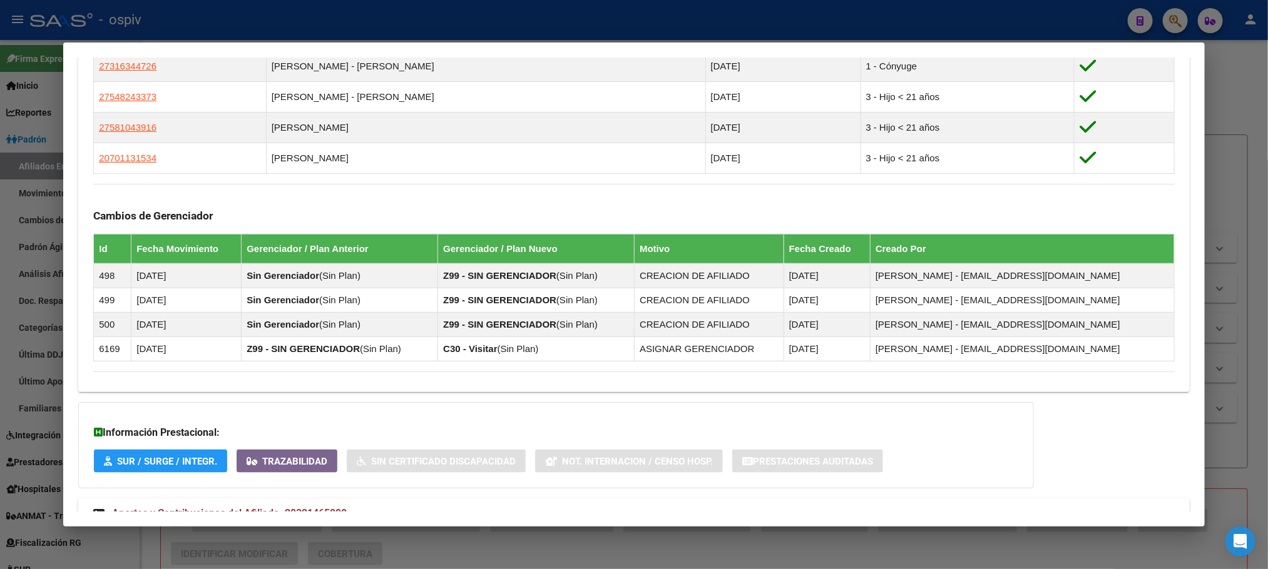
click at [363, 31] on div at bounding box center [634, 284] width 1268 height 569
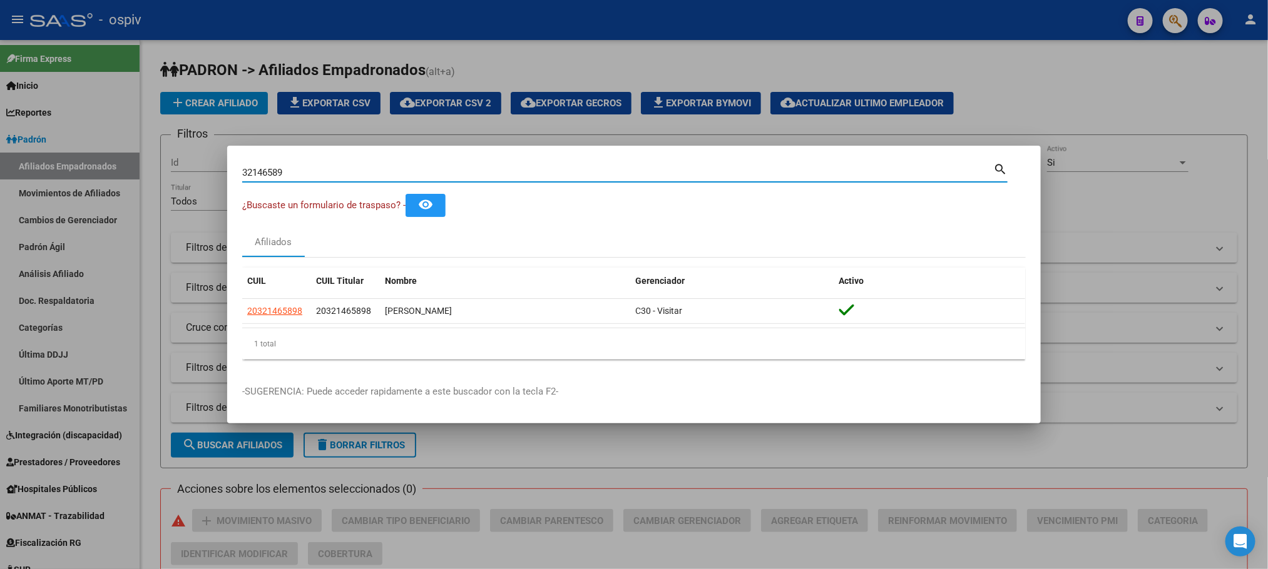
drag, startPoint x: 297, startPoint y: 173, endPoint x: 107, endPoint y: 163, distance: 190.5
click at [107, 164] on div "32146589 Buscar (apellido, dni, cuil, nro traspaso, cuit, obra social) search ¿…" at bounding box center [634, 284] width 1268 height 569
paste input "7753767"
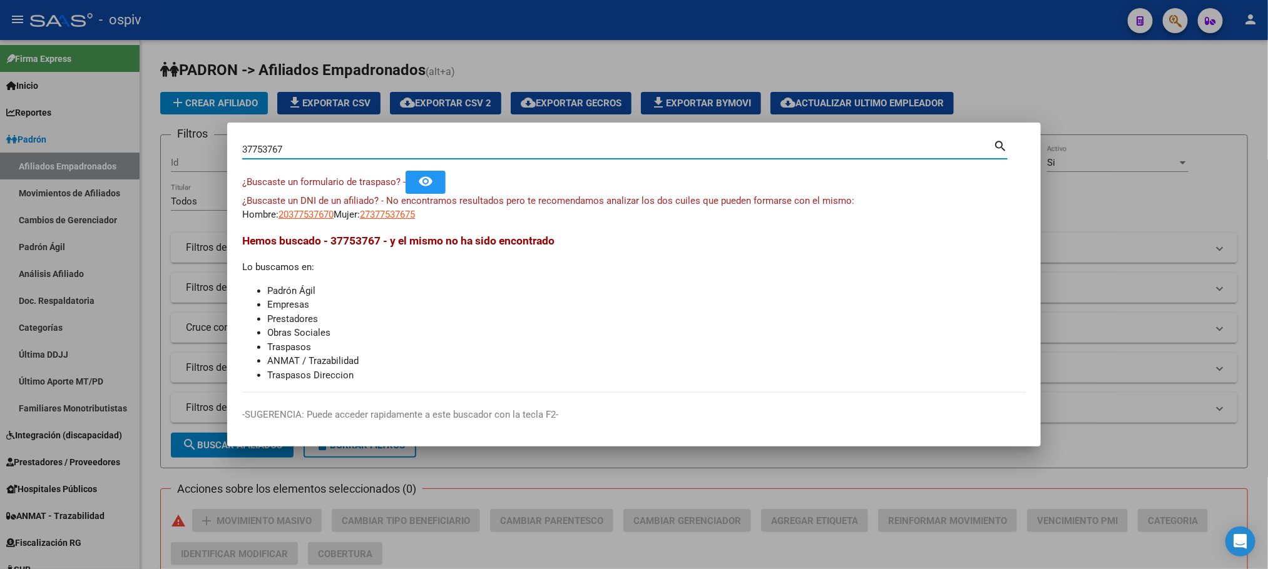
drag, startPoint x: 305, startPoint y: 149, endPoint x: 147, endPoint y: 148, distance: 157.7
click at [147, 148] on div "37753767 Buscar (apellido, dni, cuil, nro traspaso, cuit, obra social) search ¿…" at bounding box center [634, 284] width 1268 height 569
paste input "8"
type input "38753767"
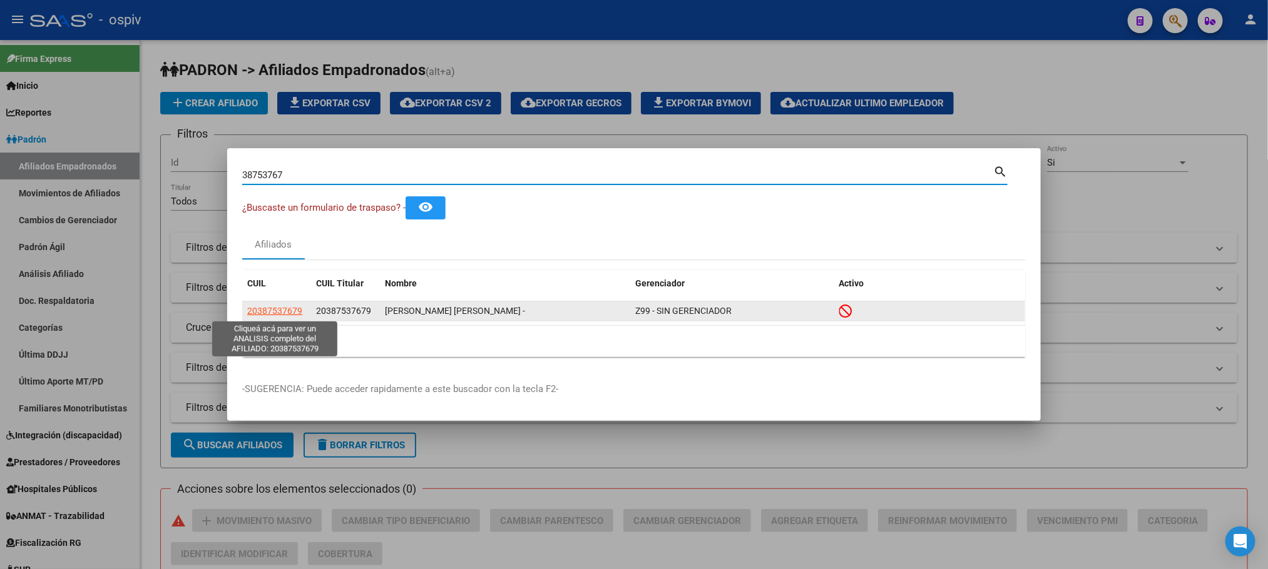
click at [284, 308] on span "20387537679" at bounding box center [274, 311] width 55 height 10
type textarea "20387537679"
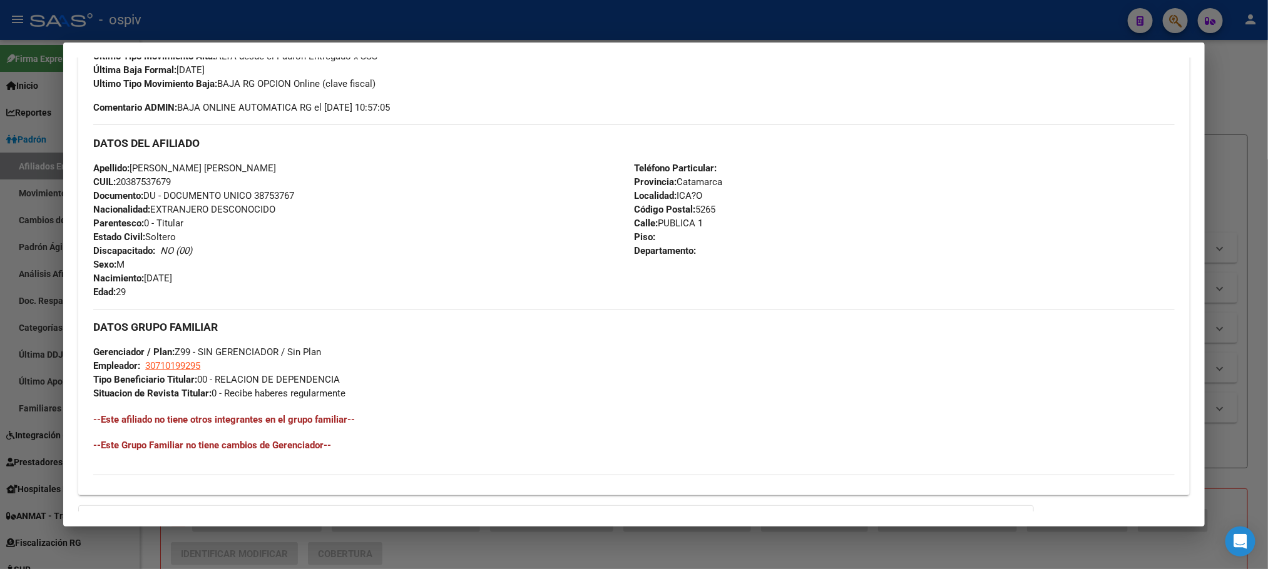
scroll to position [524, 0]
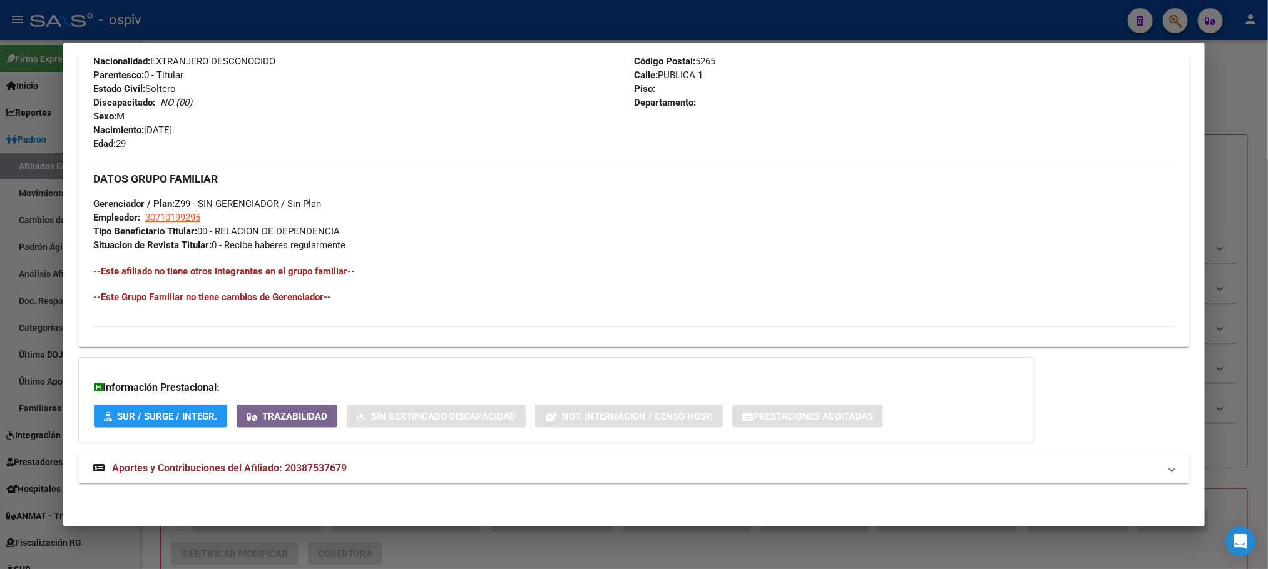
click at [254, 468] on span "Aportes y Contribuciones del Afiliado: 20387537679" at bounding box center [229, 468] width 235 height 12
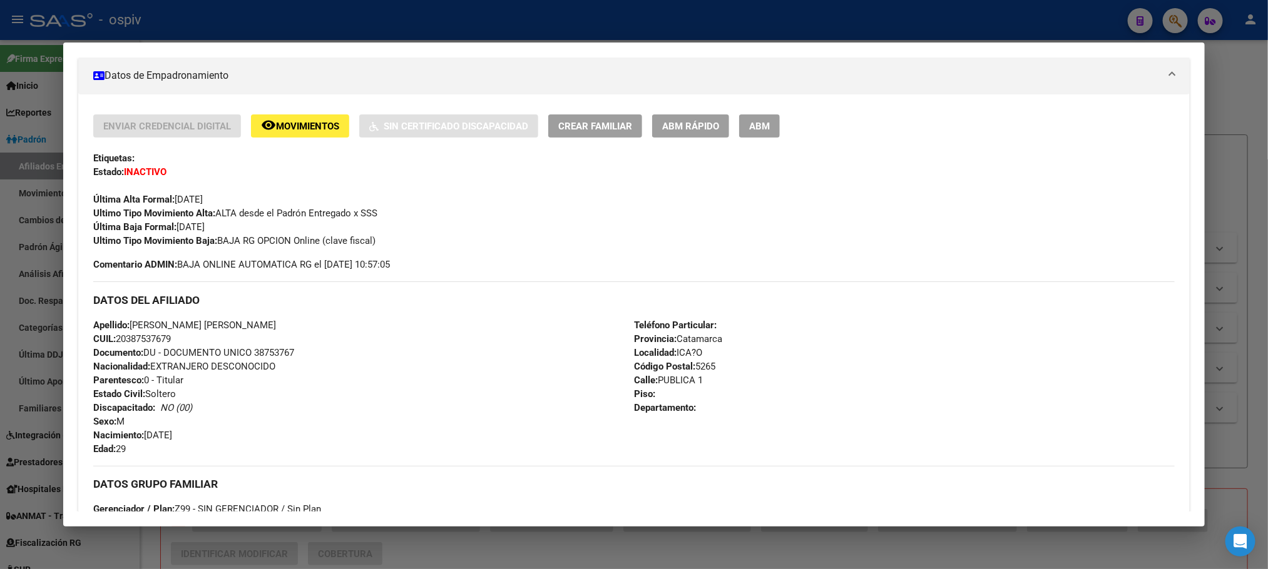
scroll to position [0, 0]
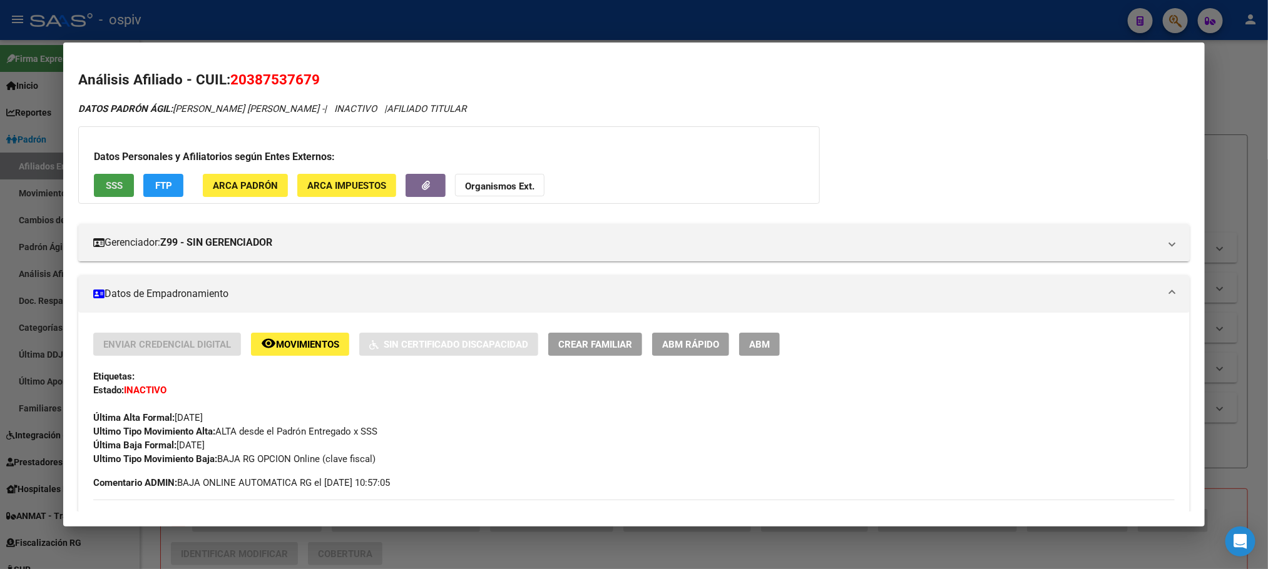
click at [106, 185] on span "SSS" at bounding box center [114, 185] width 17 height 11
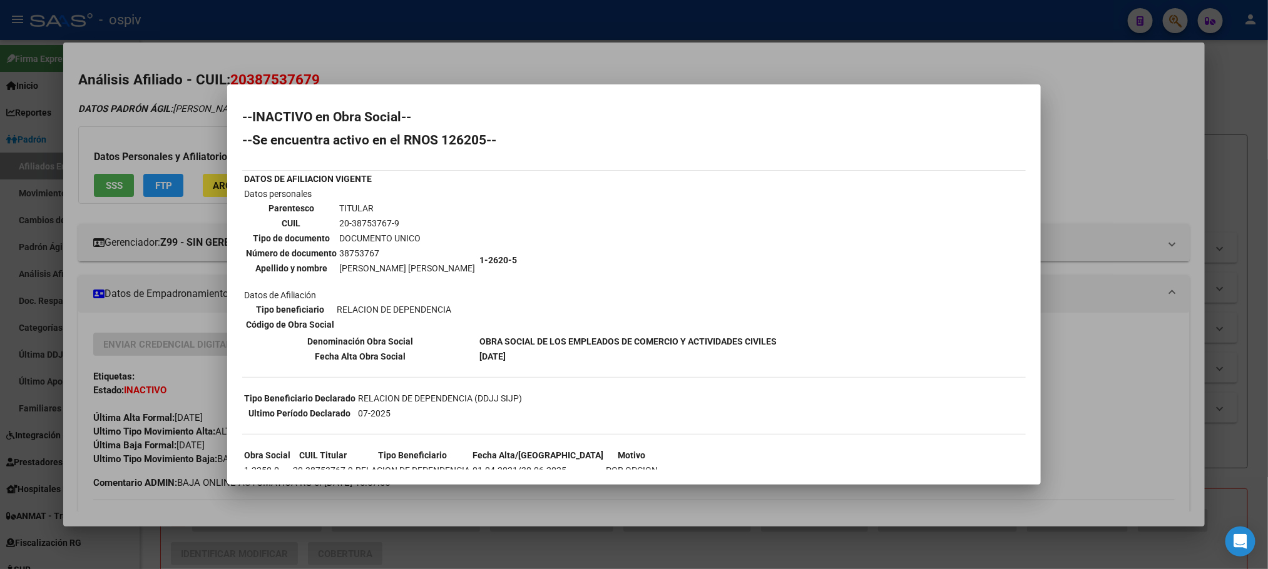
drag, startPoint x: 490, startPoint y: 29, endPoint x: 526, endPoint y: 51, distance: 42.7
click at [490, 29] on div at bounding box center [634, 284] width 1268 height 569
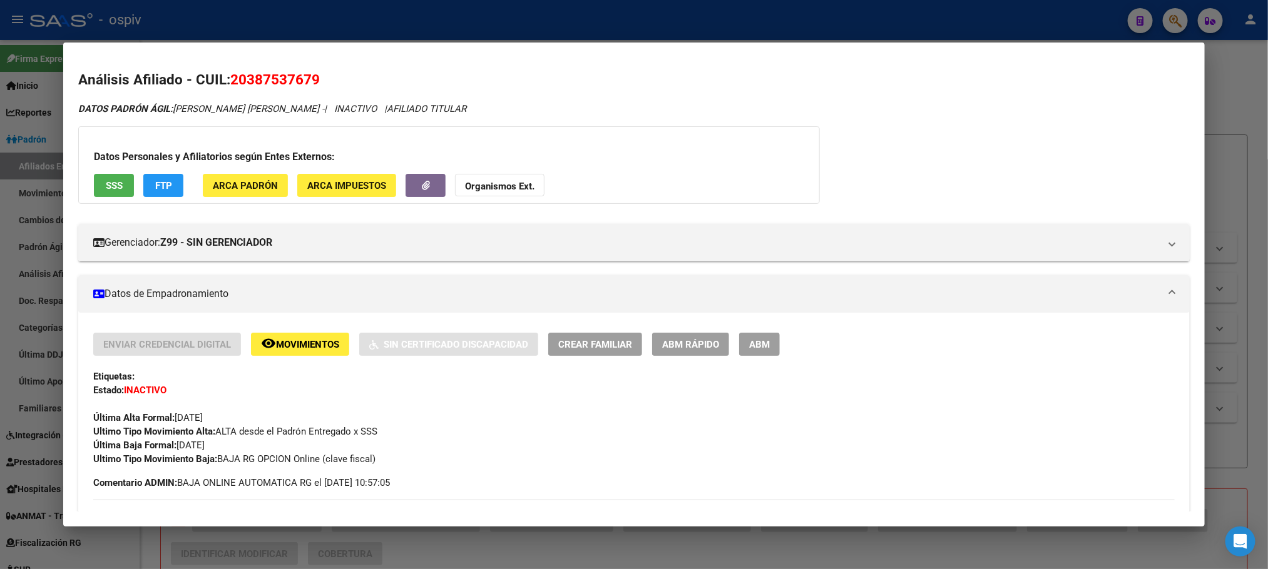
click at [298, 8] on div at bounding box center [634, 284] width 1268 height 569
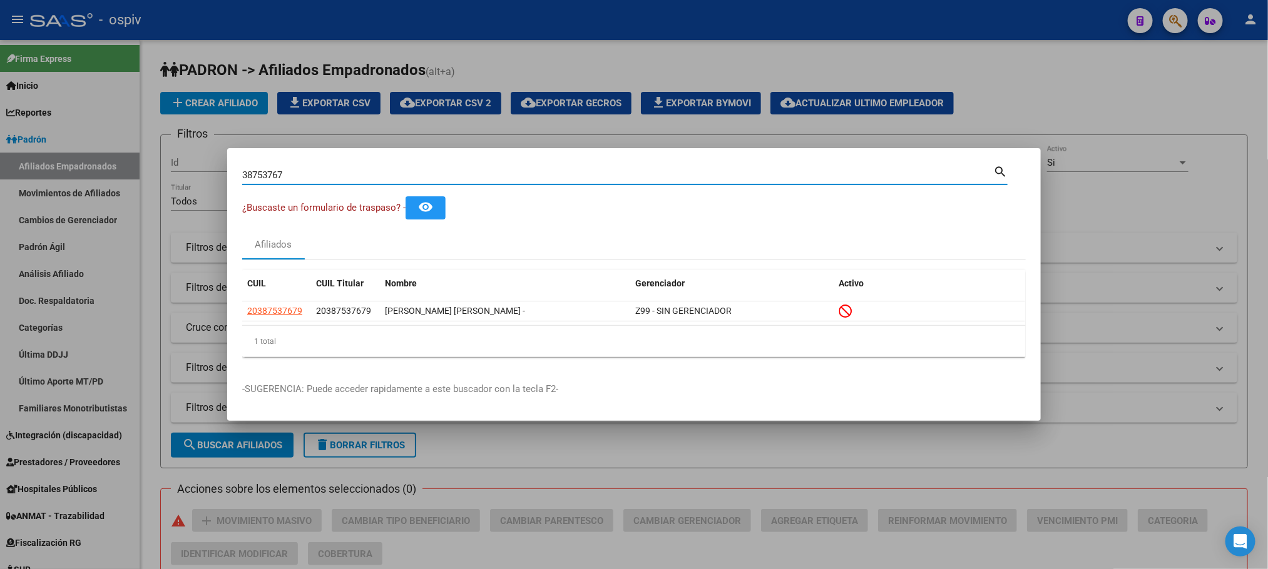
drag, startPoint x: 292, startPoint y: 173, endPoint x: 117, endPoint y: 161, distance: 175.0
click at [117, 161] on div "38753767 Buscar (apellido, dni, cuil, nro traspaso, cuit, obra social) search ¿…" at bounding box center [634, 284] width 1268 height 569
drag, startPoint x: 306, startPoint y: 175, endPoint x: 178, endPoint y: 166, distance: 128.0
click at [178, 166] on div "38753767 Buscar (apellido, dni, cuil, nro traspaso, cuit, obra social) search ¿…" at bounding box center [634, 284] width 1268 height 569
paste input "558239"
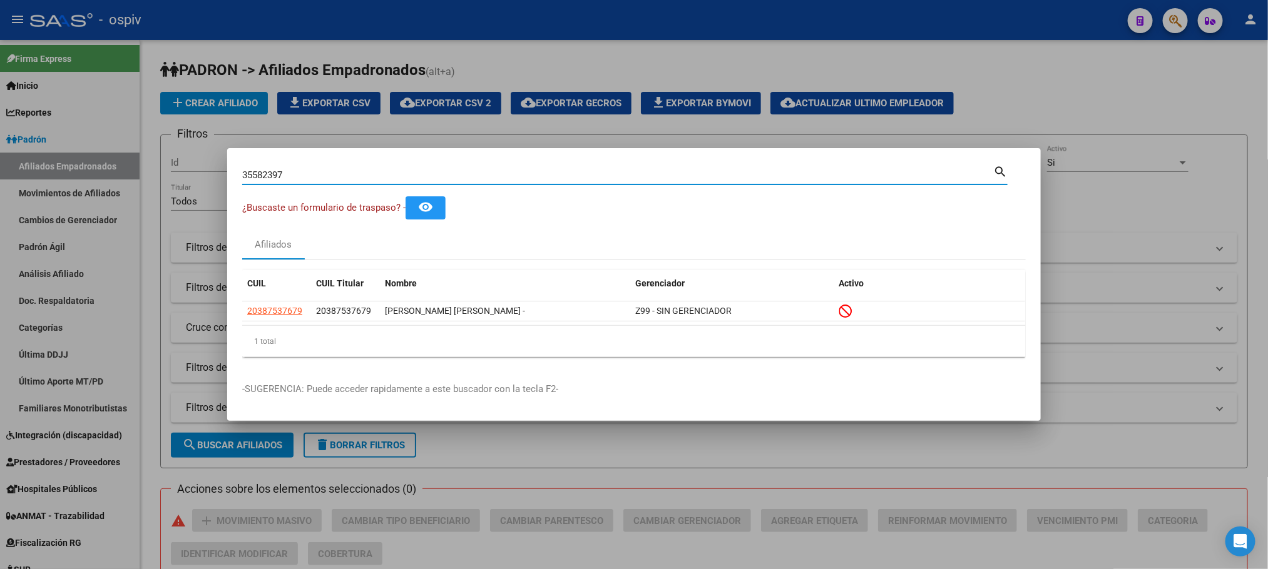
type input "35582397"
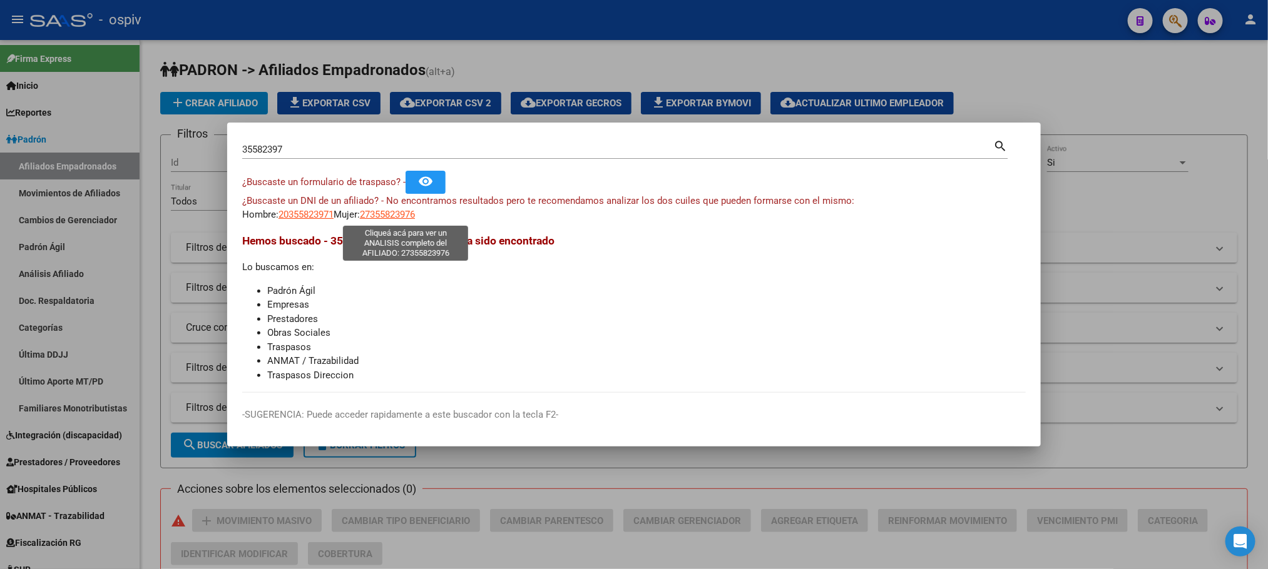
click at [387, 215] on span "27355823976" at bounding box center [387, 214] width 55 height 11
type textarea "27355823976"
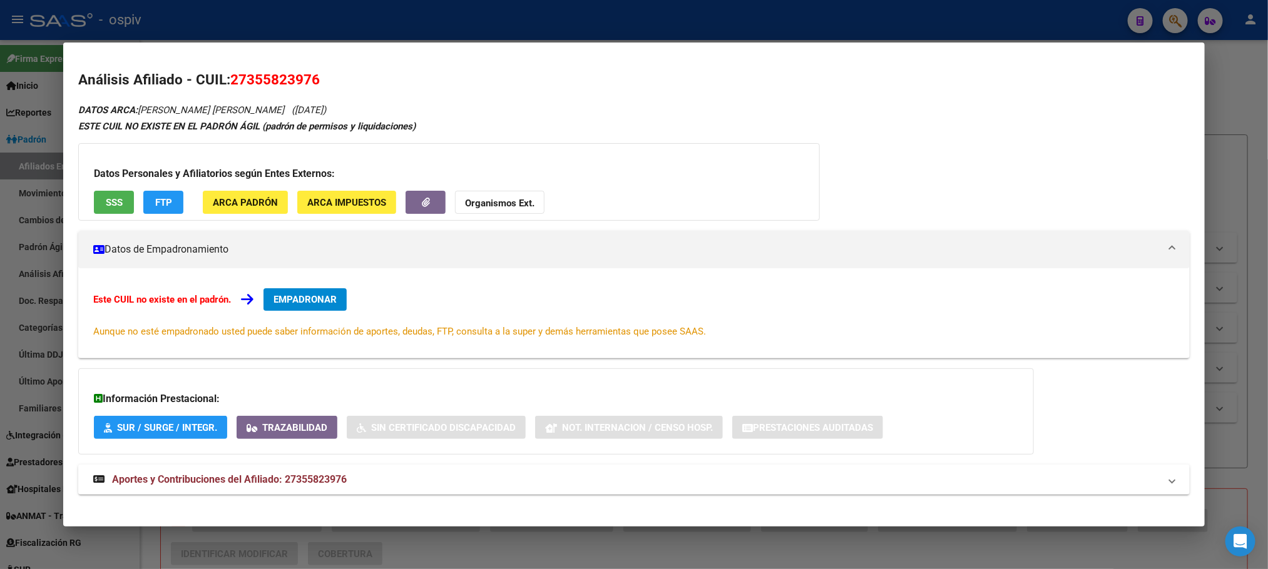
click at [115, 206] on span "SSS" at bounding box center [114, 202] width 17 height 11
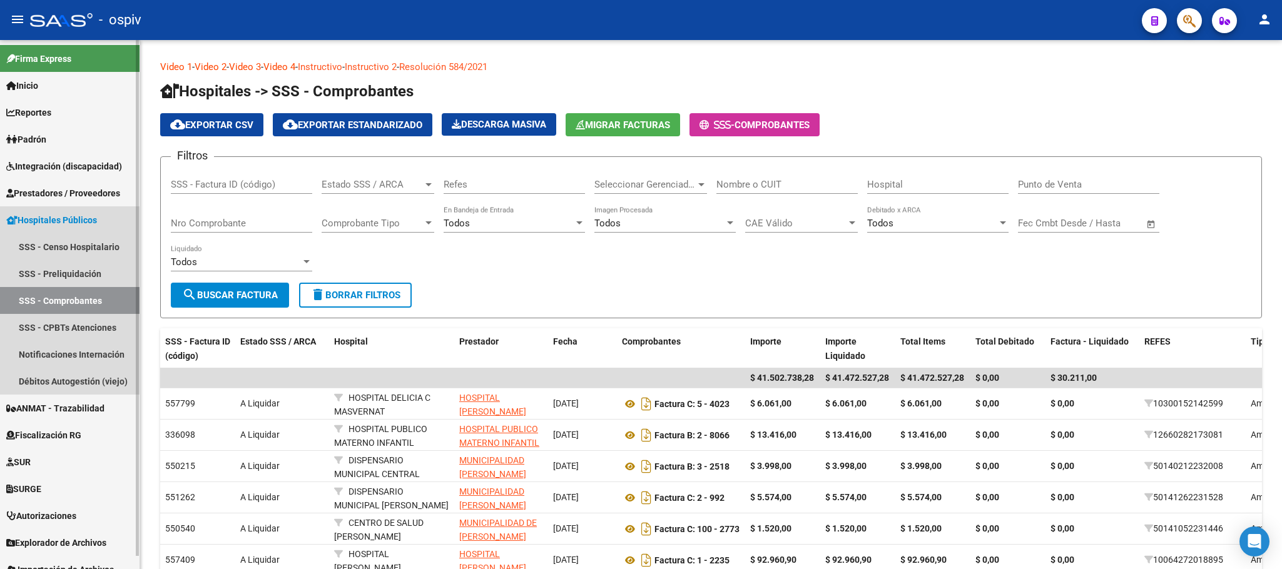
click at [64, 220] on span "Hospitales Públicos" at bounding box center [51, 220] width 91 height 14
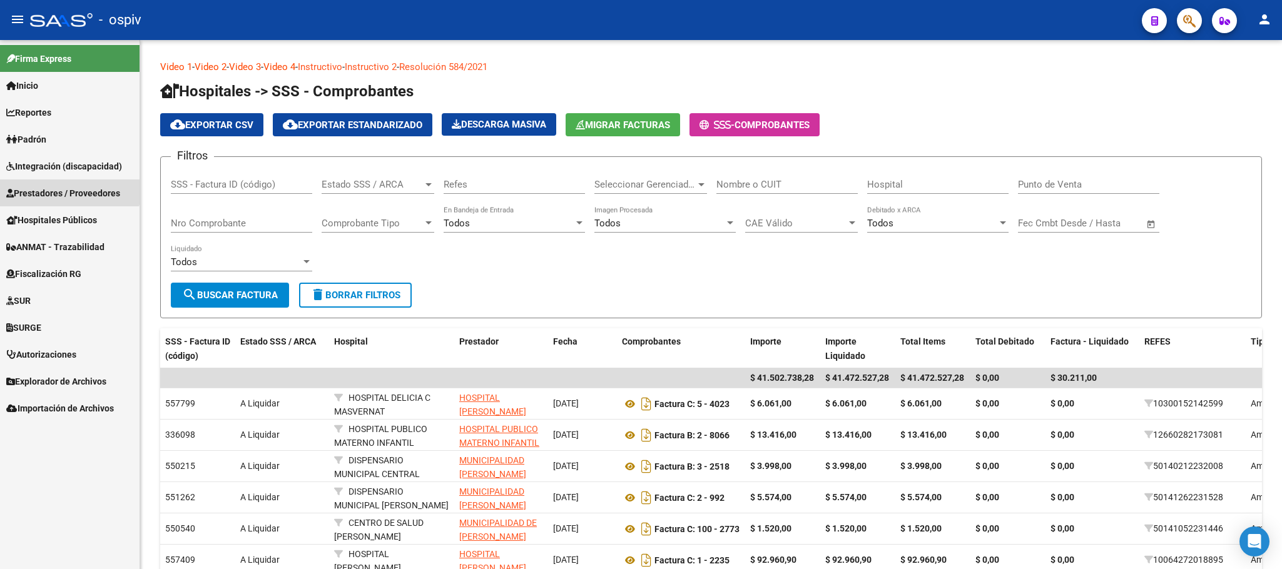
click at [68, 188] on span "Prestadores / Proveedores" at bounding box center [63, 193] width 114 height 14
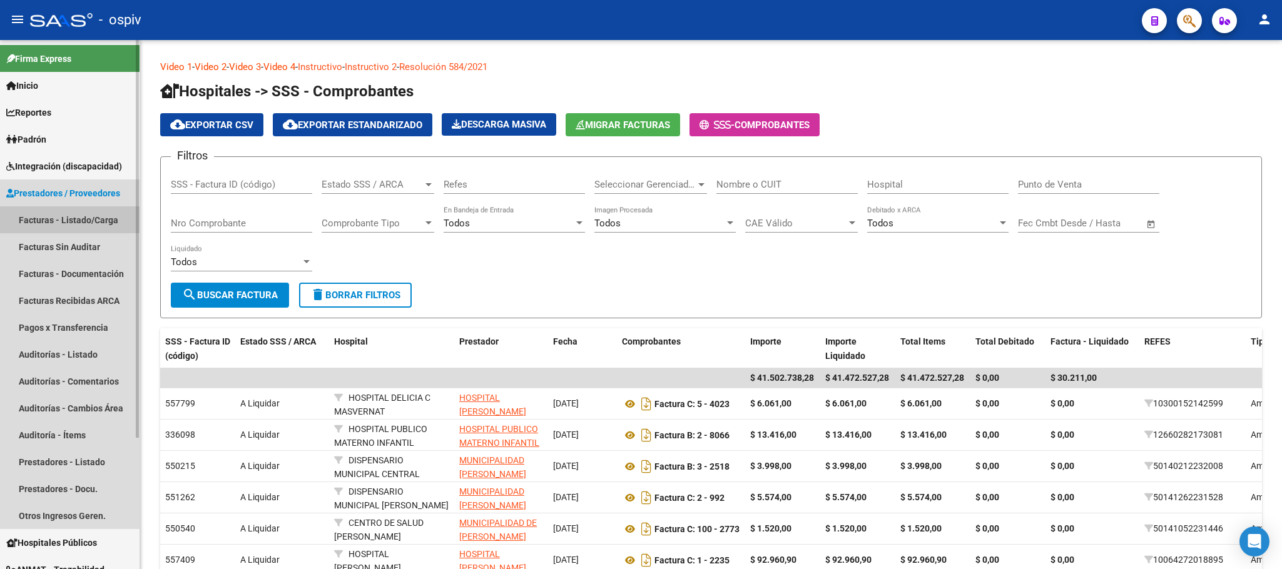
click at [61, 216] on link "Facturas - Listado/Carga" at bounding box center [70, 219] width 140 height 27
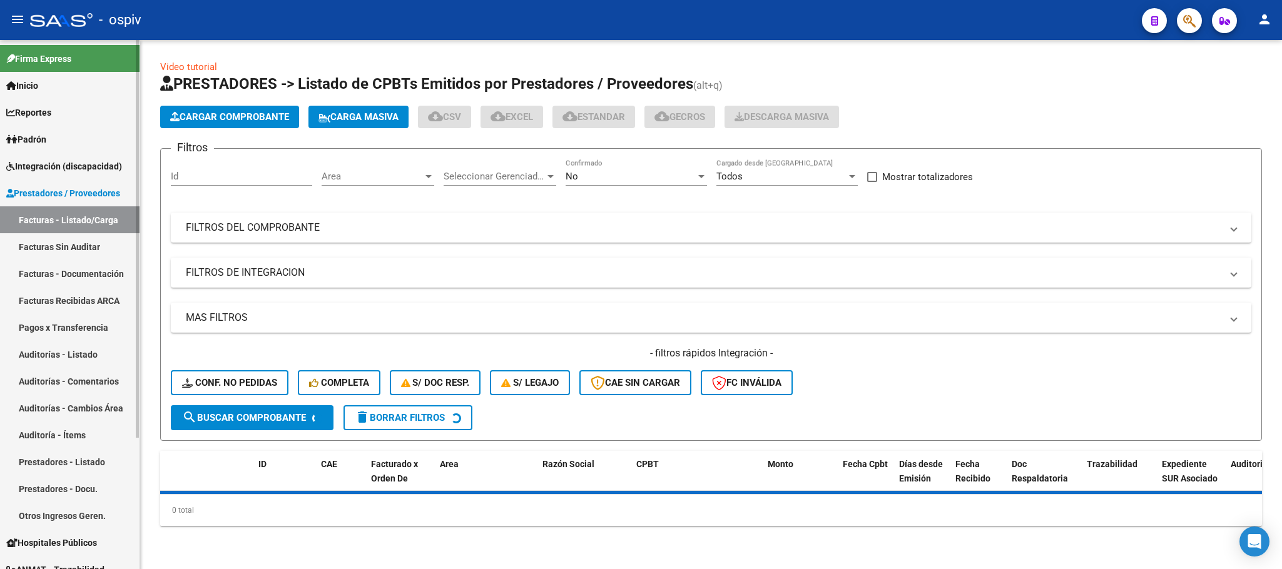
click at [73, 194] on span "Prestadores / Proveedores" at bounding box center [63, 193] width 114 height 14
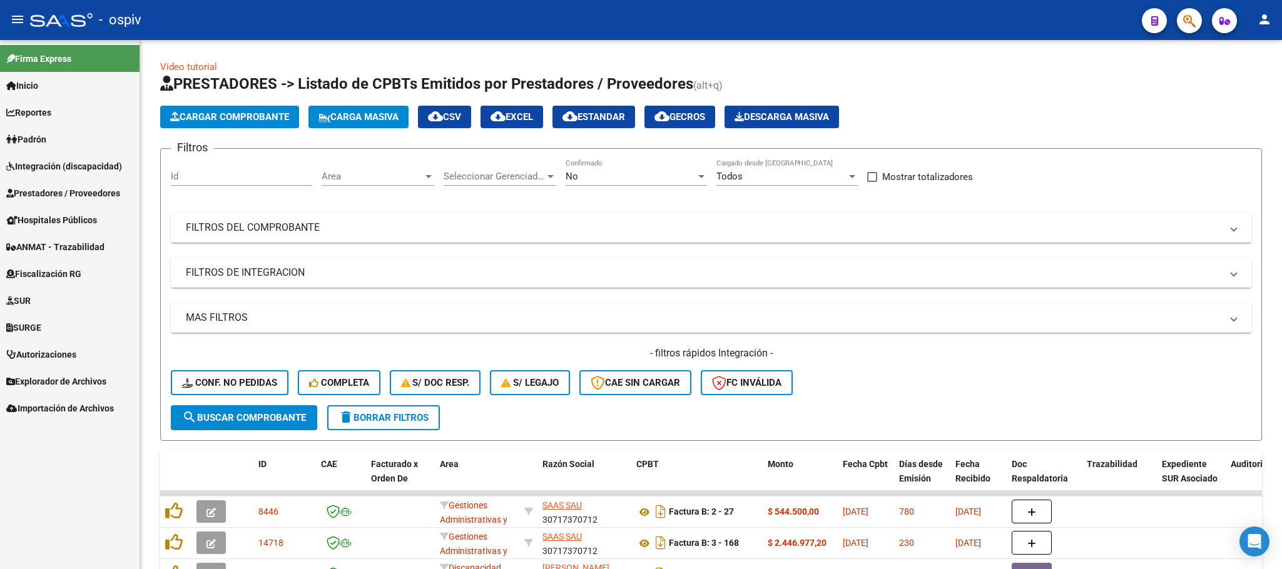
click at [73, 194] on span "Prestadores / Proveedores" at bounding box center [63, 193] width 114 height 14
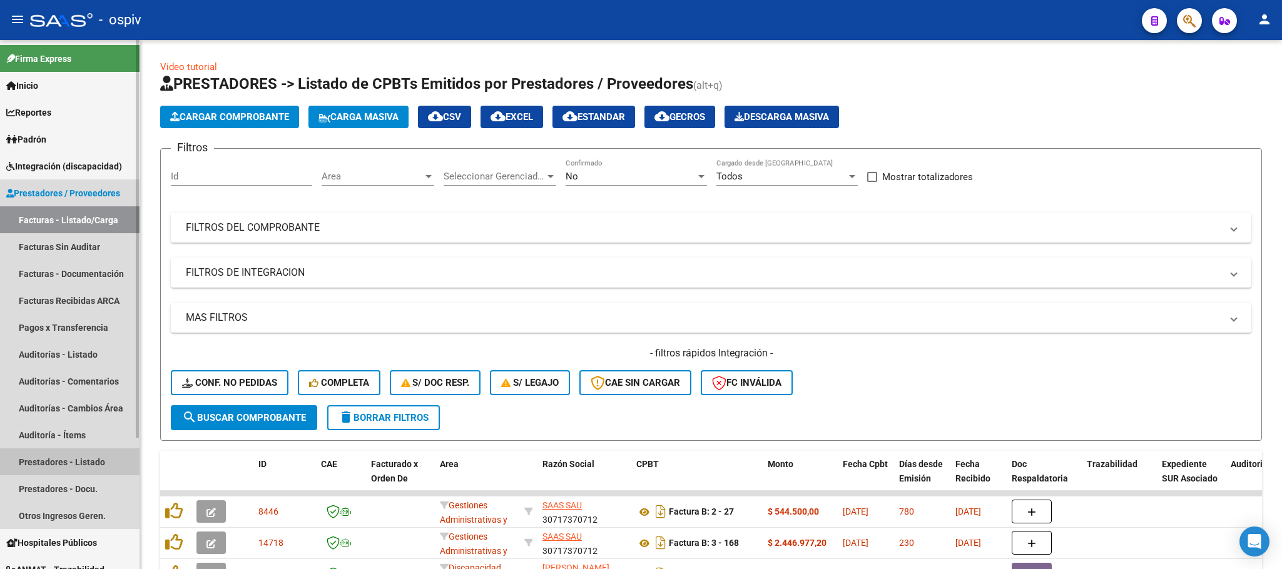
click at [73, 454] on link "Prestadores - Listado" at bounding box center [70, 462] width 140 height 27
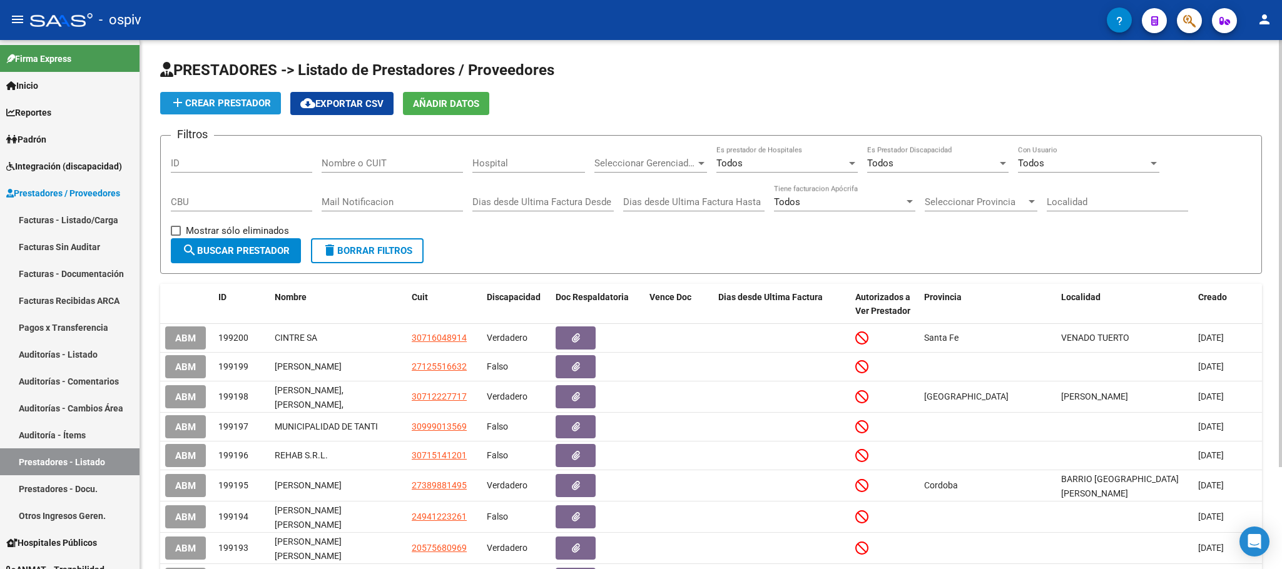
click at [231, 93] on button "add Crear Prestador" at bounding box center [220, 103] width 121 height 23
